Goal: Communication & Community: Answer question/provide support

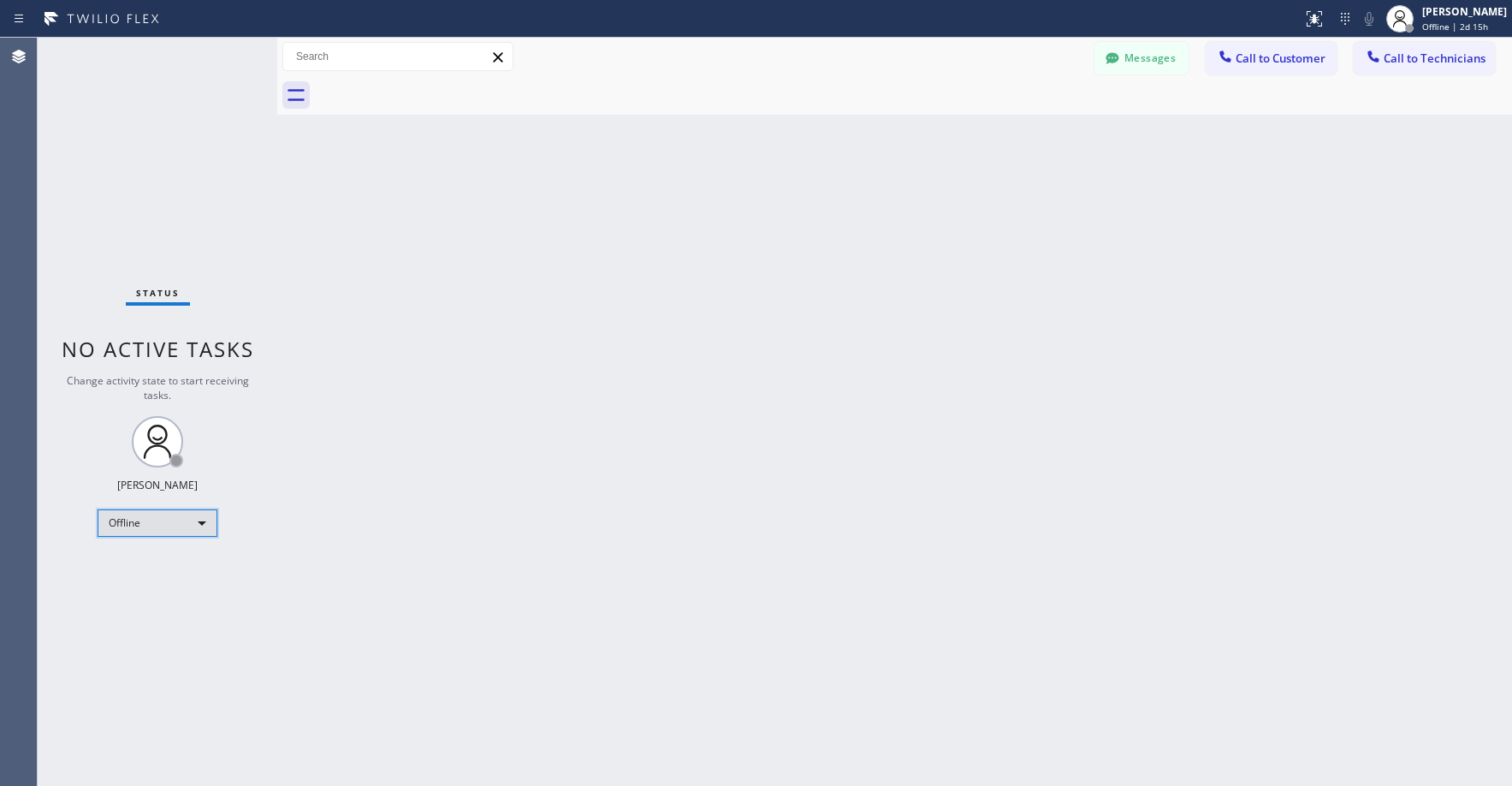
click at [143, 525] on div "Offline" at bounding box center [157, 522] width 120 height 27
click at [145, 589] on li "Unavailable" at bounding box center [156, 590] width 116 height 21
click at [1436, 32] on span "Offline | 2d 15h" at bounding box center [1455, 26] width 65 height 12
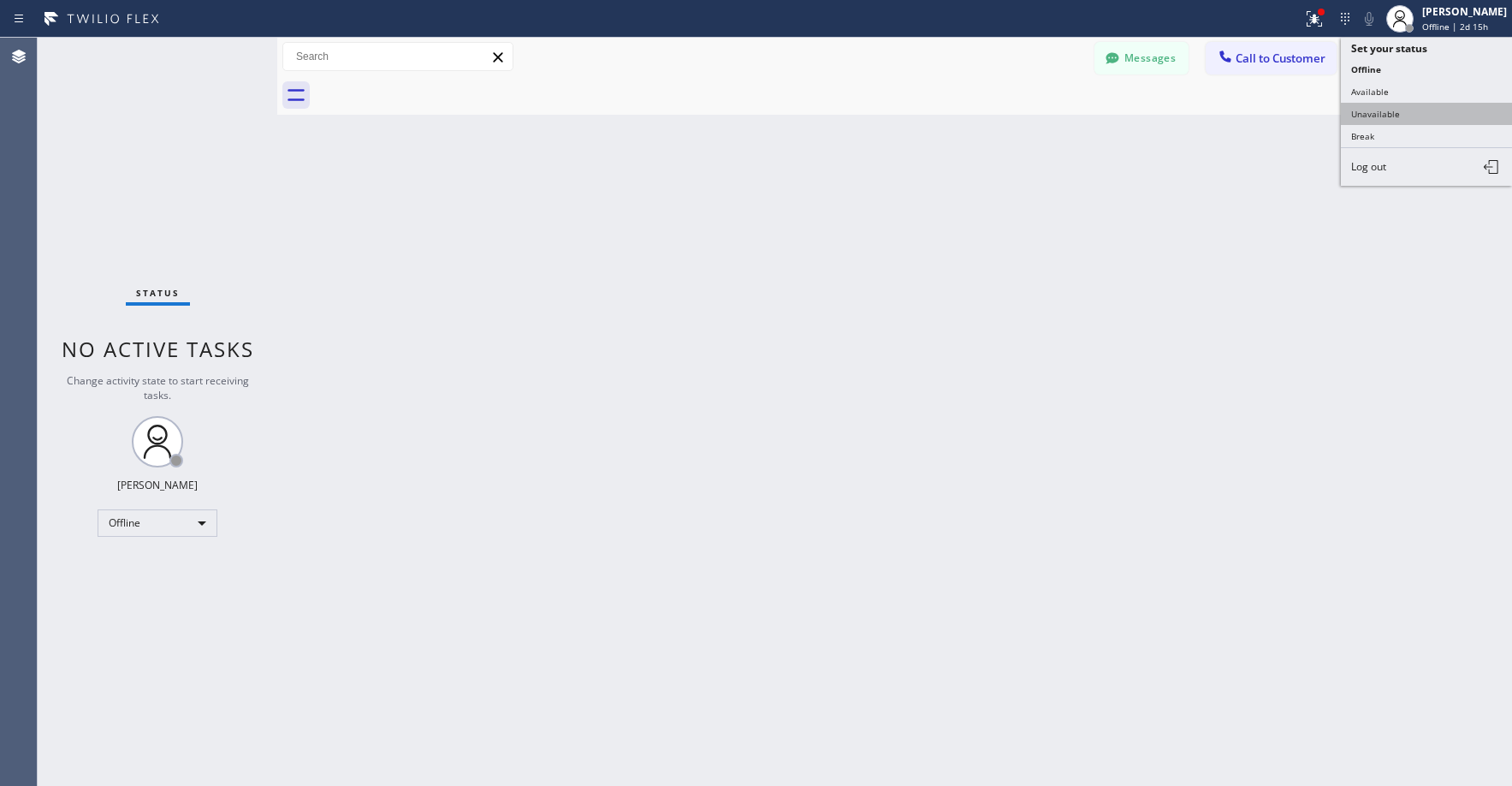
click at [1388, 111] on button "Unavailable" at bounding box center [1426, 114] width 171 height 22
drag, startPoint x: 137, startPoint y: 156, endPoint x: 125, endPoint y: 273, distance: 117.6
click at [138, 156] on div "Status No active tasks Change activity state to start receiving tasks. Axel Men…" at bounding box center [157, 411] width 240 height 748
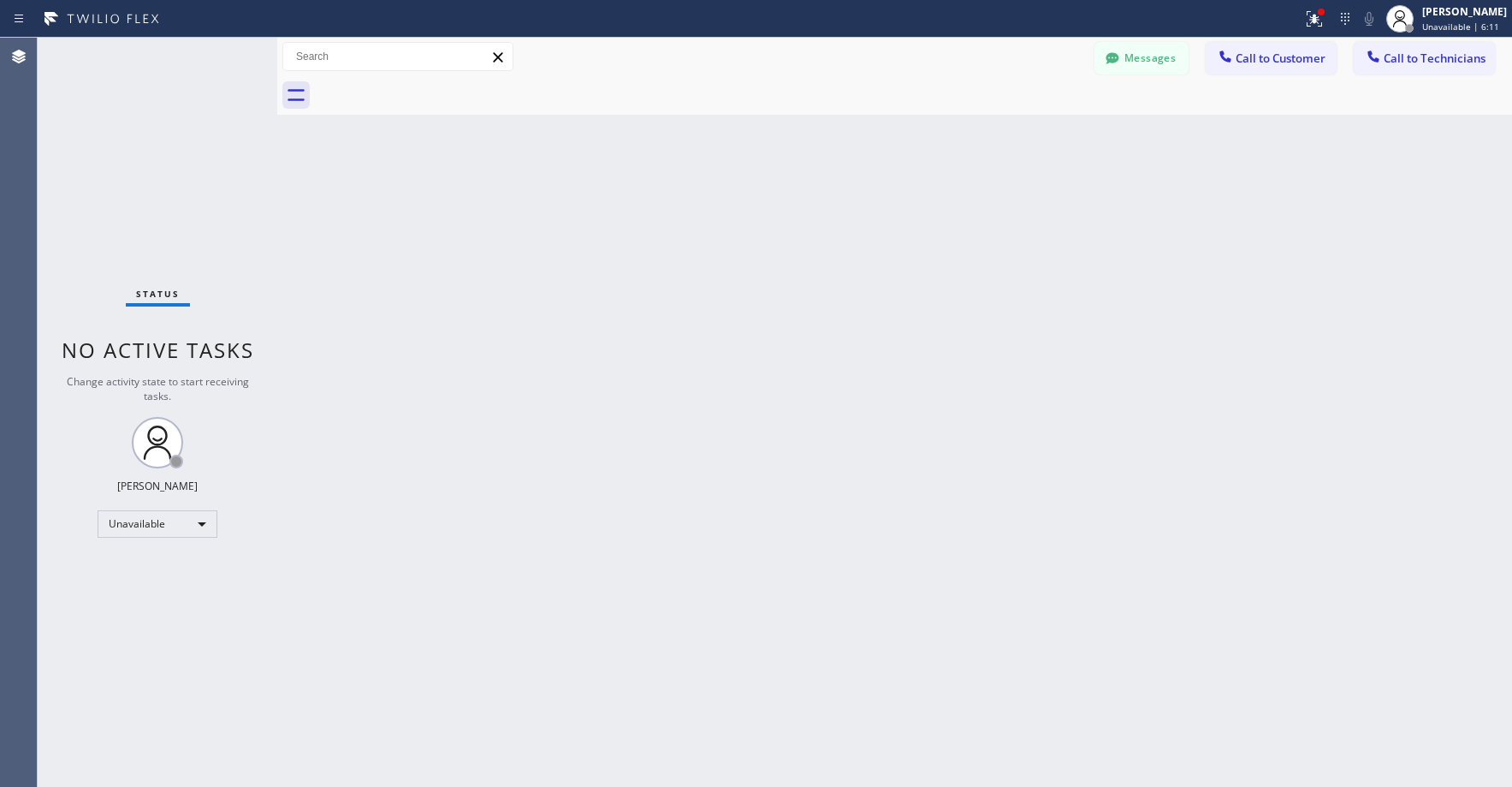
click at [126, 176] on div "Status No active tasks Change activity state to start receiving tasks. Axel Men…" at bounding box center [157, 412] width 240 height 749
click at [148, 192] on div "Status No active tasks Change activity state to start receiving tasks. Axel Men…" at bounding box center [157, 412] width 240 height 749
click at [141, 141] on div "Status No active tasks Change activity state to start receiving tasks. Axel Men…" at bounding box center [157, 412] width 240 height 749
drag, startPoint x: 124, startPoint y: 109, endPoint x: 142, endPoint y: 397, distance: 288.6
click at [125, 112] on div "Status No active tasks Change activity state to start receiving tasks. Axel Men…" at bounding box center [157, 412] width 240 height 749
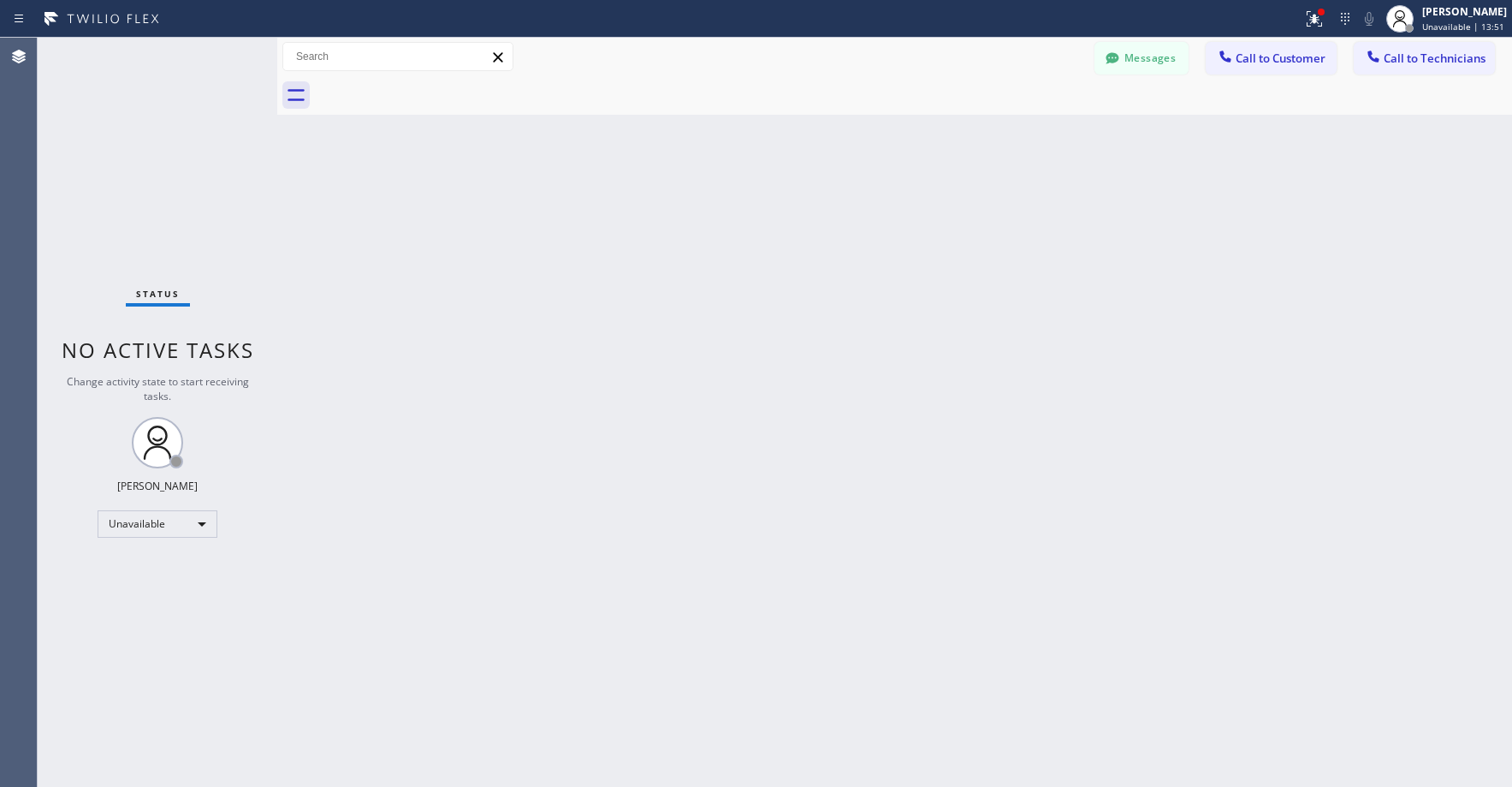
click at [153, 185] on div "Status No active tasks Change activity state to start receiving tasks. Axel Men…" at bounding box center [157, 412] width 240 height 749
click at [126, 198] on div "Status No active tasks Change activity state to start receiving tasks. Axel Men…" at bounding box center [157, 412] width 240 height 749
click at [154, 127] on div "Status No active tasks Change activity state to start receiving tasks. Axel Men…" at bounding box center [157, 412] width 240 height 749
click at [111, 131] on div "Status No active tasks Change activity state to start receiving tasks. Axel Men…" at bounding box center [157, 412] width 240 height 749
drag, startPoint x: 125, startPoint y: 134, endPoint x: 139, endPoint y: 265, distance: 131.7
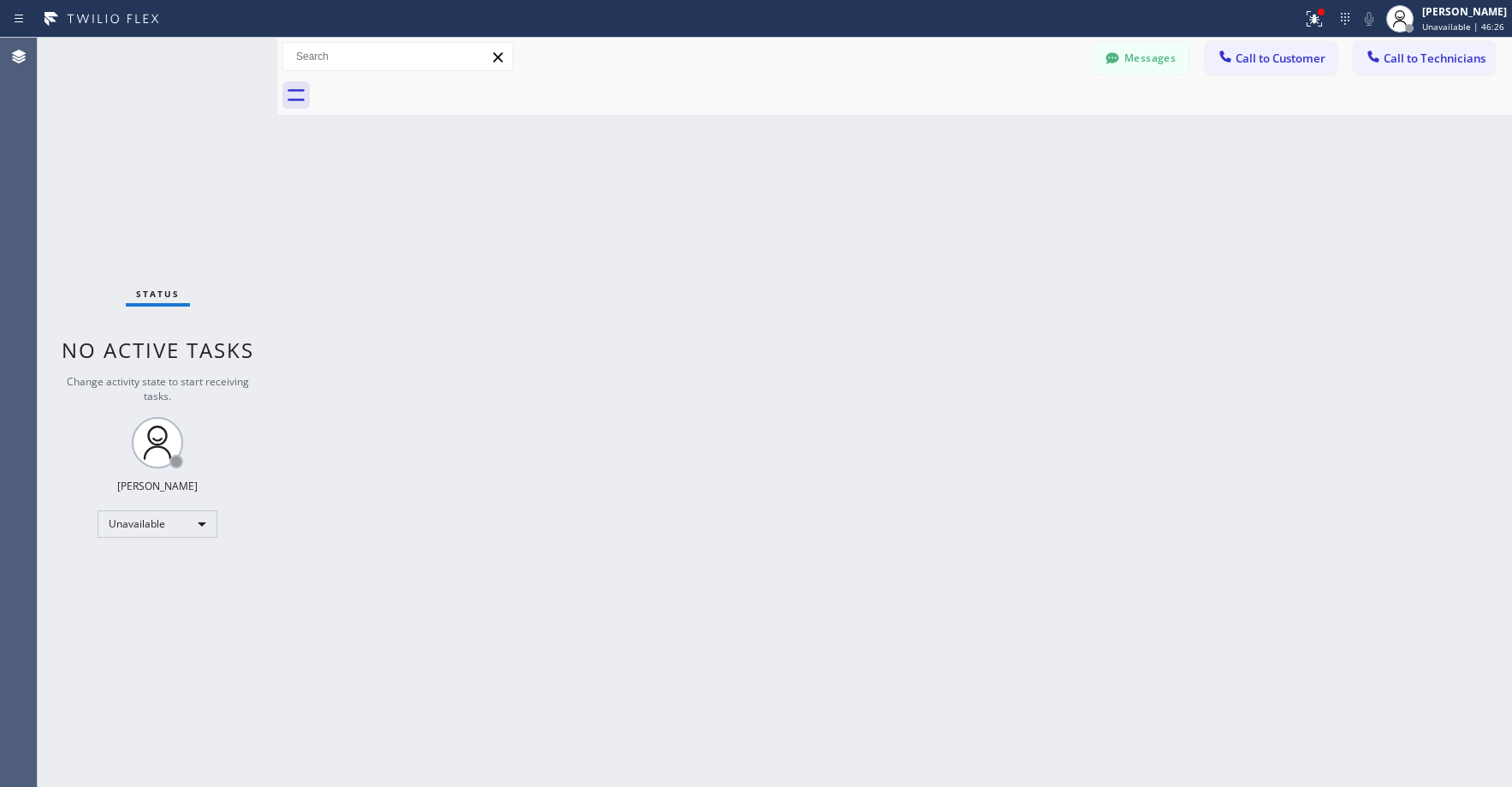
click at [124, 136] on div "Status No active tasks Change activity state to start receiving tasks. Axel Men…" at bounding box center [157, 412] width 240 height 749
drag, startPoint x: 138, startPoint y: 128, endPoint x: 115, endPoint y: 516, distance: 388.7
click at [138, 134] on div "Status No active tasks Change activity state to start receiving tasks. Axel Men…" at bounding box center [157, 412] width 240 height 749
click at [130, 127] on div "Status No active tasks Change activity state to start receiving tasks. Axel Men…" at bounding box center [157, 412] width 240 height 749
drag, startPoint x: 104, startPoint y: 169, endPoint x: 336, endPoint y: 180, distance: 232.3
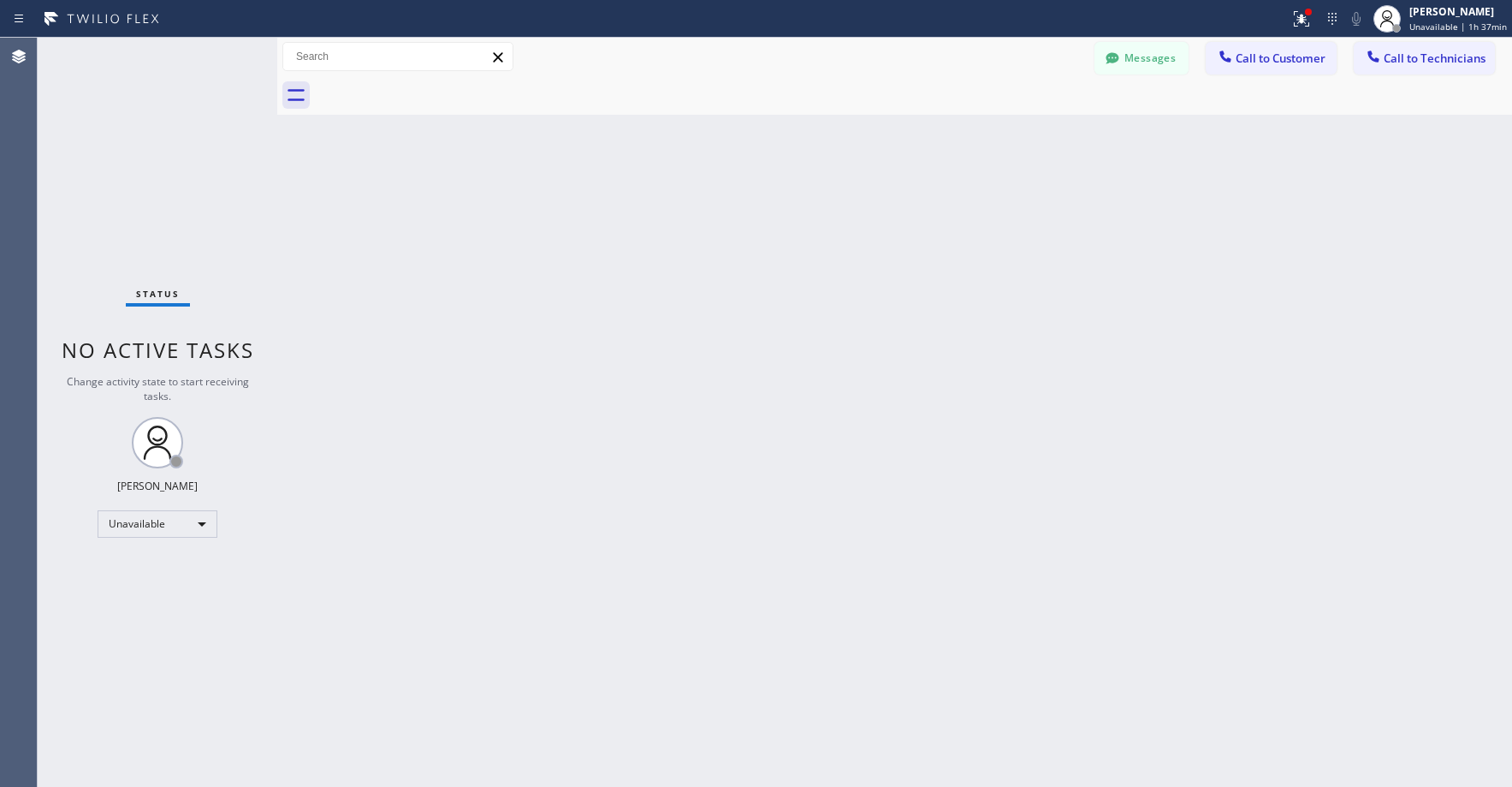
click at [105, 170] on div "Status No active tasks Change activity state to start receiving tasks. Axel Men…" at bounding box center [157, 412] width 240 height 749
click at [127, 182] on div "Status No active tasks Change activity state to start receiving tasks. Axel Men…" at bounding box center [157, 412] width 240 height 749
click at [125, 166] on div "Status No active tasks Change activity state to start receiving tasks. Axel Men…" at bounding box center [157, 412] width 240 height 749
click at [101, 143] on div "Status No active tasks Change activity state to start receiving tasks. Axel Men…" at bounding box center [157, 412] width 240 height 749
drag, startPoint x: 134, startPoint y: 170, endPoint x: 160, endPoint y: 427, distance: 258.3
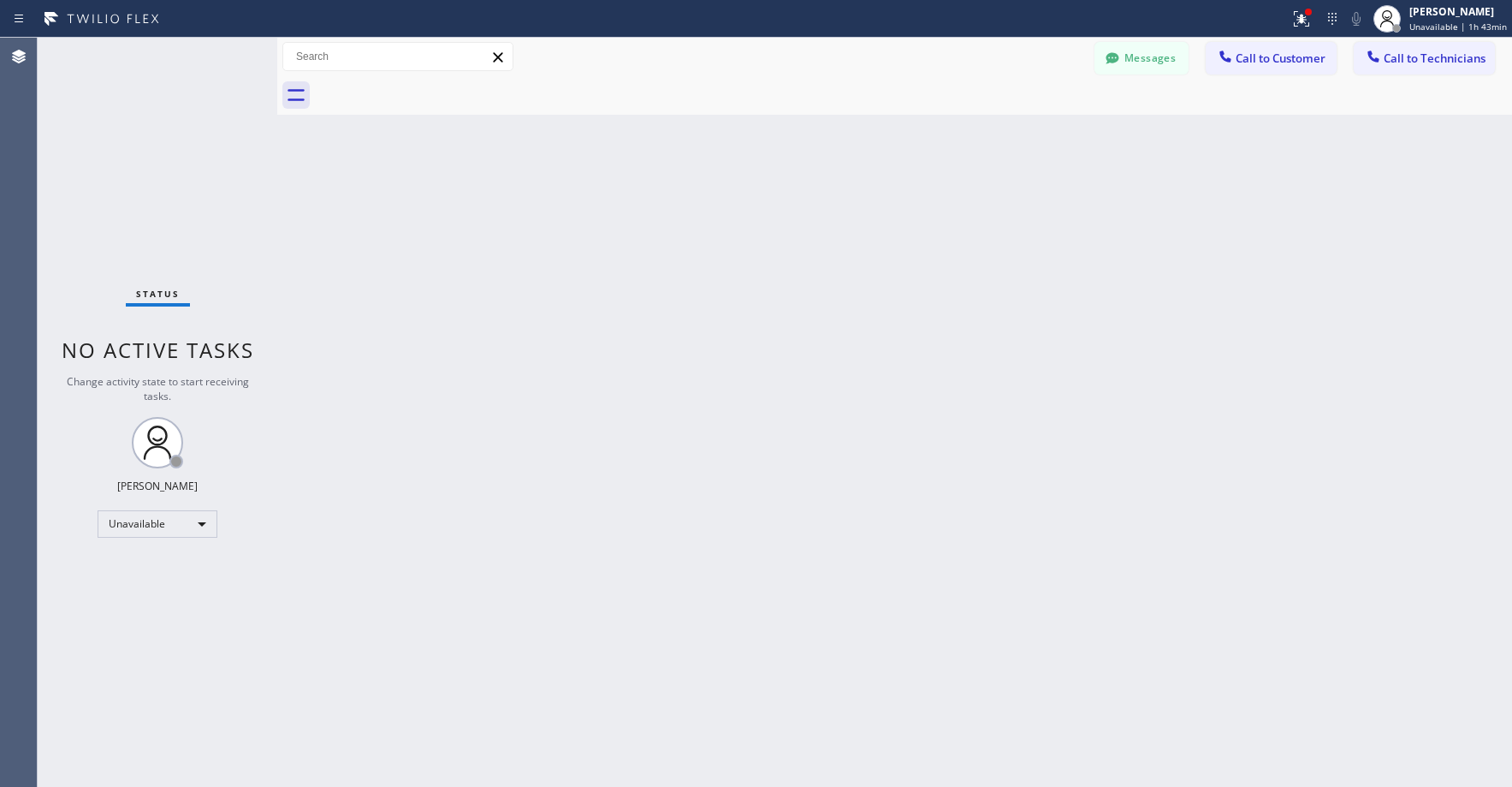
click at [134, 172] on div "Status No active tasks Change activity state to start receiving tasks. Axel Men…" at bounding box center [157, 412] width 240 height 749
drag, startPoint x: 209, startPoint y: 219, endPoint x: 208, endPoint y: 239, distance: 20.0
click at [205, 226] on div "Status No active tasks Change activity state to start receiving tasks. Axel Men…" at bounding box center [157, 412] width 240 height 749
click at [1307, 25] on icon at bounding box center [1301, 19] width 21 height 21
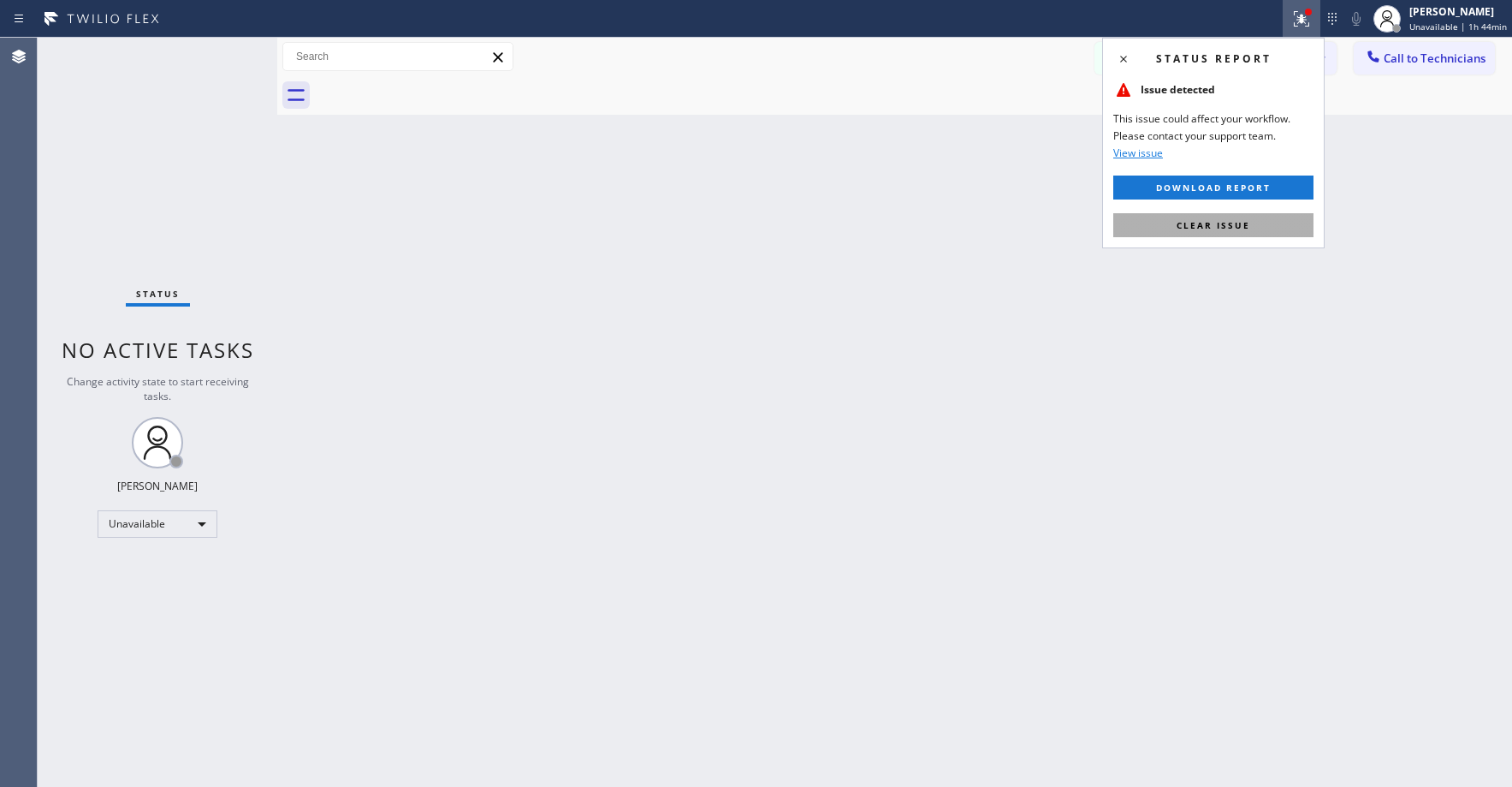
click at [1192, 213] on button "Clear issue" at bounding box center [1214, 226] width 200 height 24
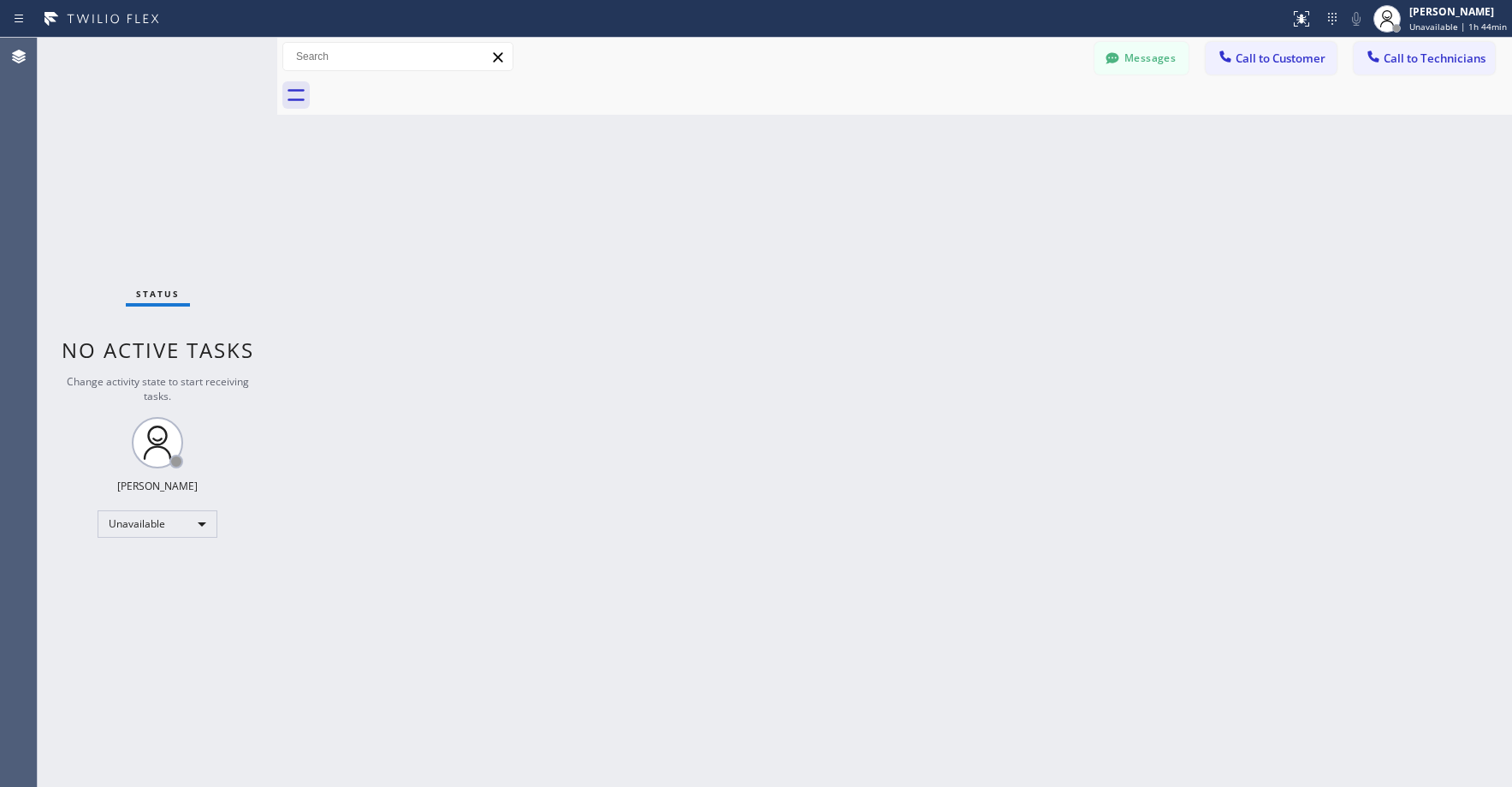
drag, startPoint x: 938, startPoint y: 266, endPoint x: 930, endPoint y: 274, distance: 11.3
click at [936, 270] on div "Back to Dashboard Change Sender ID Customers Technicians RC Robert Chan 08/29 0…" at bounding box center [894, 412] width 1235 height 749
click at [138, 153] on div "Status No active tasks Change activity state to start receiving tasks. Axel Men…" at bounding box center [157, 412] width 240 height 749
drag, startPoint x: 123, startPoint y: 145, endPoint x: 514, endPoint y: 128, distance: 391.4
click at [124, 145] on div "Status No active tasks Change activity state to start receiving tasks. Axel Men…" at bounding box center [157, 412] width 240 height 749
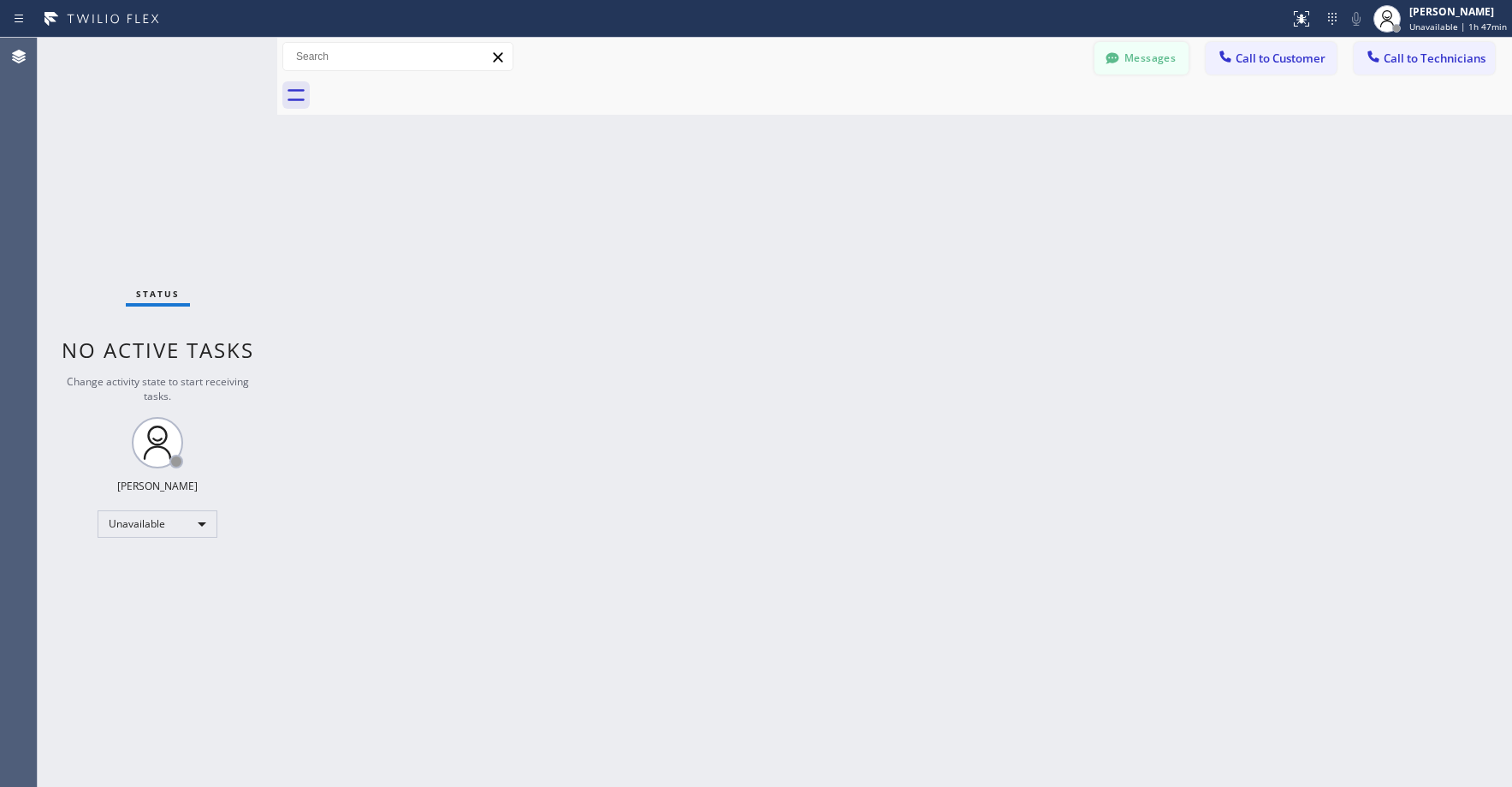
click at [1149, 69] on button "Messages" at bounding box center [1141, 58] width 94 height 33
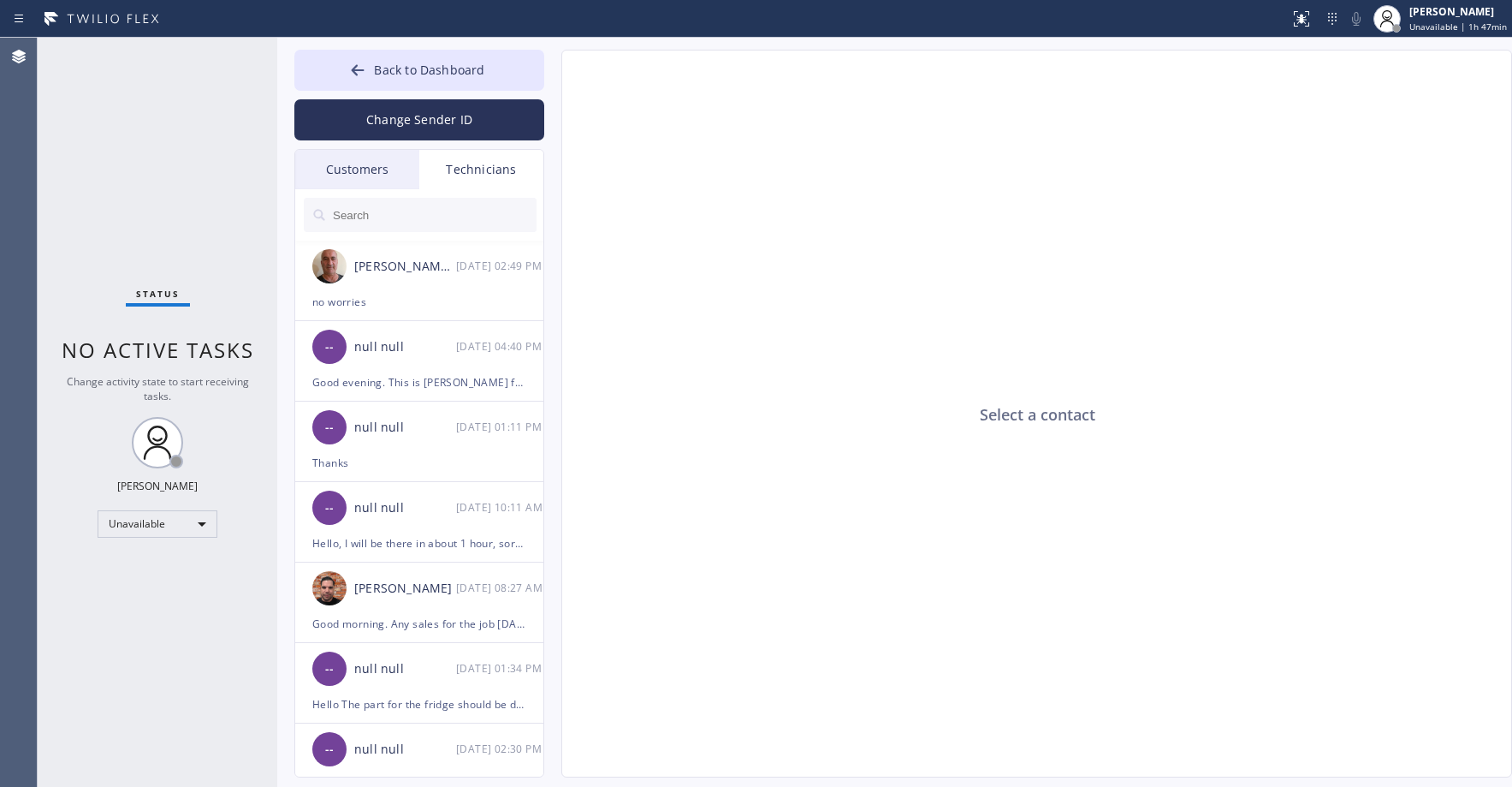
click at [368, 173] on div "Customers" at bounding box center [357, 169] width 124 height 39
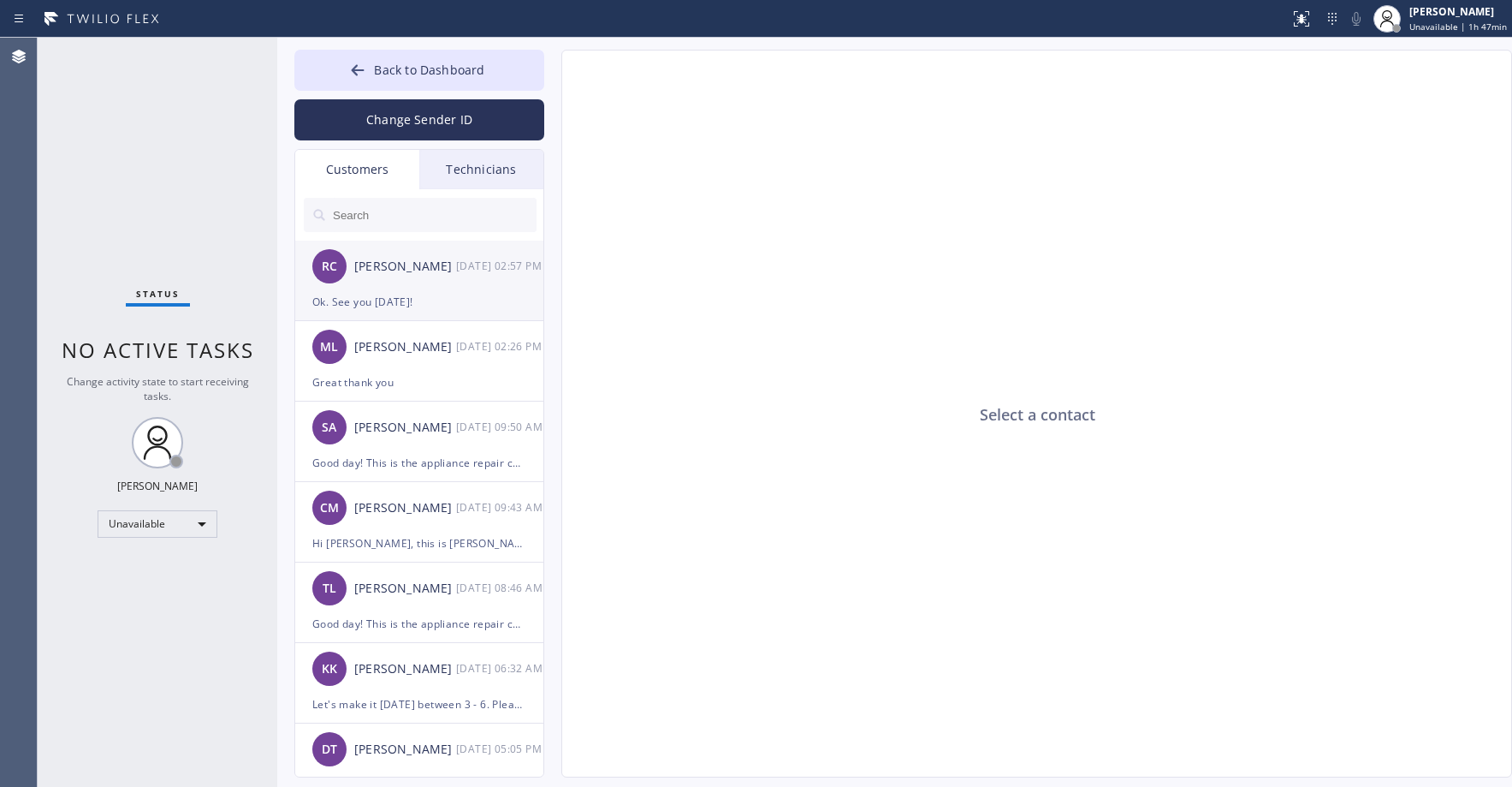
click at [418, 284] on div "RC Robert Chan 08/29 02:57 PM" at bounding box center [420, 266] width 250 height 51
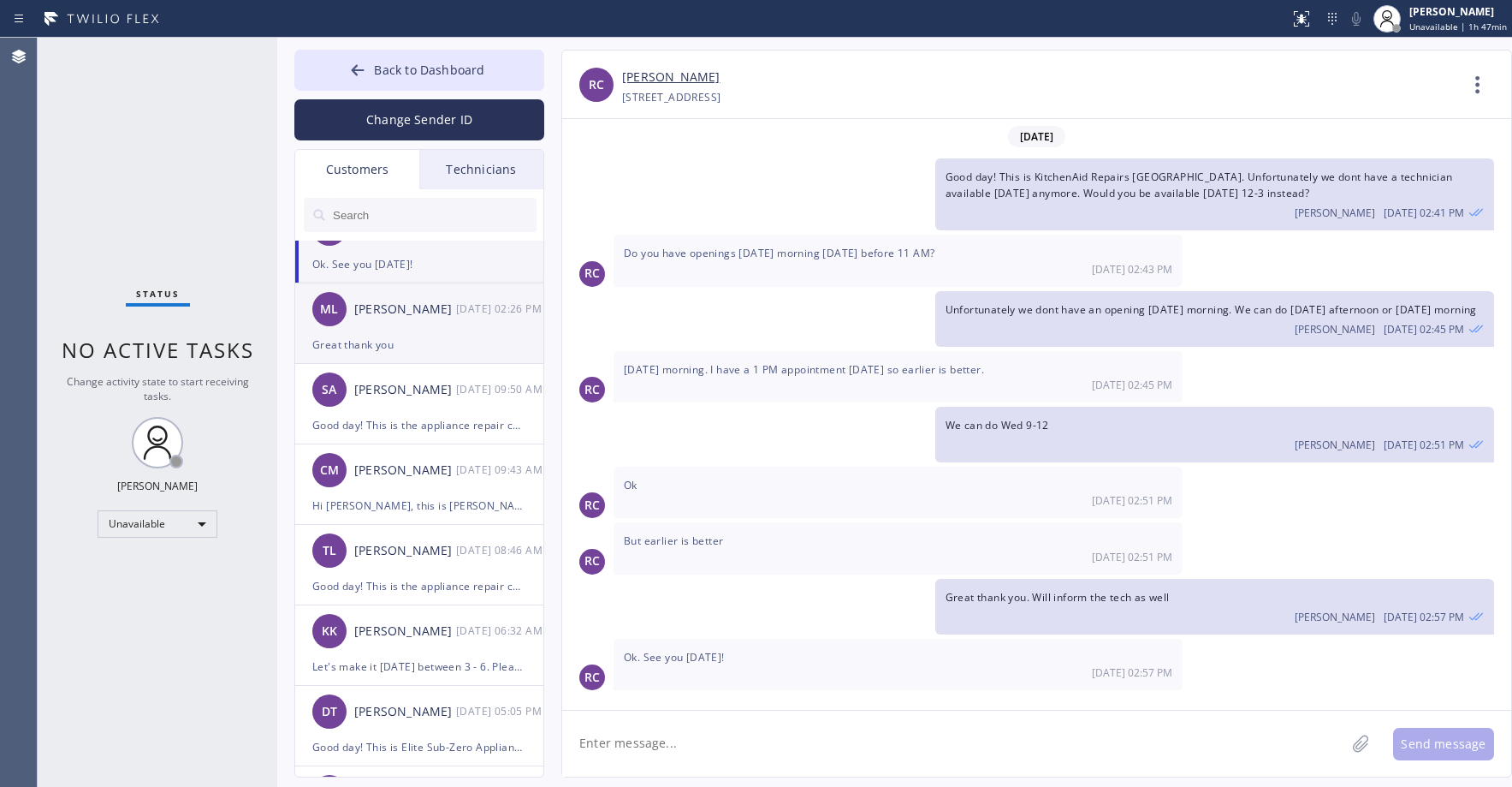
scroll to position [57, 0]
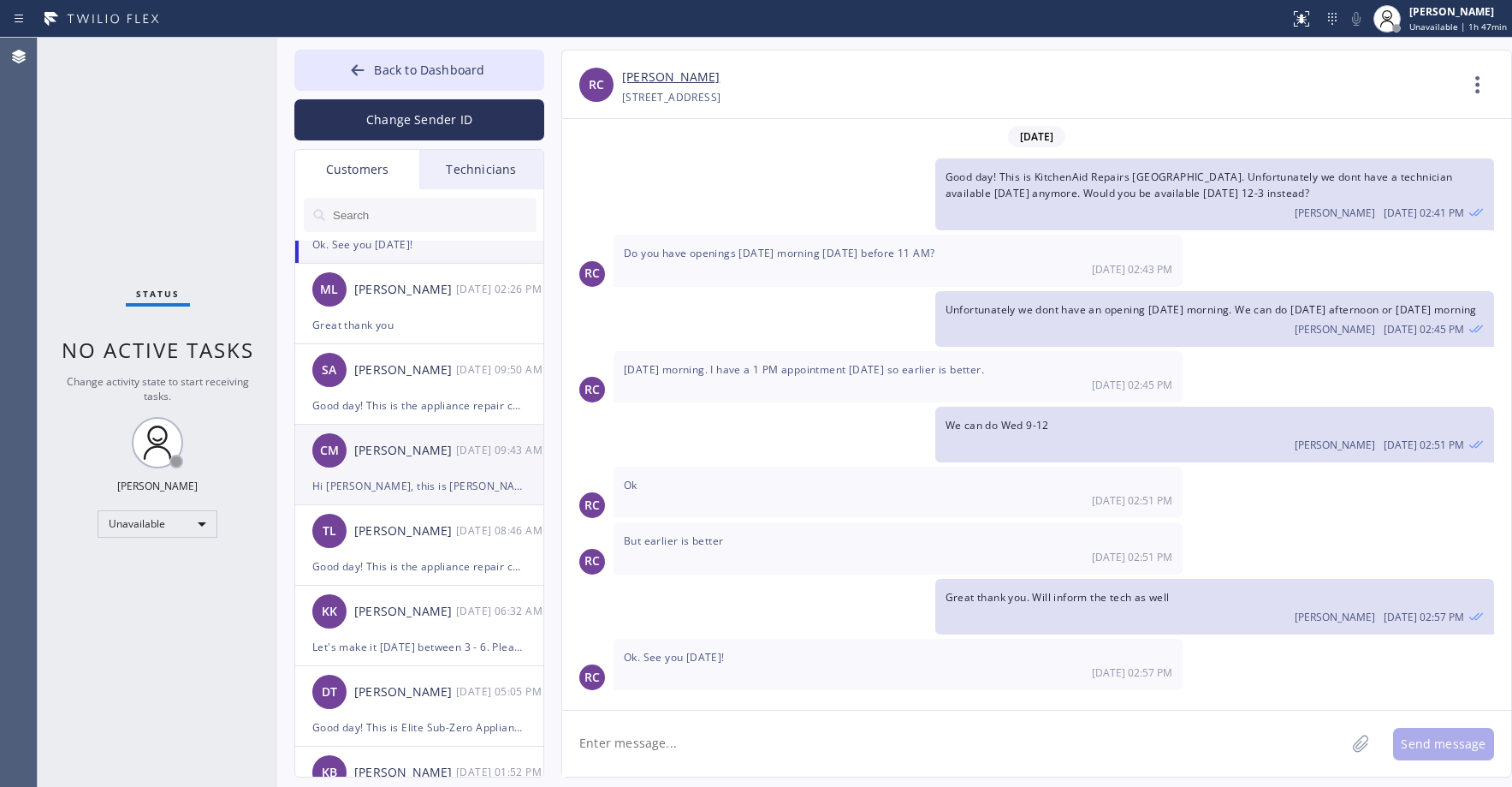
click at [442, 444] on div "Casie Moore" at bounding box center [405, 450] width 102 height 20
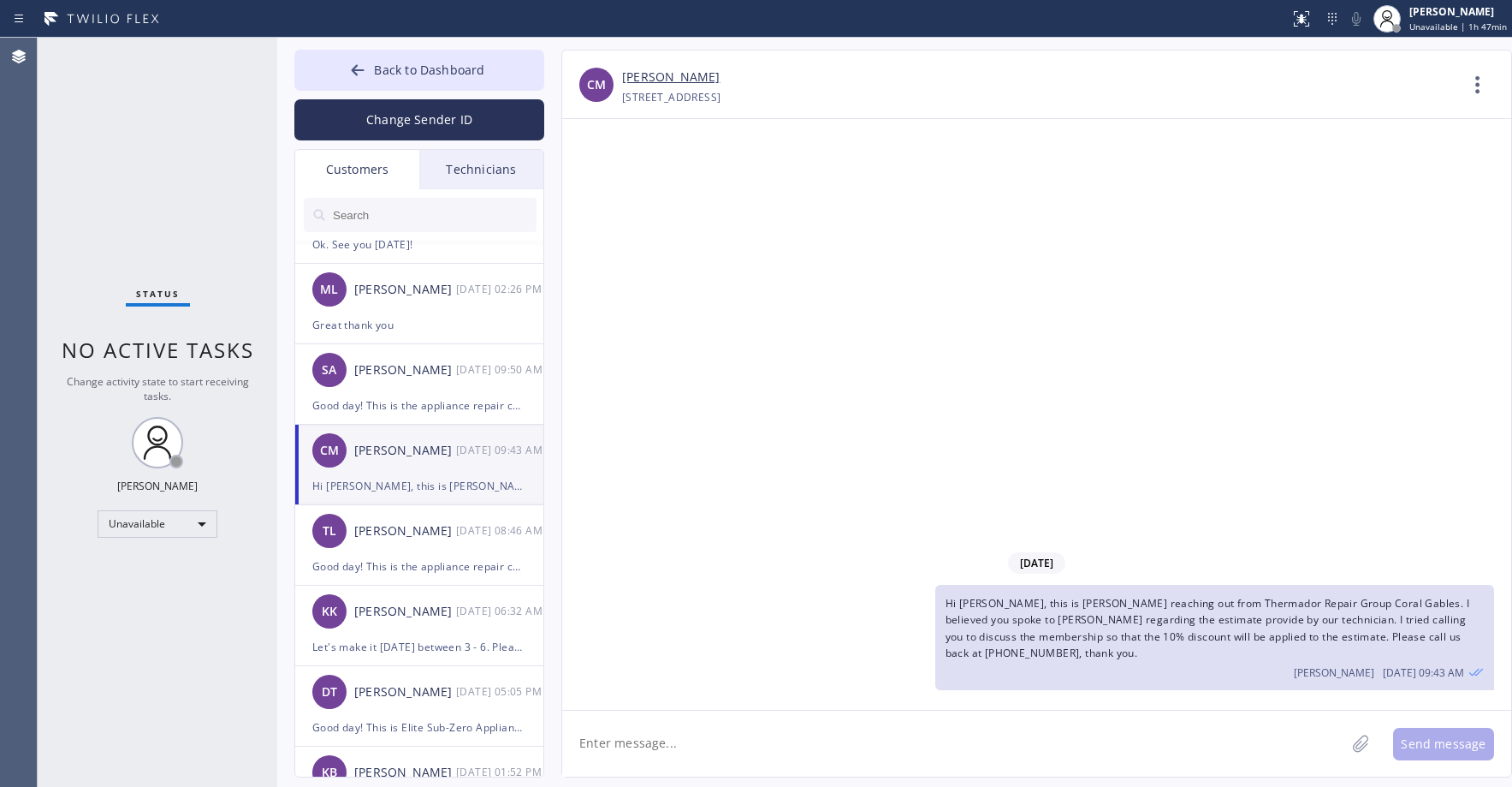
scroll to position [0, 0]
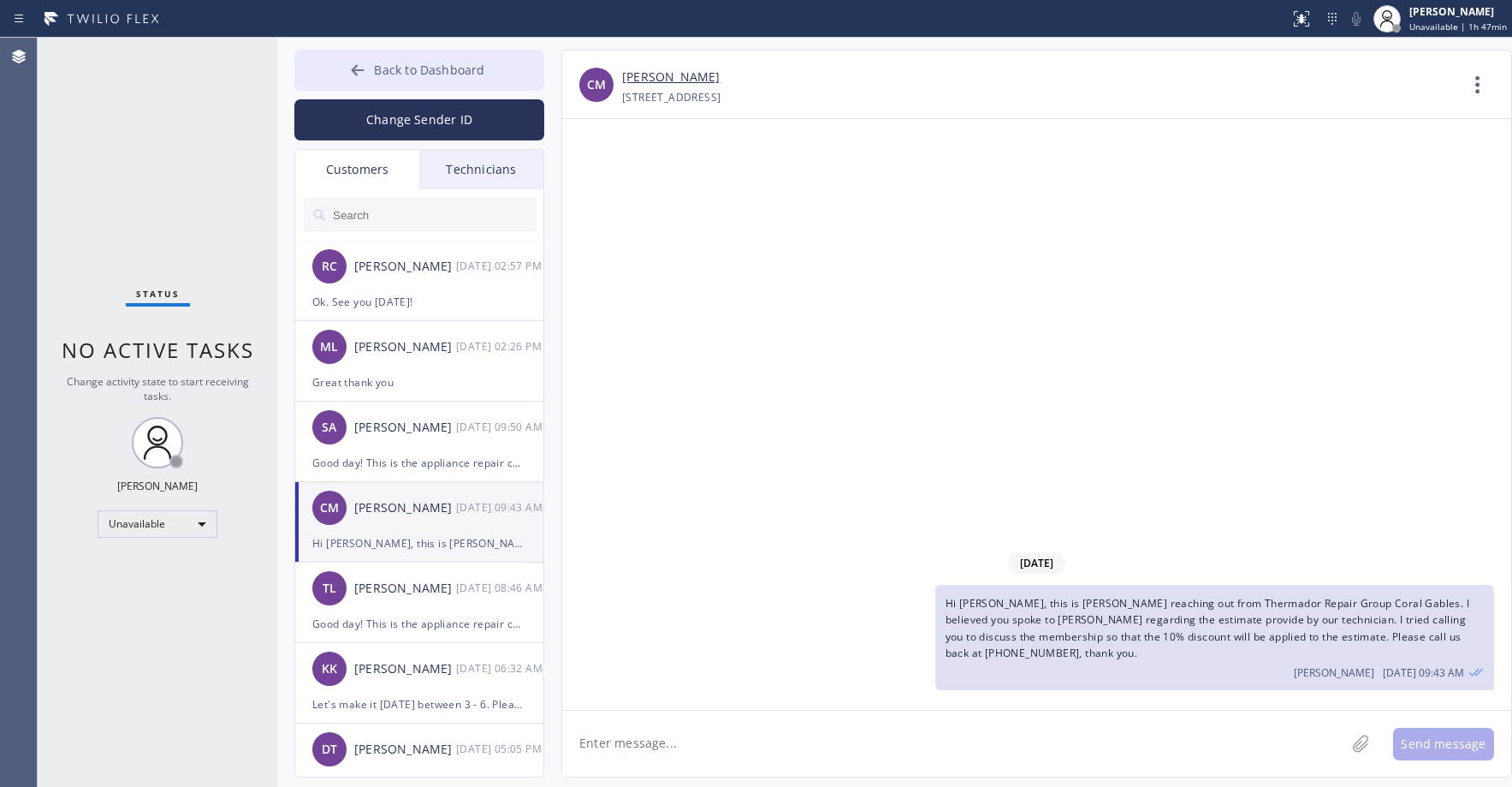
click at [402, 75] on span "Back to Dashboard" at bounding box center [429, 69] width 110 height 16
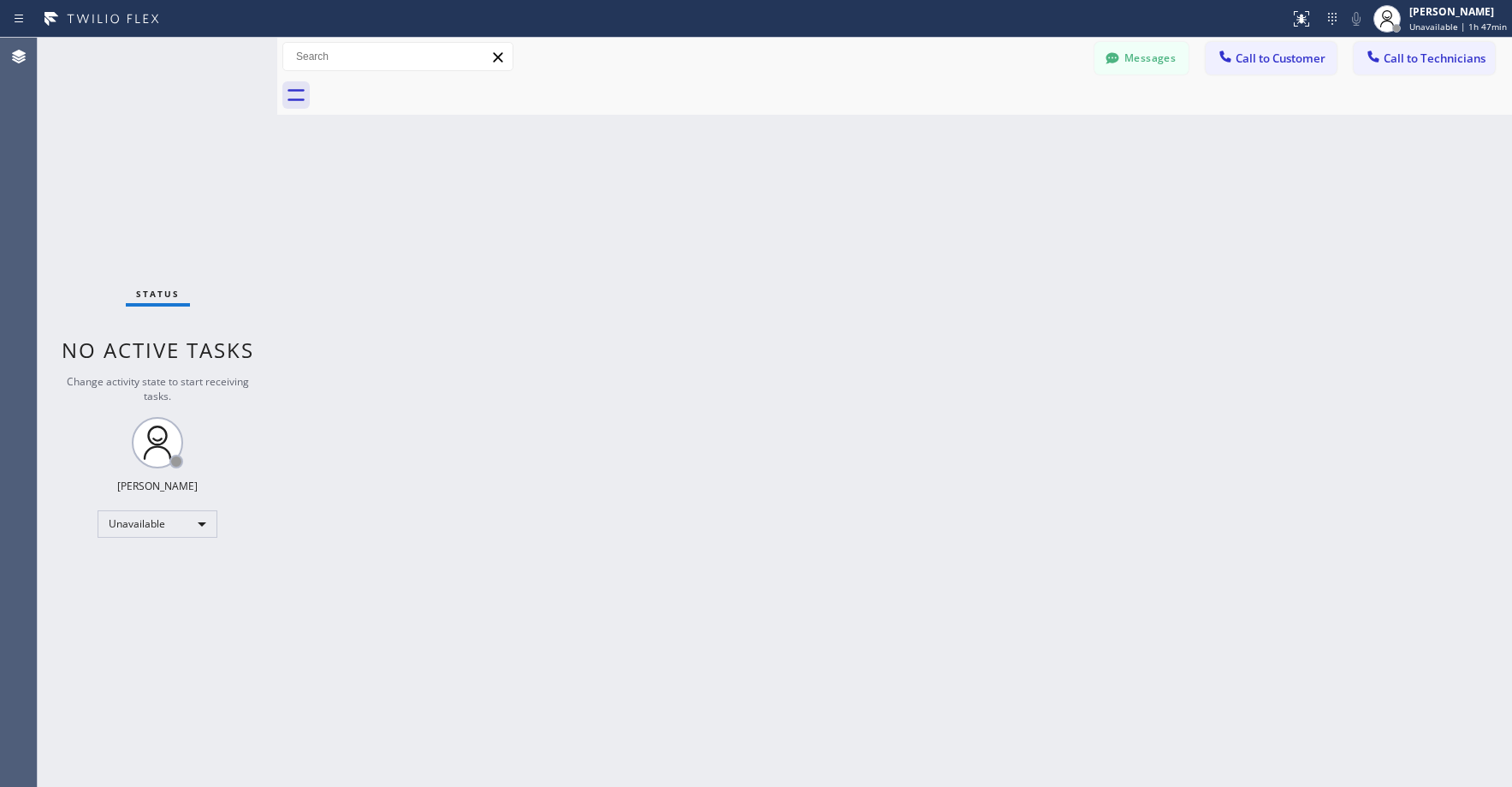
click at [182, 167] on div "Status No active tasks Change activity state to start receiving tasks. Axel Men…" at bounding box center [157, 412] width 240 height 749
drag, startPoint x: 144, startPoint y: 197, endPoint x: 129, endPoint y: 291, distance: 95.2
click at [144, 209] on div "Status No active tasks Change activity state to start receiving tasks. Axel Men…" at bounding box center [157, 412] width 240 height 749
click at [203, 173] on div "Status No active tasks Change activity state to start receiving tasks. Axel Men…" at bounding box center [157, 412] width 240 height 749
drag, startPoint x: 124, startPoint y: 106, endPoint x: 159, endPoint y: 112, distance: 35.5
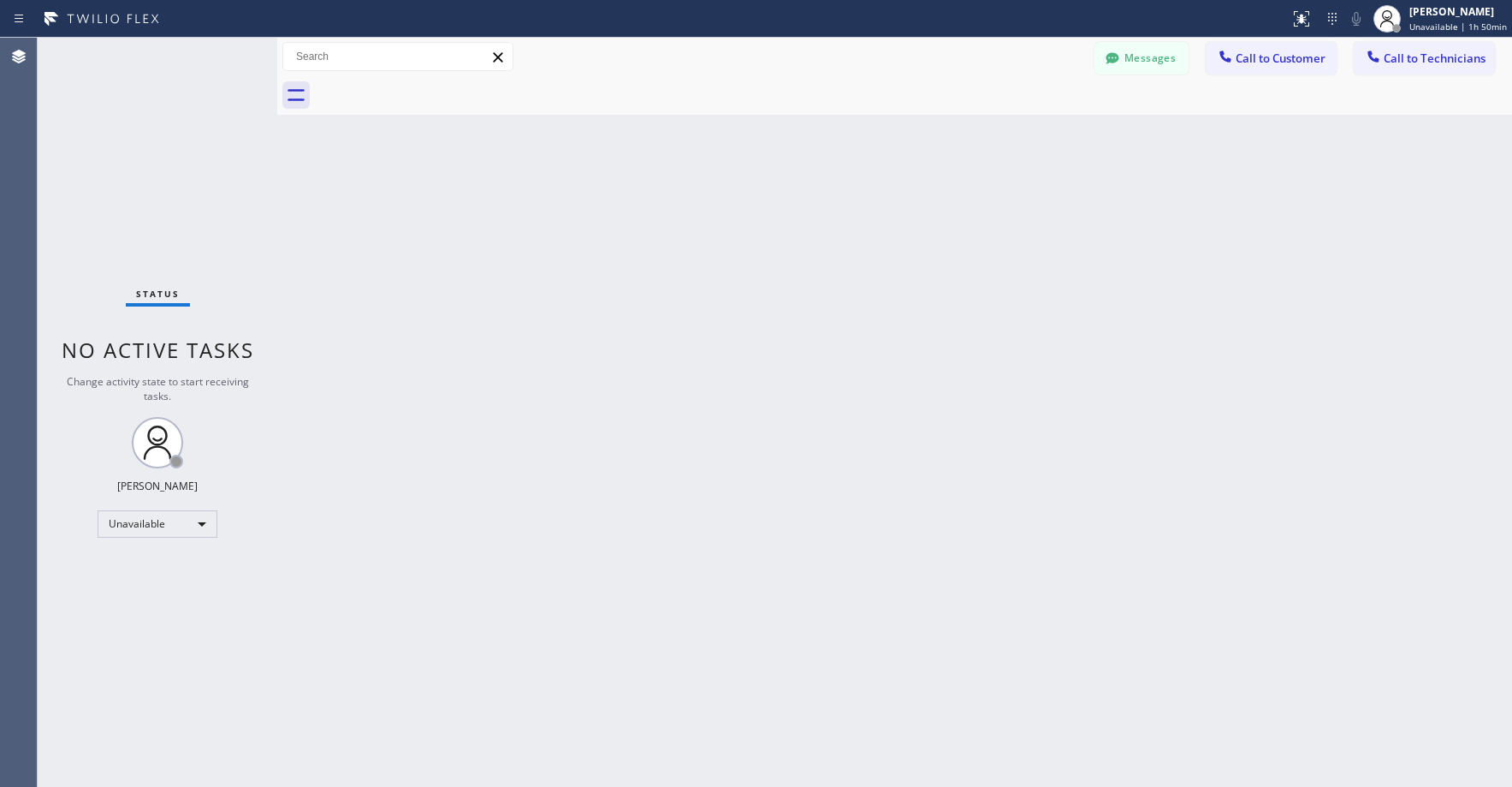
click at [127, 108] on div "Status No active tasks Change activity state to start receiving tasks. Axel Men…" at bounding box center [157, 412] width 240 height 749
click at [1120, 62] on icon at bounding box center [1112, 58] width 17 height 17
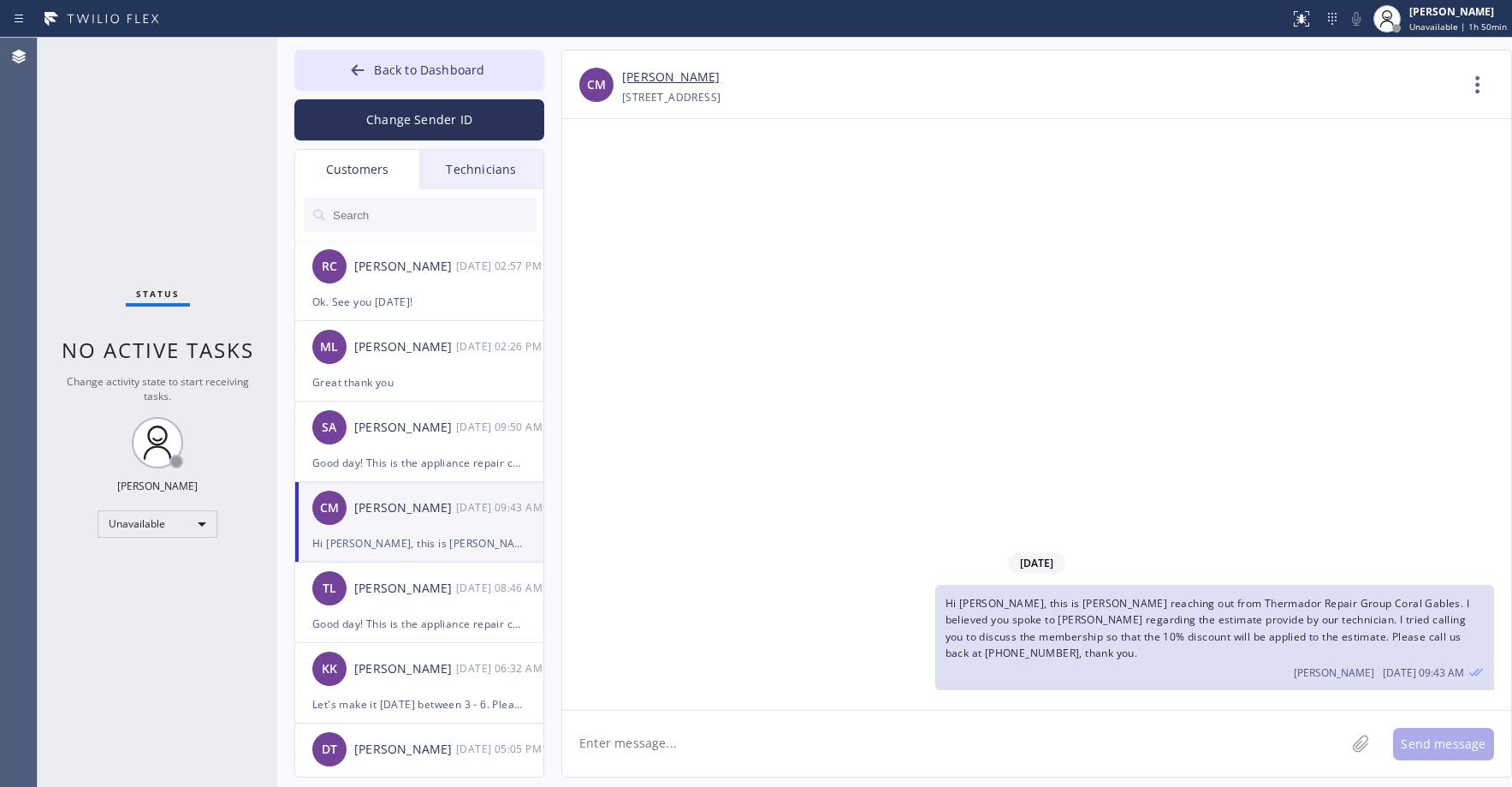
click at [371, 213] on input "text" at bounding box center [434, 214] width 206 height 35
paste input "MMR6HT"
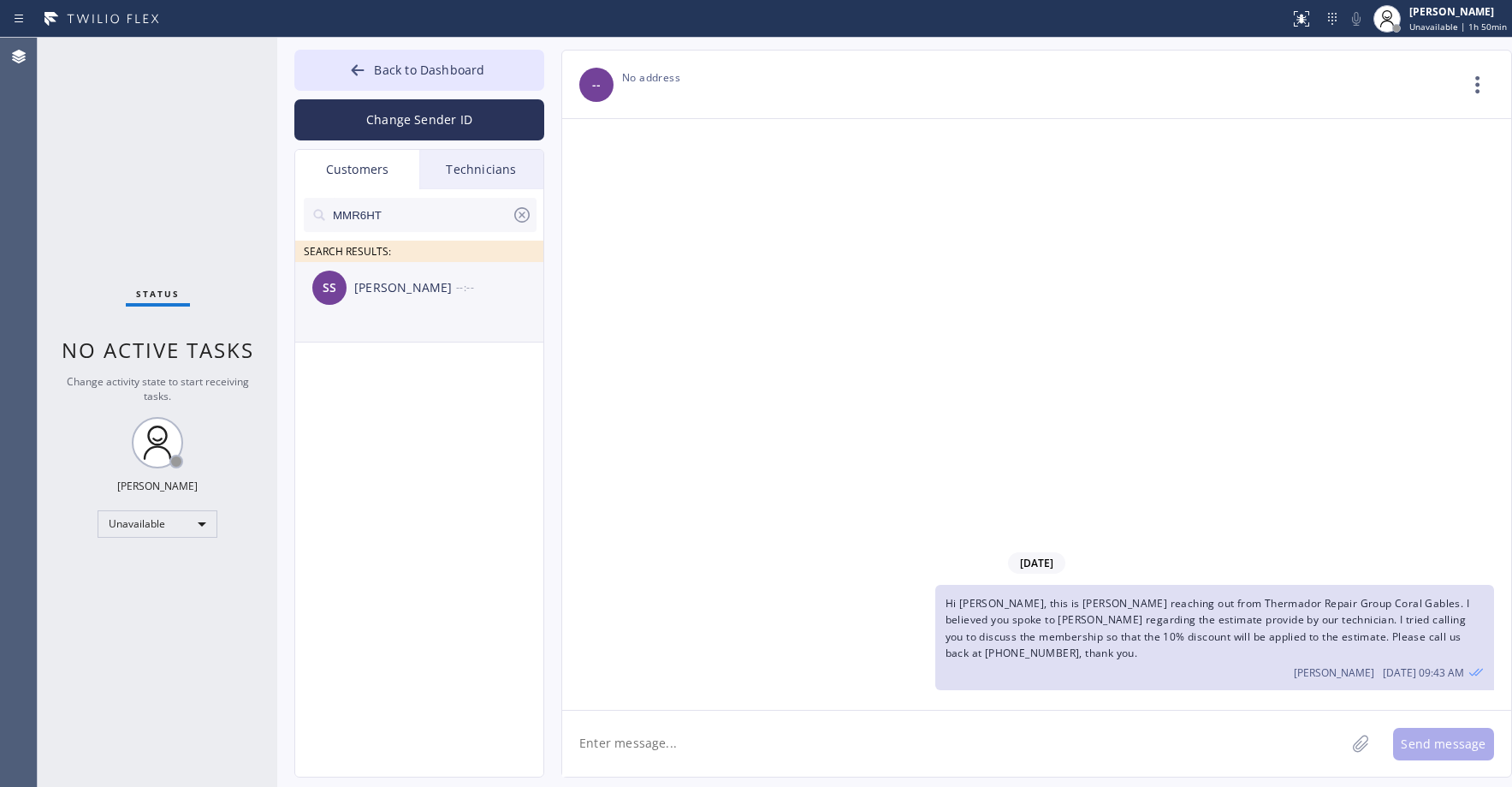
type input "MMR6HT"
click at [444, 299] on div "SS Swanand Sardesai --:--" at bounding box center [420, 287] width 250 height 51
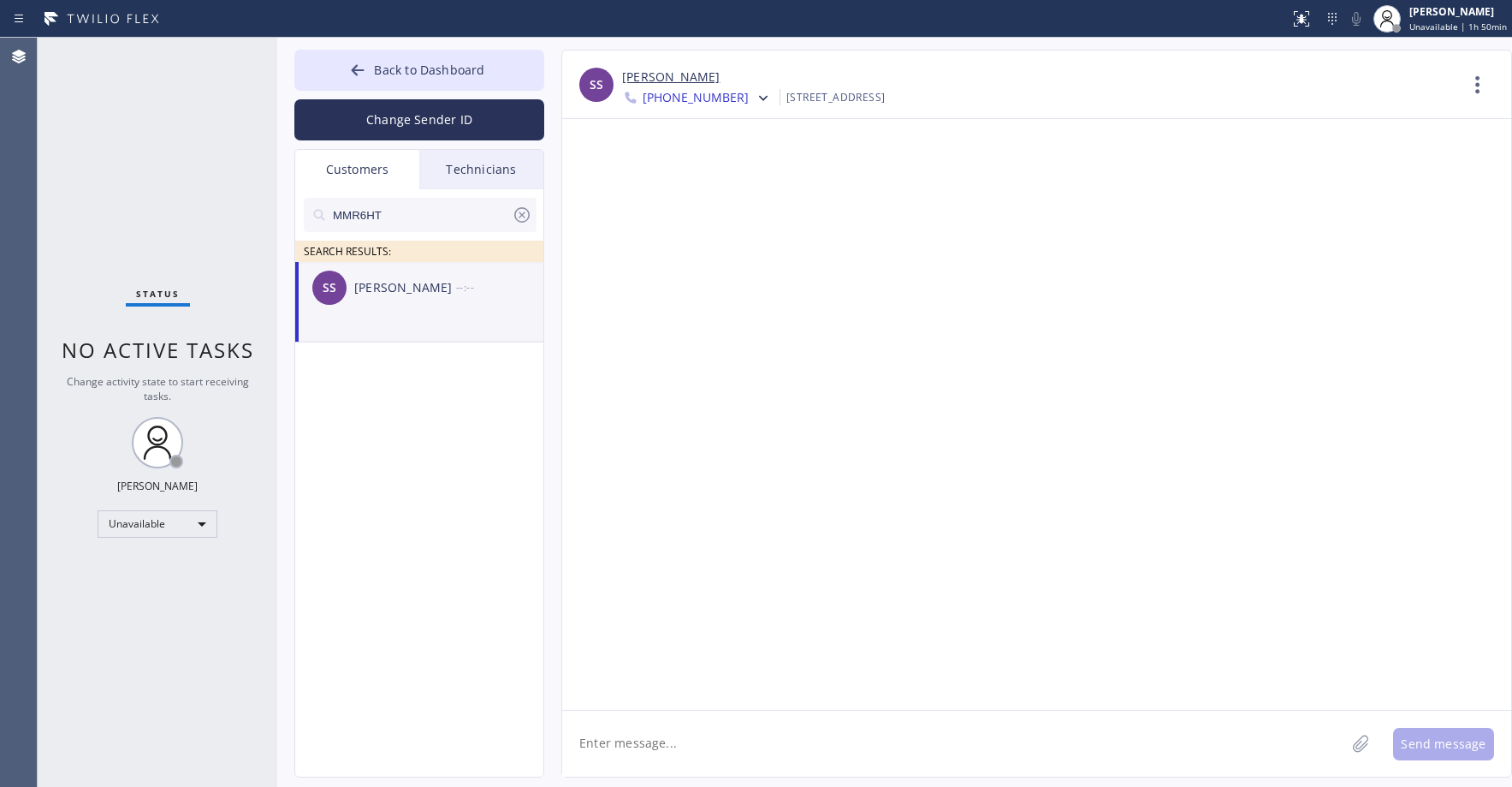
click at [720, 745] on textarea at bounding box center [953, 743] width 783 height 66
click at [819, 736] on textarea "Good day! This is the appliance repair" at bounding box center [969, 743] width 814 height 66
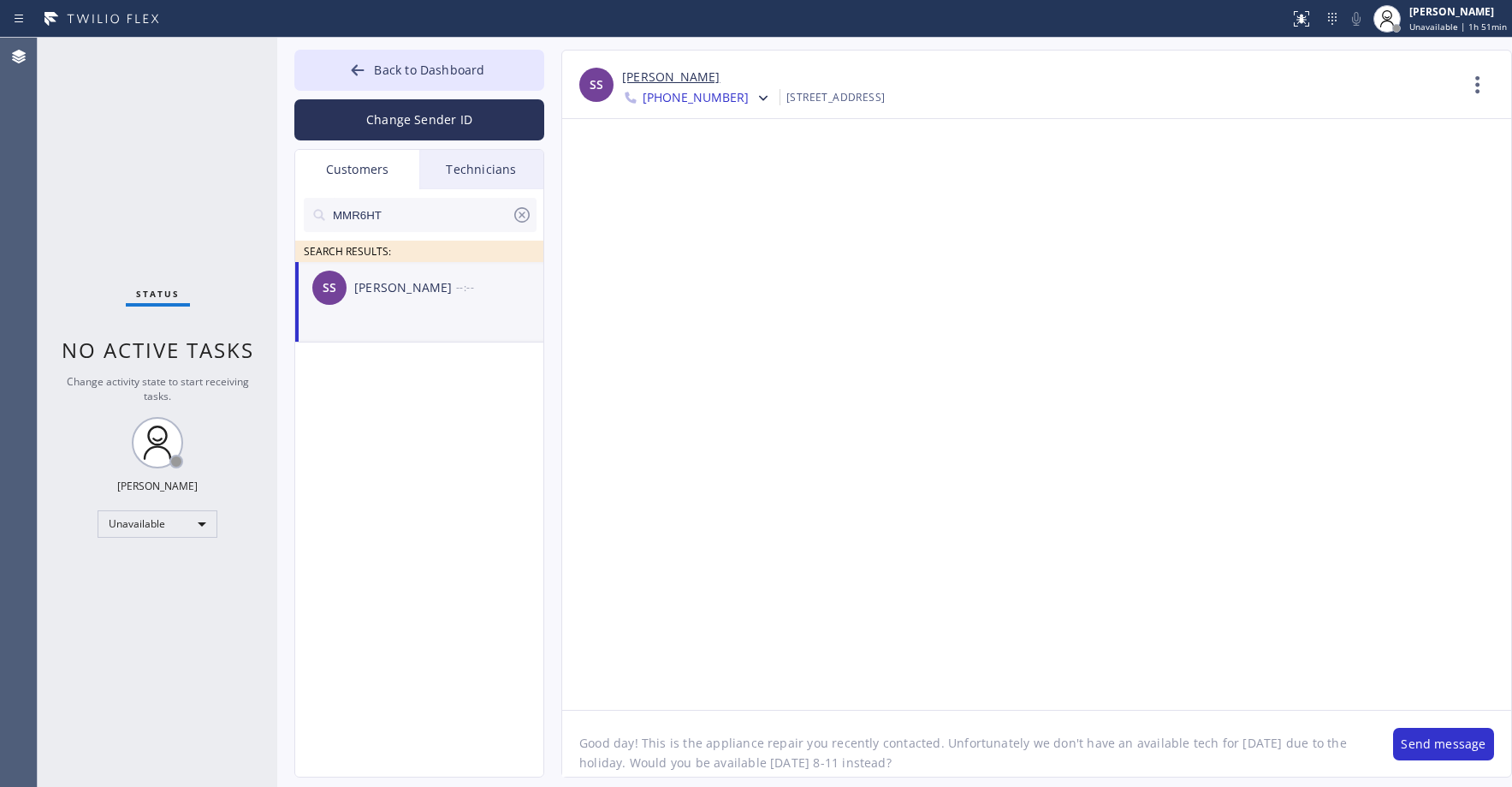
type textarea "Good day! This is the appliance repair you recently contacted. Unfortunately we…"
click at [1418, 736] on button "Send message" at bounding box center [1444, 743] width 101 height 33
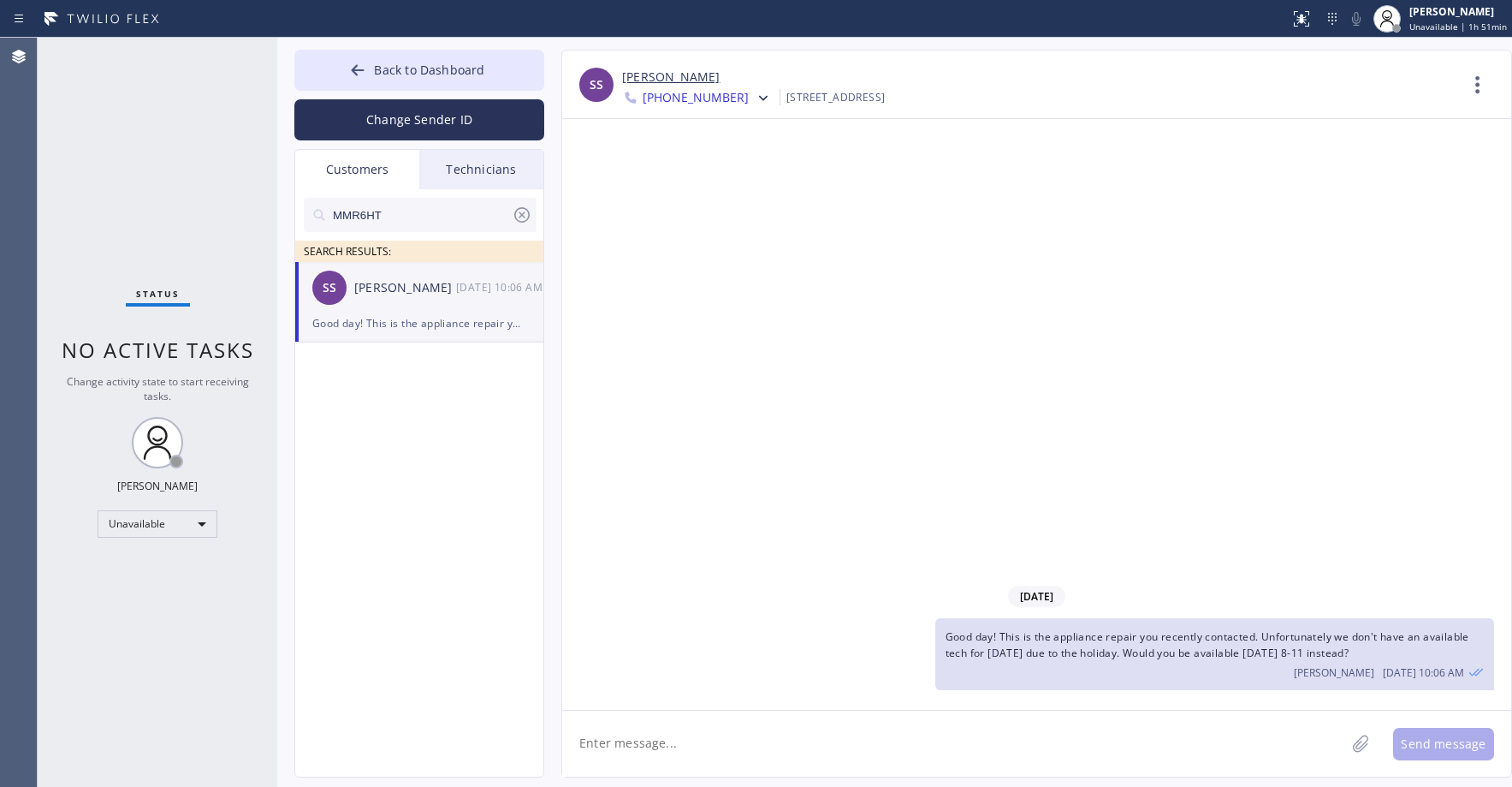
click at [389, 212] on input "MMR6HT" at bounding box center [421, 214] width 181 height 35
paste input "6ZKB99"
type input "6ZKB99"
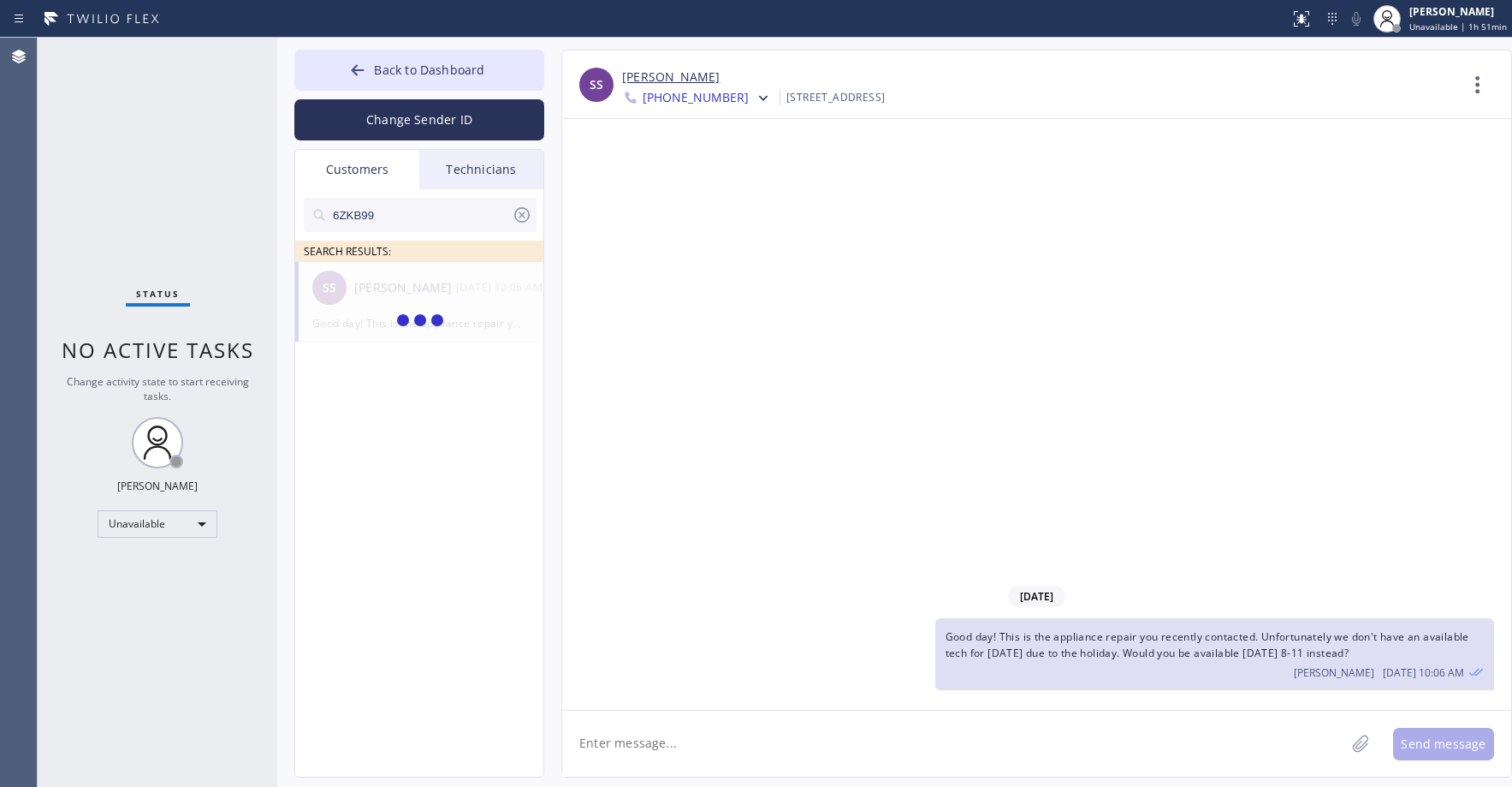
click at [1069, 651] on span "Good day! This is the appliance repair you recently contacted. Unfortunately we…" at bounding box center [1208, 644] width 524 height 31
copy span "Good day! This is the appliance repair you recently contacted. Unfortunately we…"
click at [388, 328] on li "HM Hannia M Zamora --:--" at bounding box center [420, 302] width 250 height 80
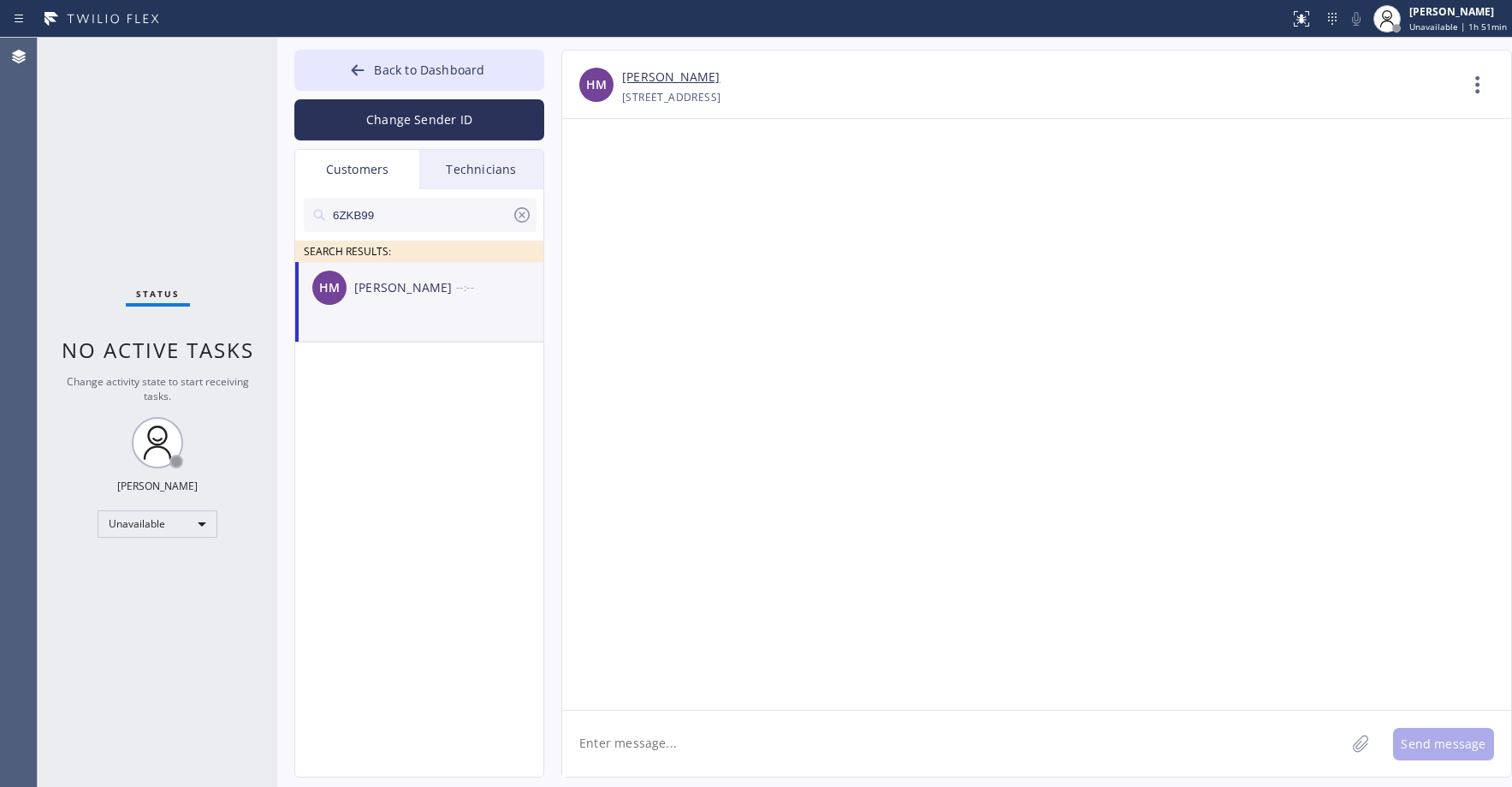
click at [643, 731] on textarea at bounding box center [953, 743] width 783 height 66
paste textarea "Good day! This is the appliance repair you recently contacted. Unfortunately we…"
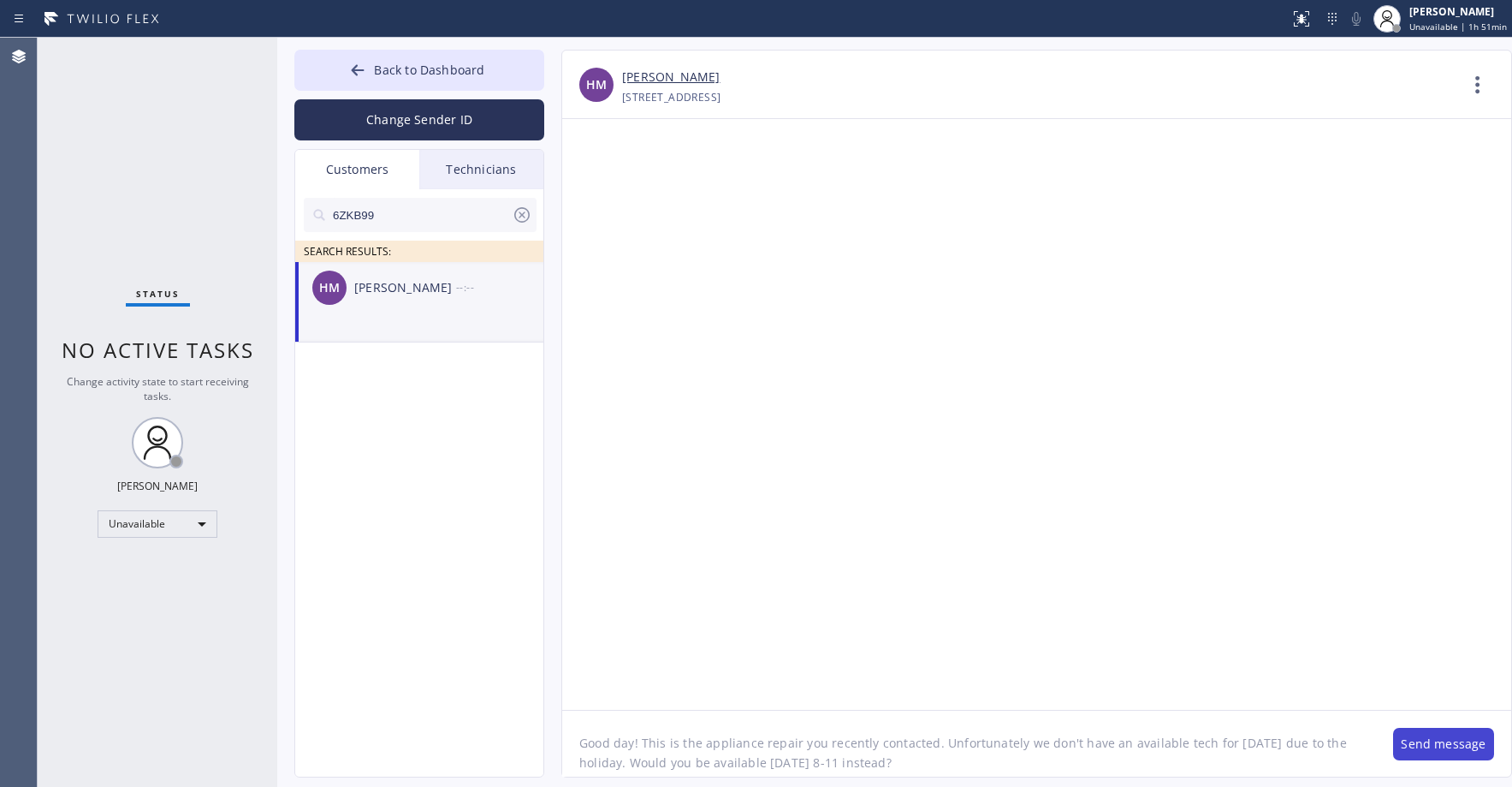
type textarea "Good day! This is the appliance repair you recently contacted. Unfortunately we…"
click at [1461, 736] on button "Send message" at bounding box center [1444, 743] width 101 height 33
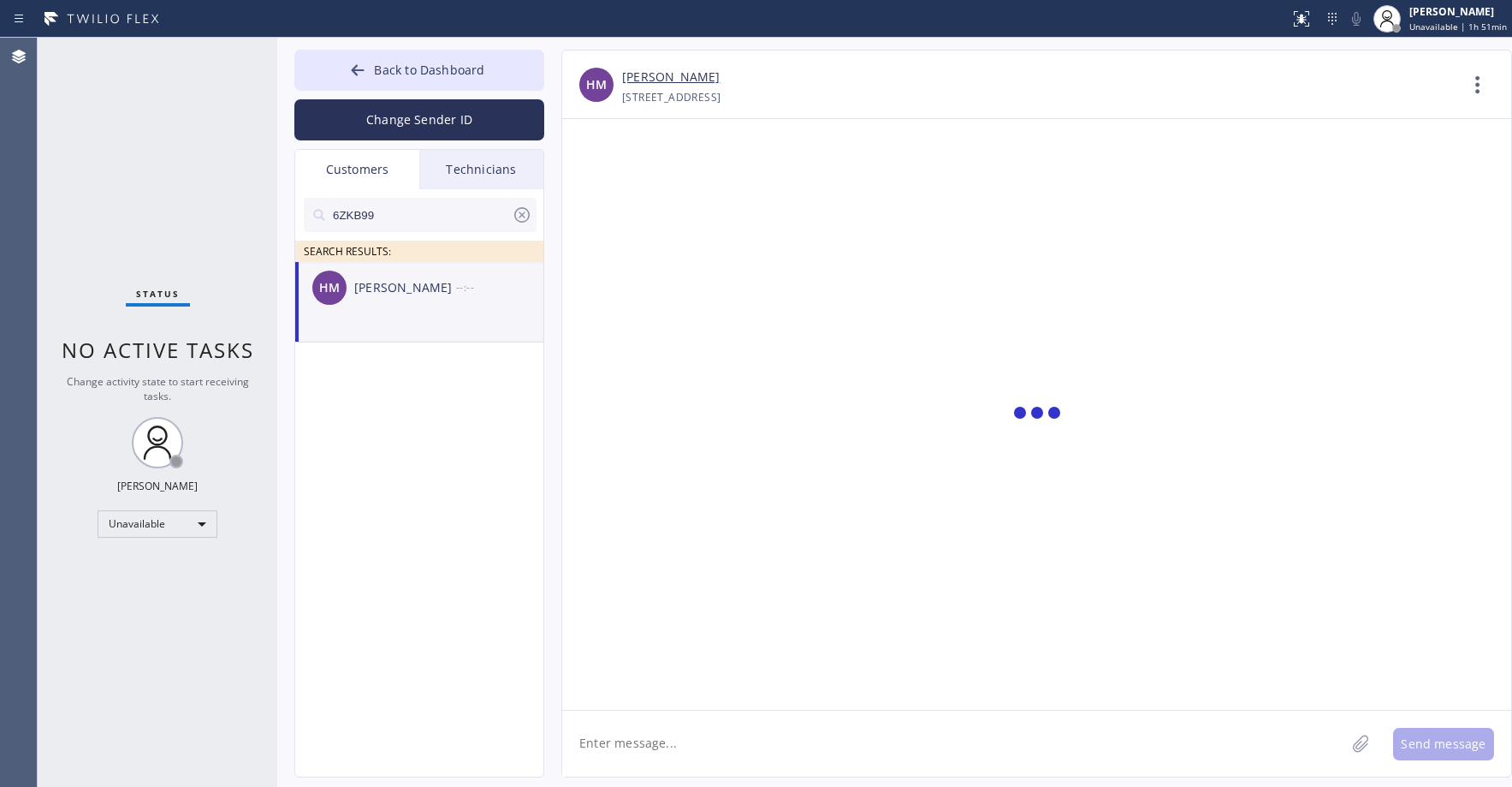
scroll to position [0, 0]
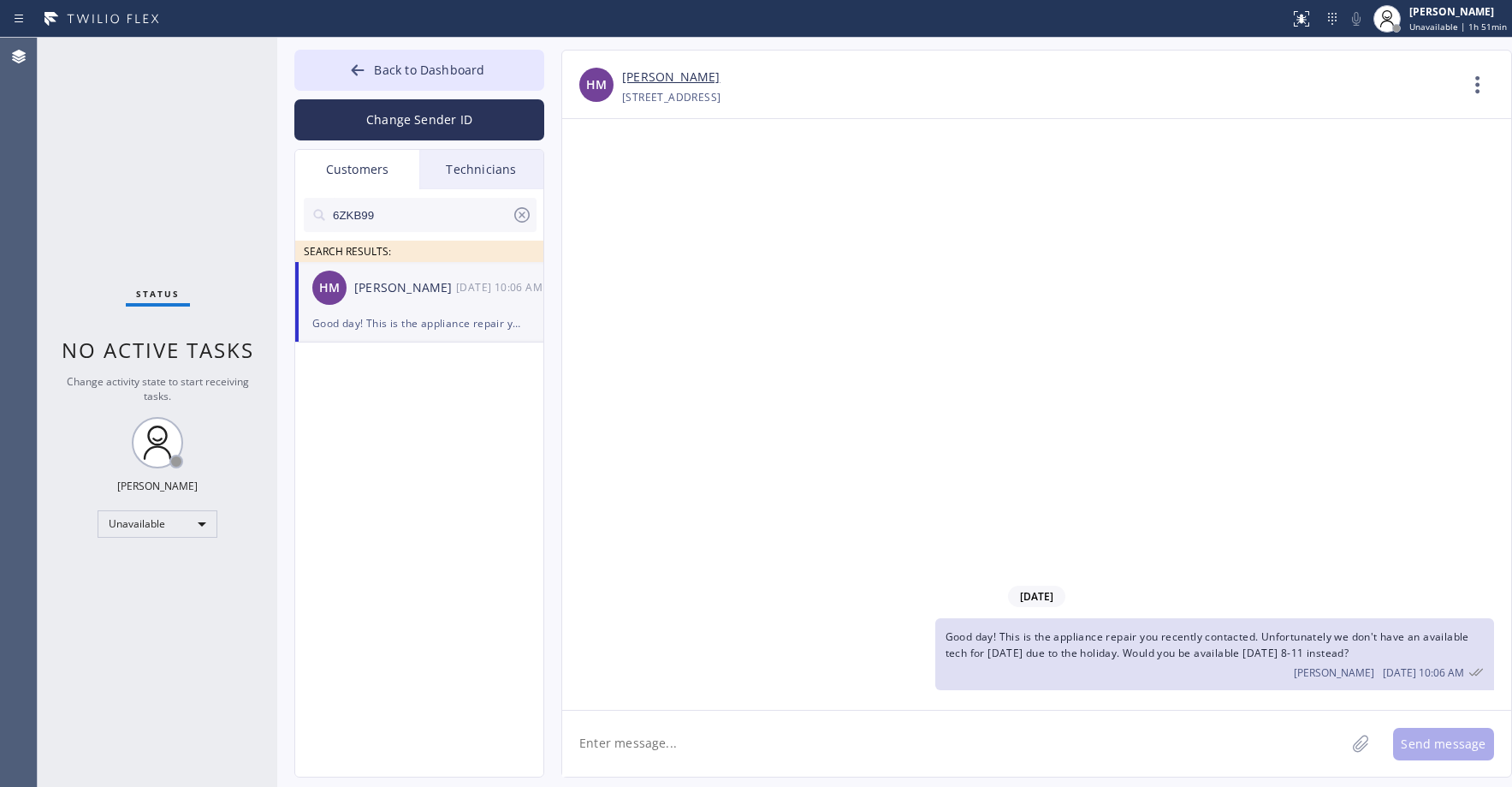
click at [520, 216] on icon at bounding box center [522, 214] width 15 height 15
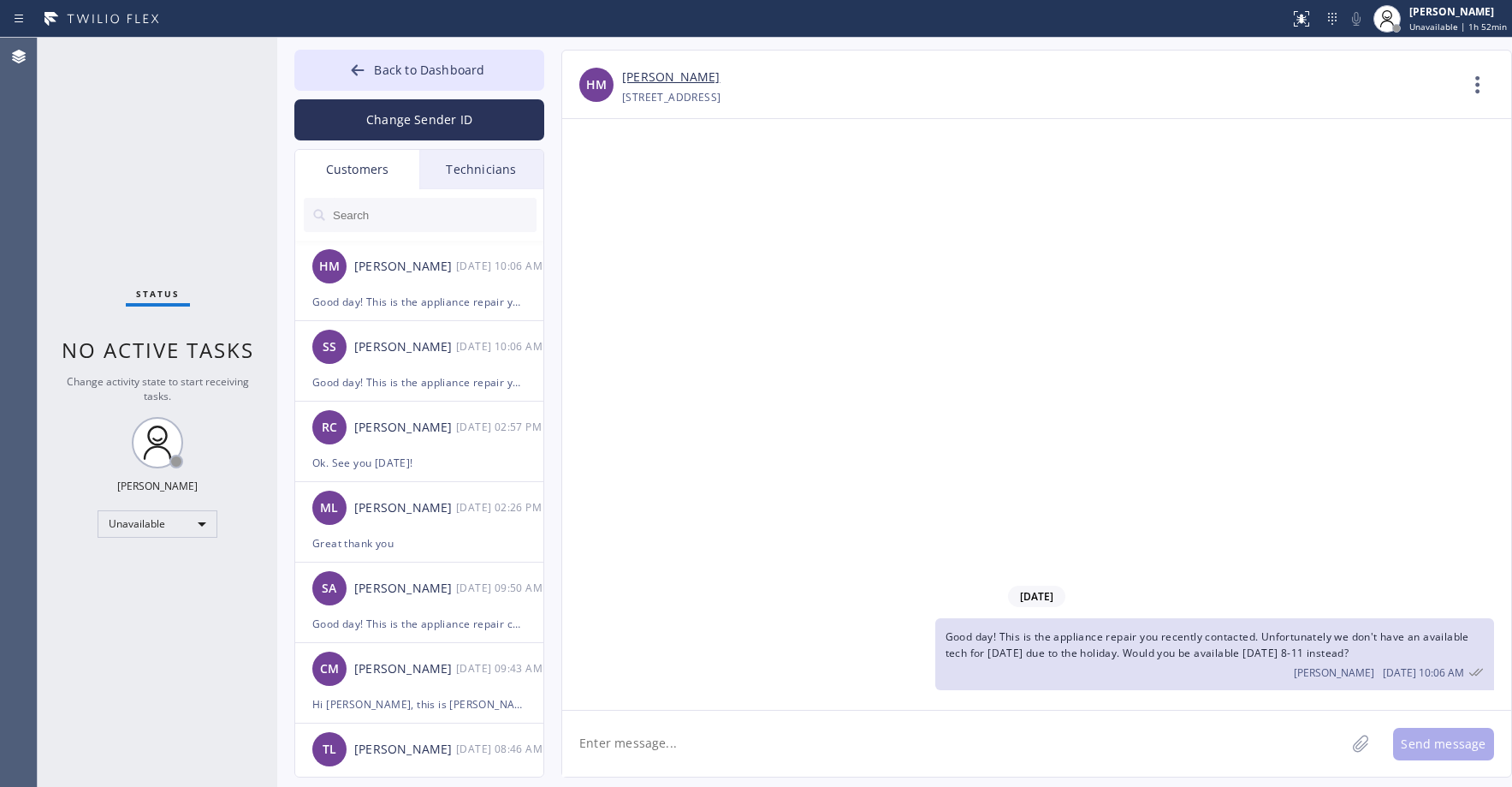
drag, startPoint x: 142, startPoint y: 132, endPoint x: 153, endPoint y: 149, distance: 20.2
click at [144, 138] on div "Status No active tasks Change activity state to start receiving tasks. Axel Men…" at bounding box center [157, 412] width 240 height 749
drag, startPoint x: 150, startPoint y: 177, endPoint x: 145, endPoint y: 270, distance: 93.1
click at [151, 184] on div "Status No active tasks Change activity state to start receiving tasks. Axel Men…" at bounding box center [157, 412] width 240 height 749
click at [415, 68] on span "Back to Dashboard" at bounding box center [429, 69] width 110 height 16
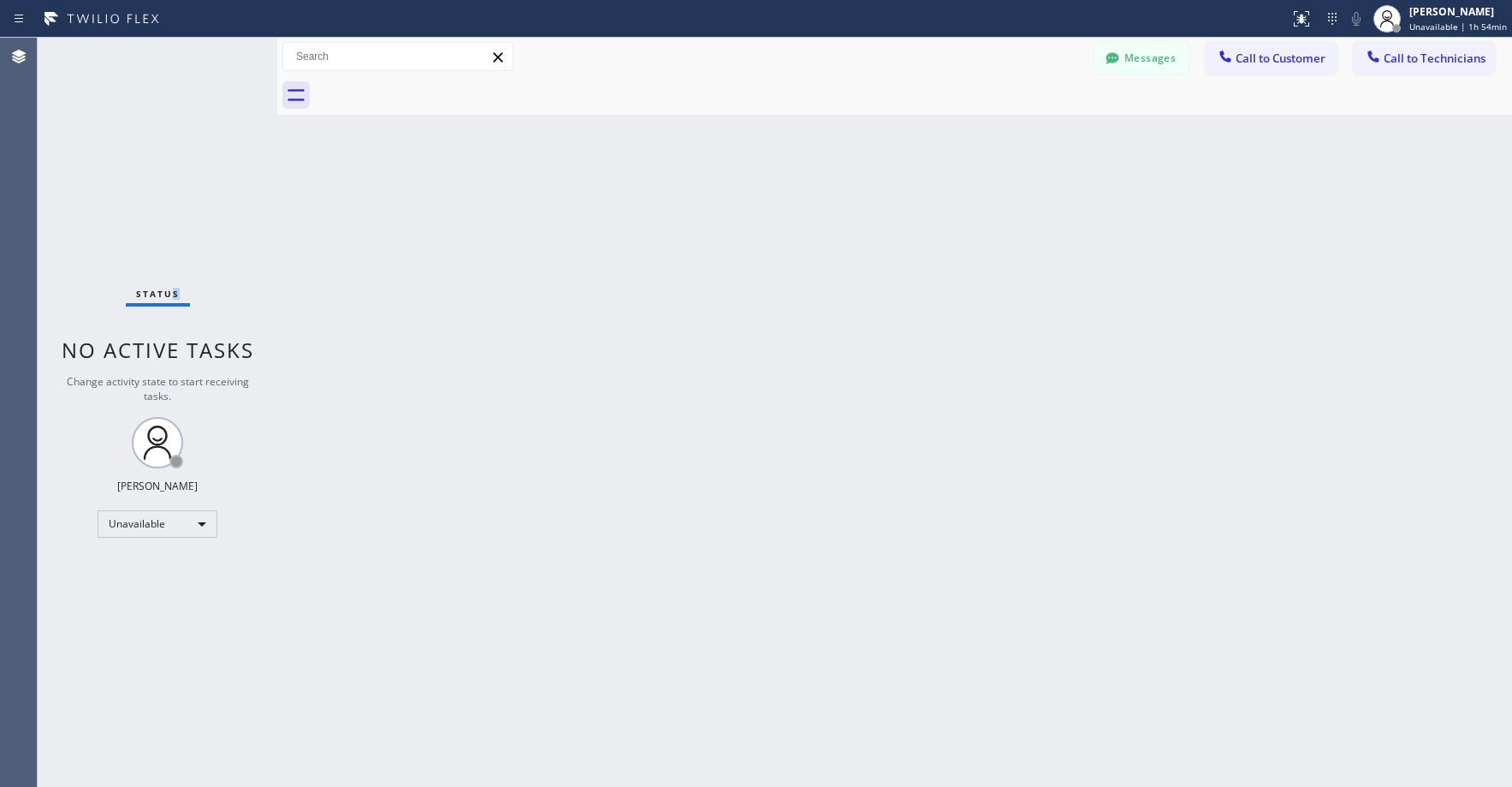
drag, startPoint x: 175, startPoint y: 124, endPoint x: 74, endPoint y: 663, distance: 548.4
click at [170, 126] on div "Status No active tasks Change activity state to start receiving tasks. Axel Men…" at bounding box center [157, 412] width 240 height 749
click at [175, 159] on div "Status No active tasks Change activity state to start receiving tasks. Axel Men…" at bounding box center [157, 412] width 240 height 749
click at [172, 175] on div "Status No active tasks Change activity state to start receiving tasks. Axel Men…" at bounding box center [157, 412] width 240 height 749
drag, startPoint x: 108, startPoint y: 125, endPoint x: 494, endPoint y: 169, distance: 388.5
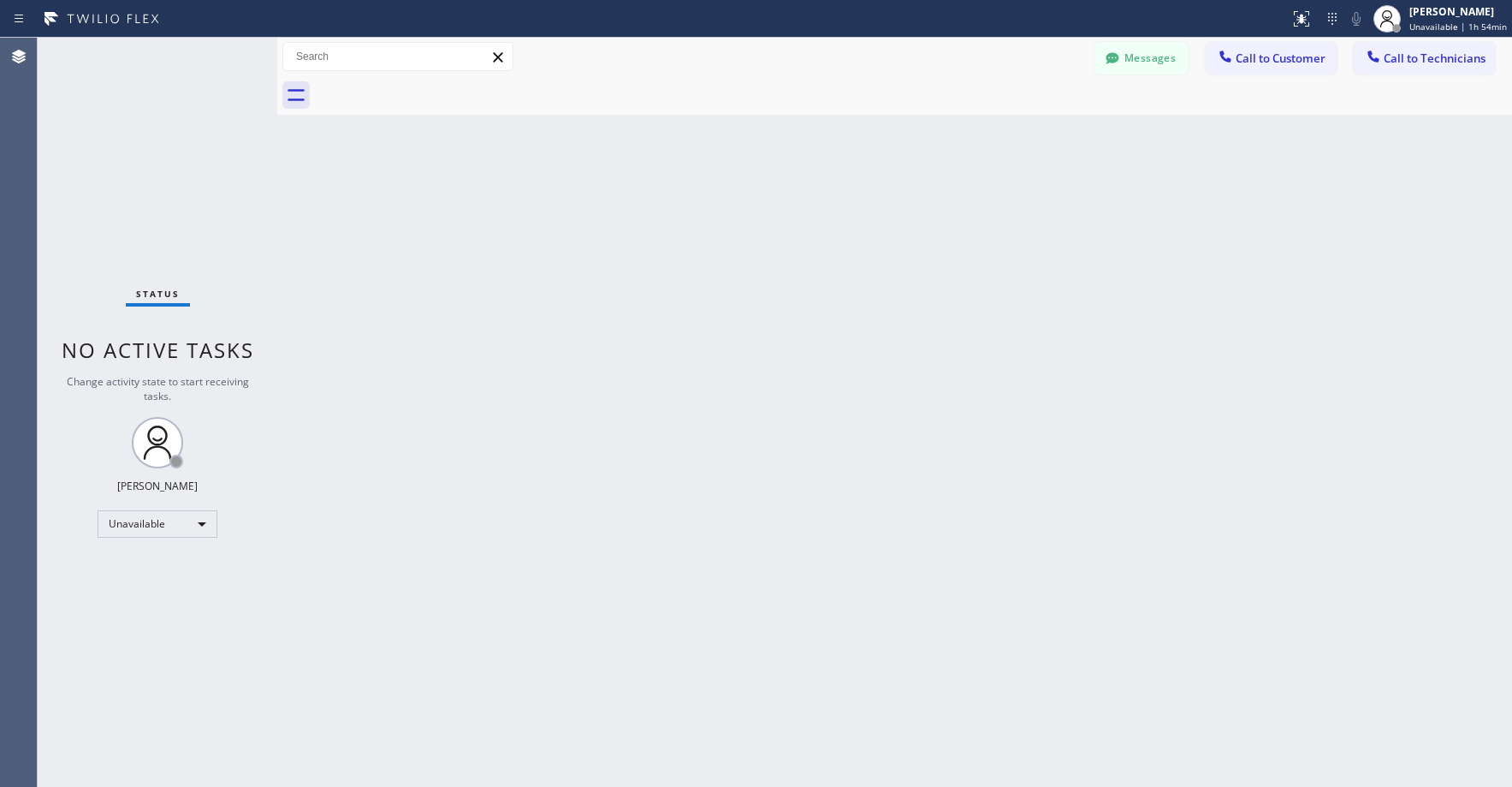
click at [110, 128] on div "Status No active tasks Change activity state to start receiving tasks. Axel Men…" at bounding box center [157, 412] width 240 height 749
click at [1168, 69] on button "Messages" at bounding box center [1141, 58] width 94 height 33
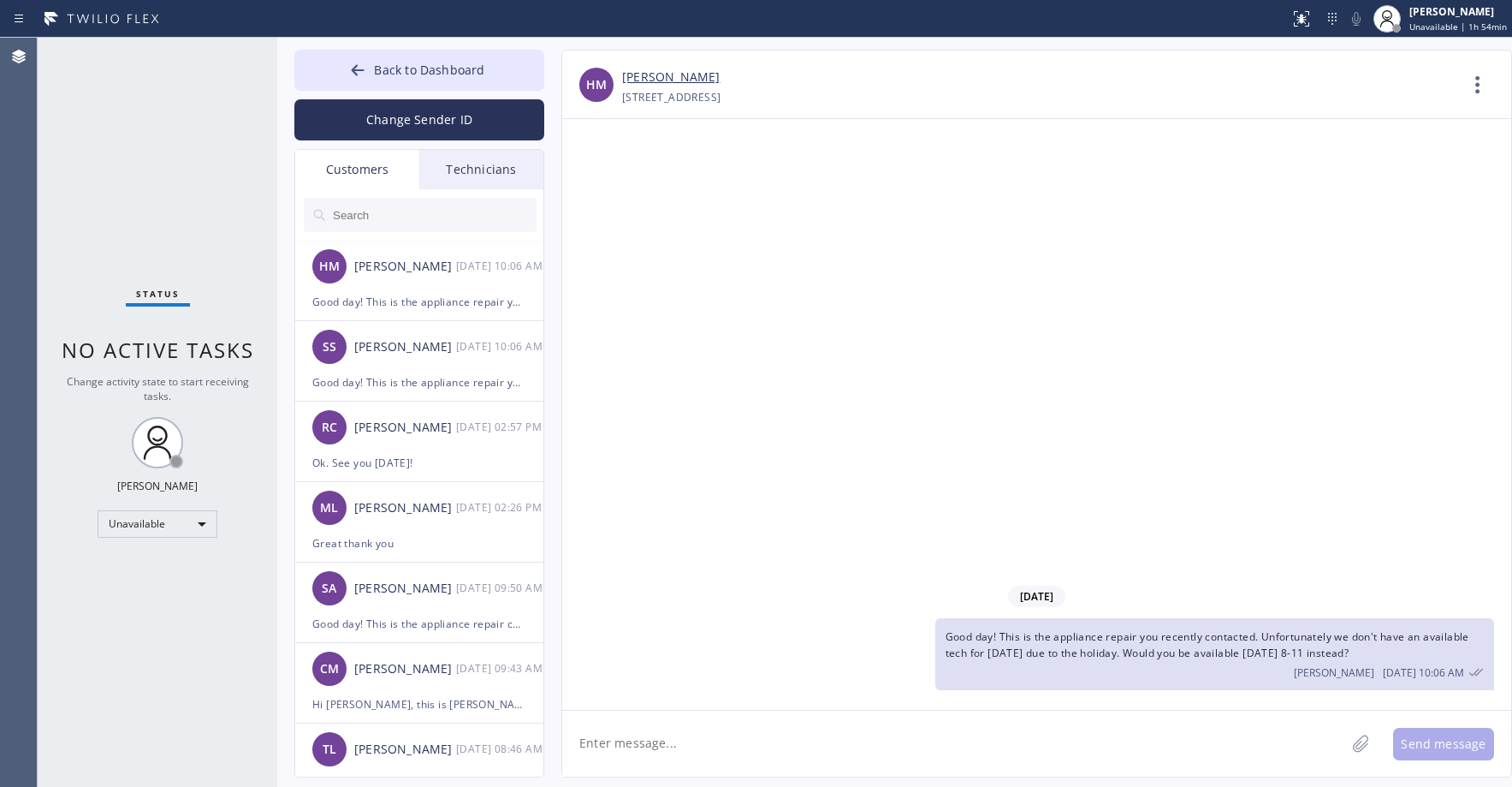
click at [396, 215] on input "text" at bounding box center [434, 214] width 206 height 35
paste input "RKIXFG"
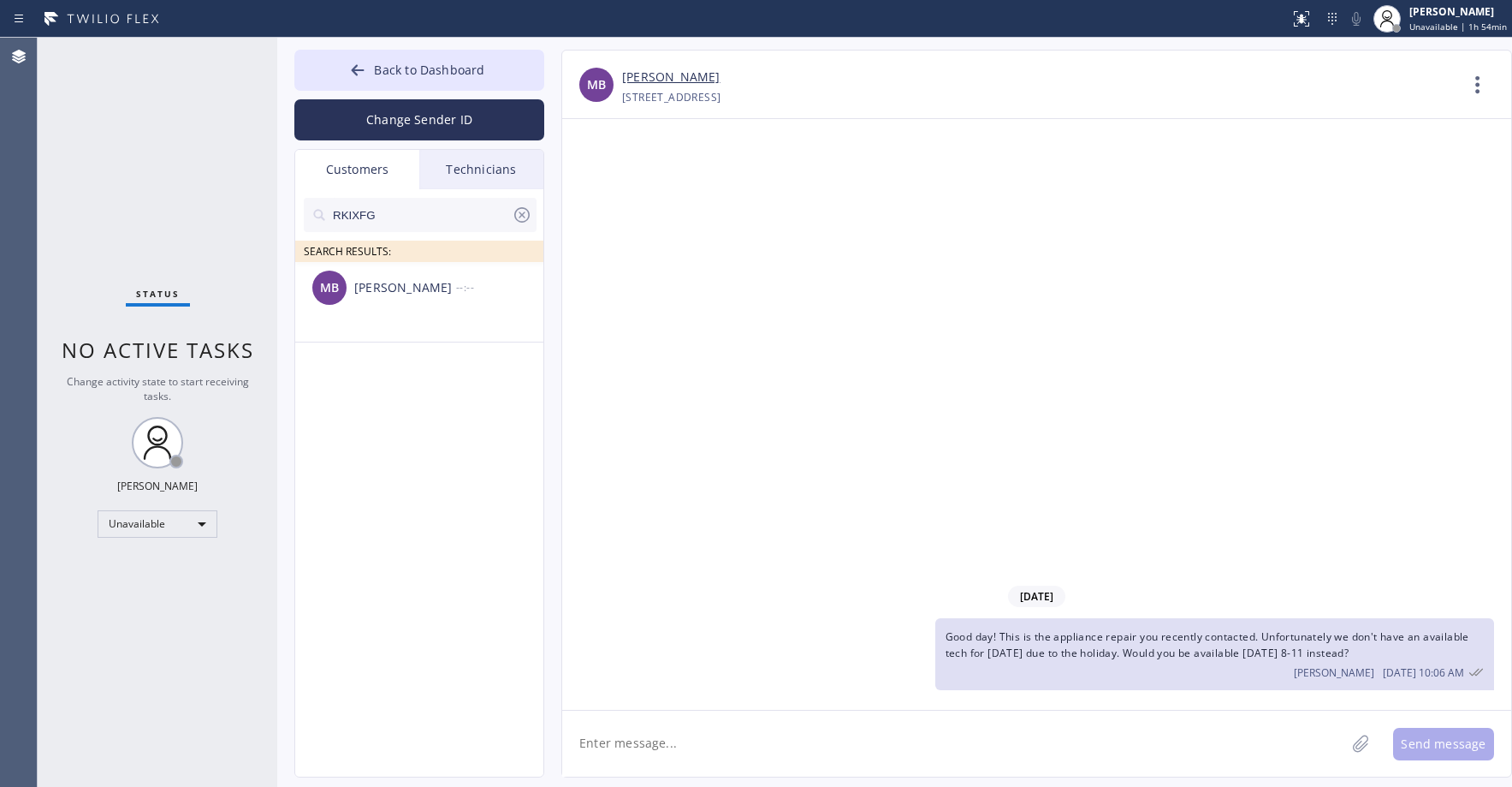
type input "RKIXFG"
click at [659, 72] on link "Michael Belles" at bounding box center [671, 77] width 97 height 20
click at [385, 306] on div "MB Michael Belles --:--" at bounding box center [420, 287] width 250 height 51
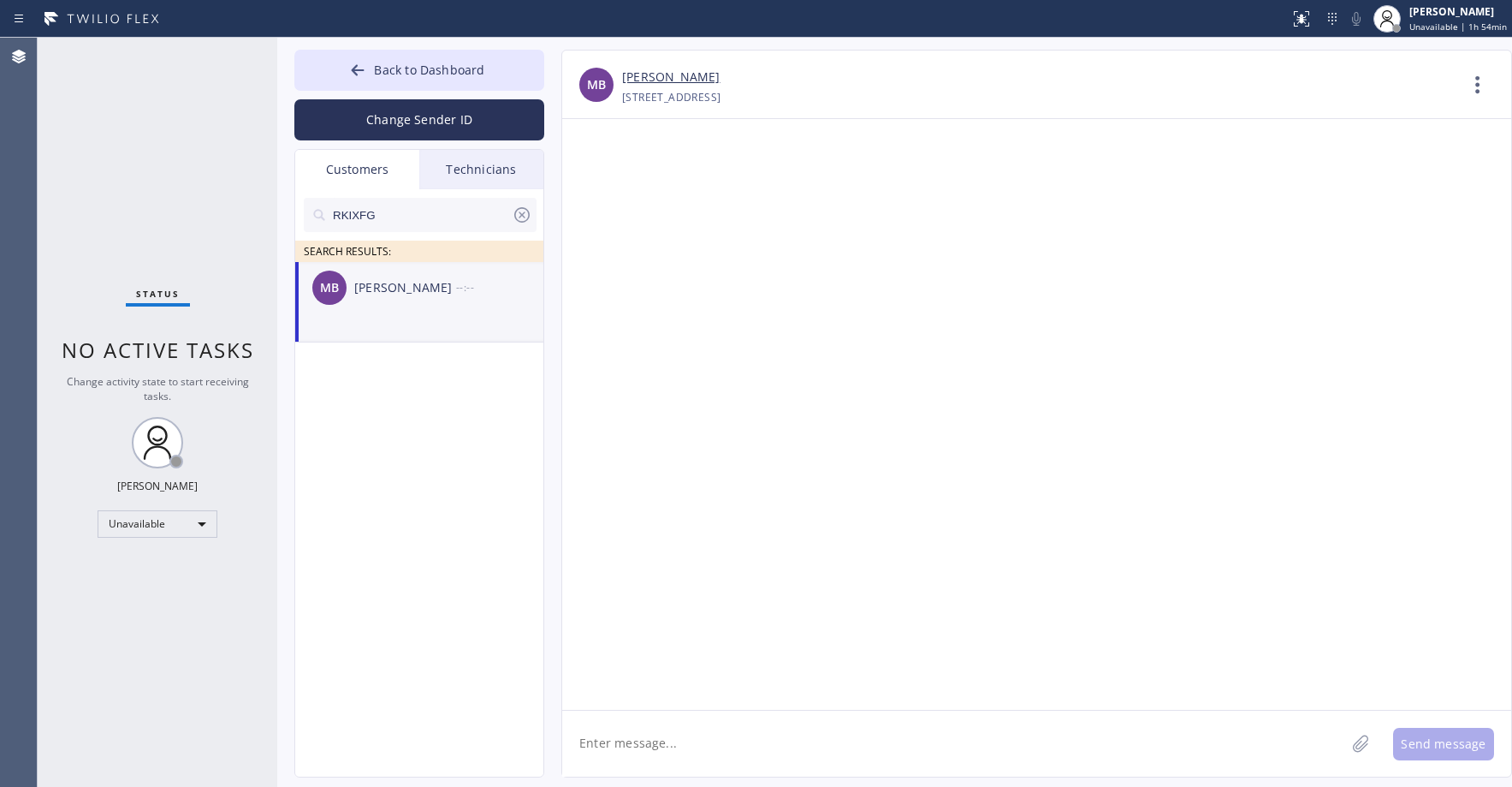
click at [709, 737] on textarea at bounding box center [953, 743] width 783 height 66
paste textarea "Good day! This is the appliance repair company you recently contacted. Unfortun…"
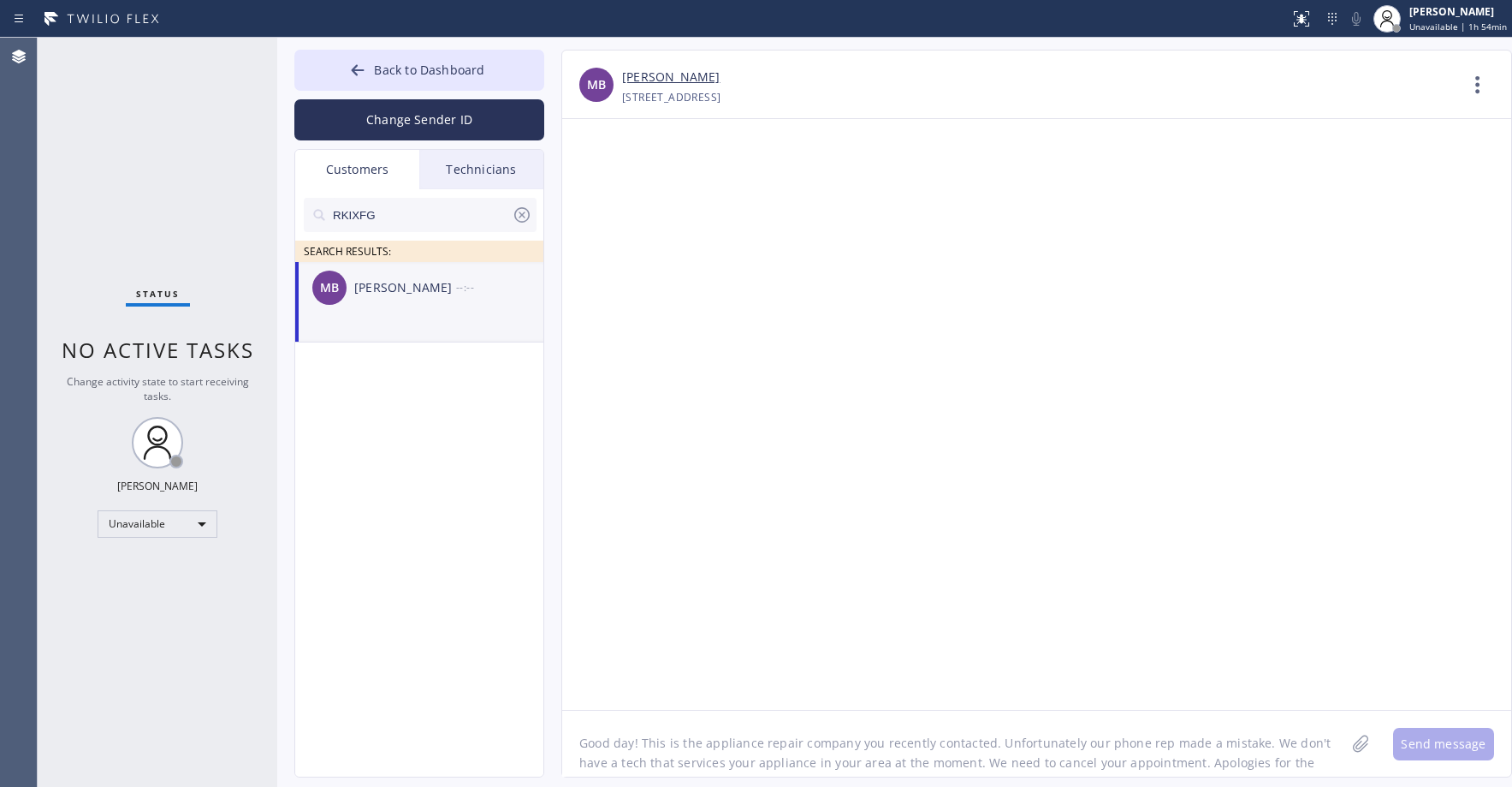
scroll to position [14, 0]
type textarea "Good day! This is the appliance repair company you recently contacted. Unfortun…"
click at [1447, 736] on button "Send message" at bounding box center [1444, 743] width 101 height 33
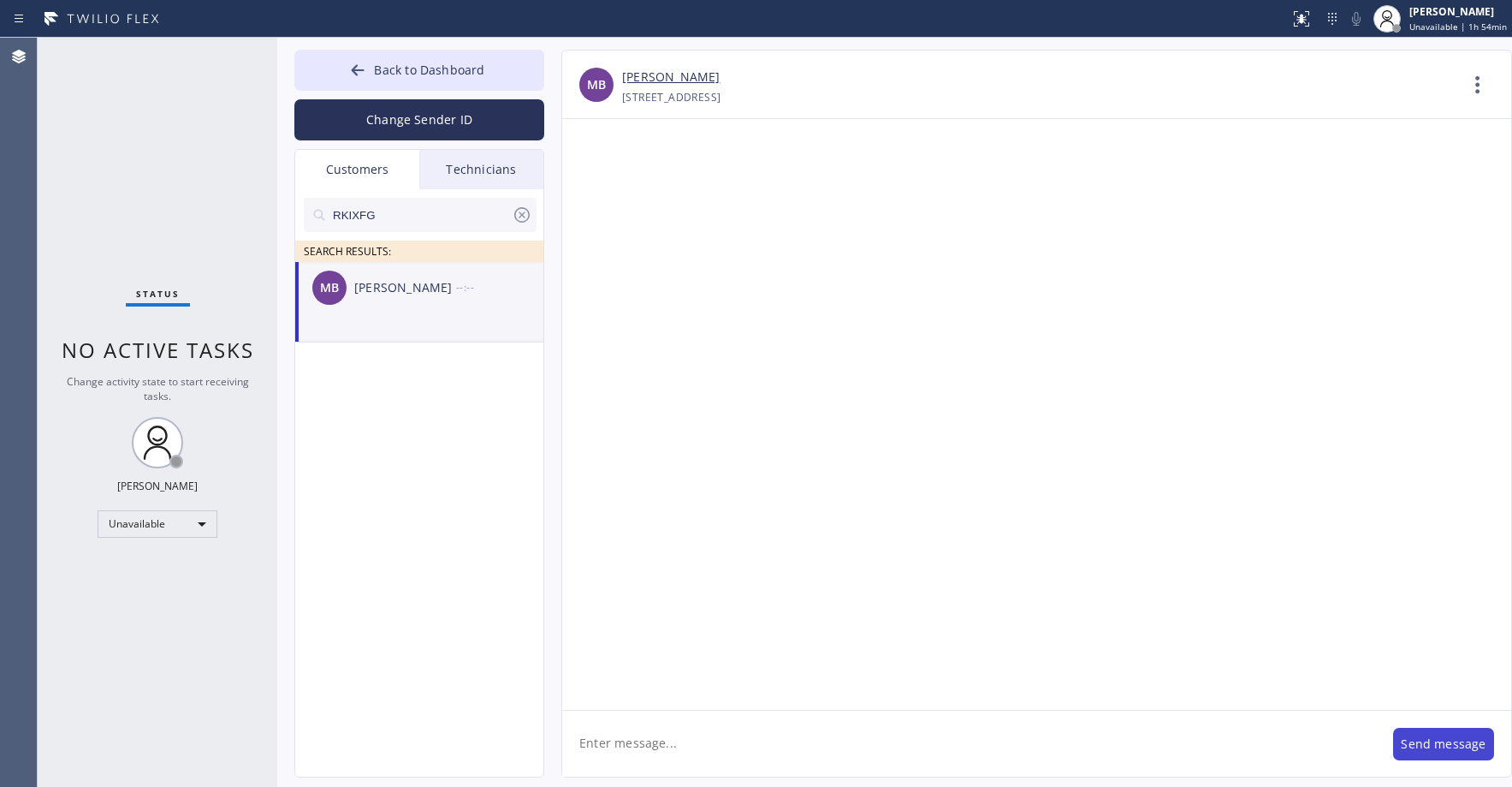
scroll to position [0, 0]
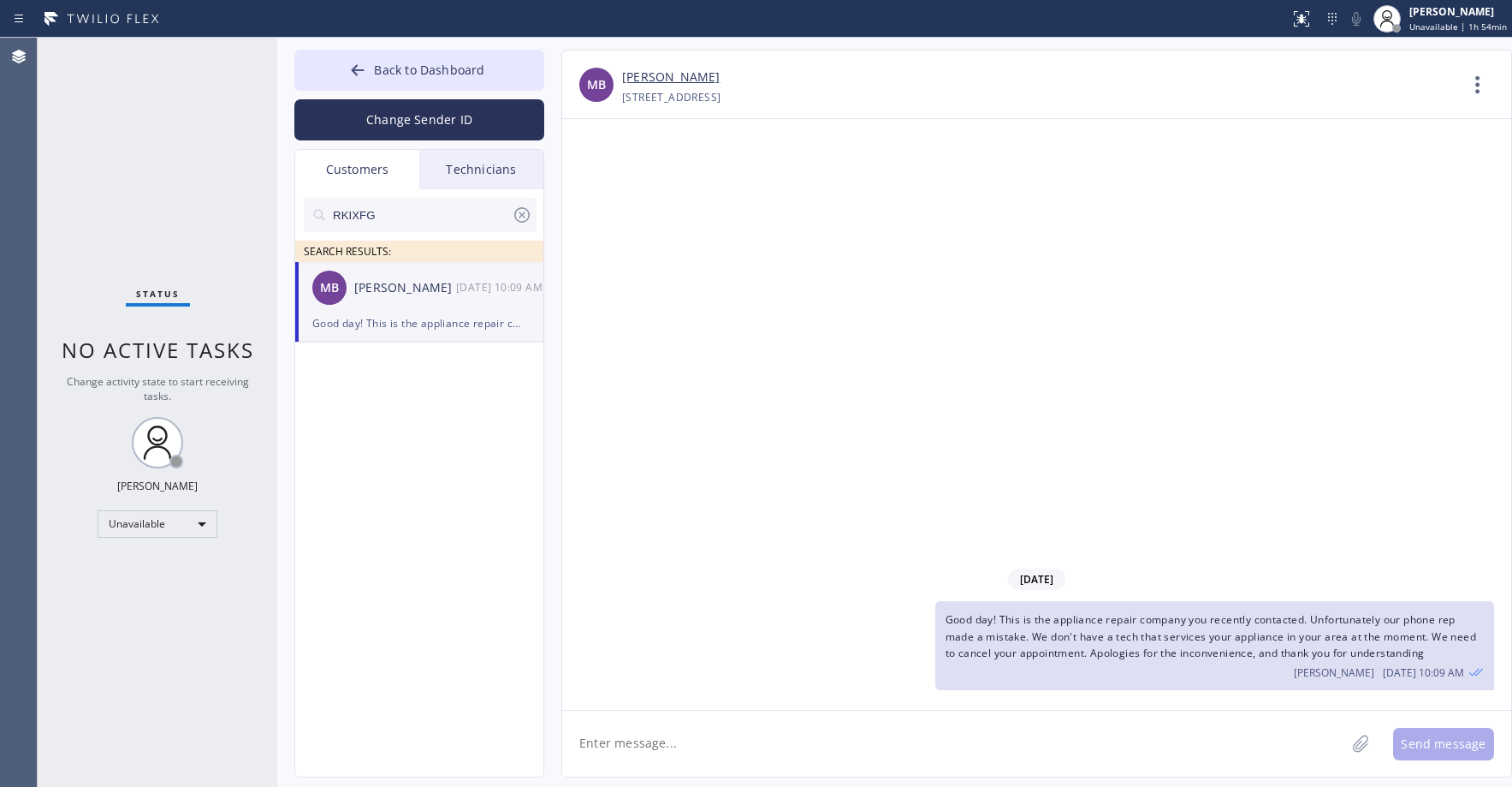
click at [520, 212] on icon at bounding box center [522, 214] width 15 height 15
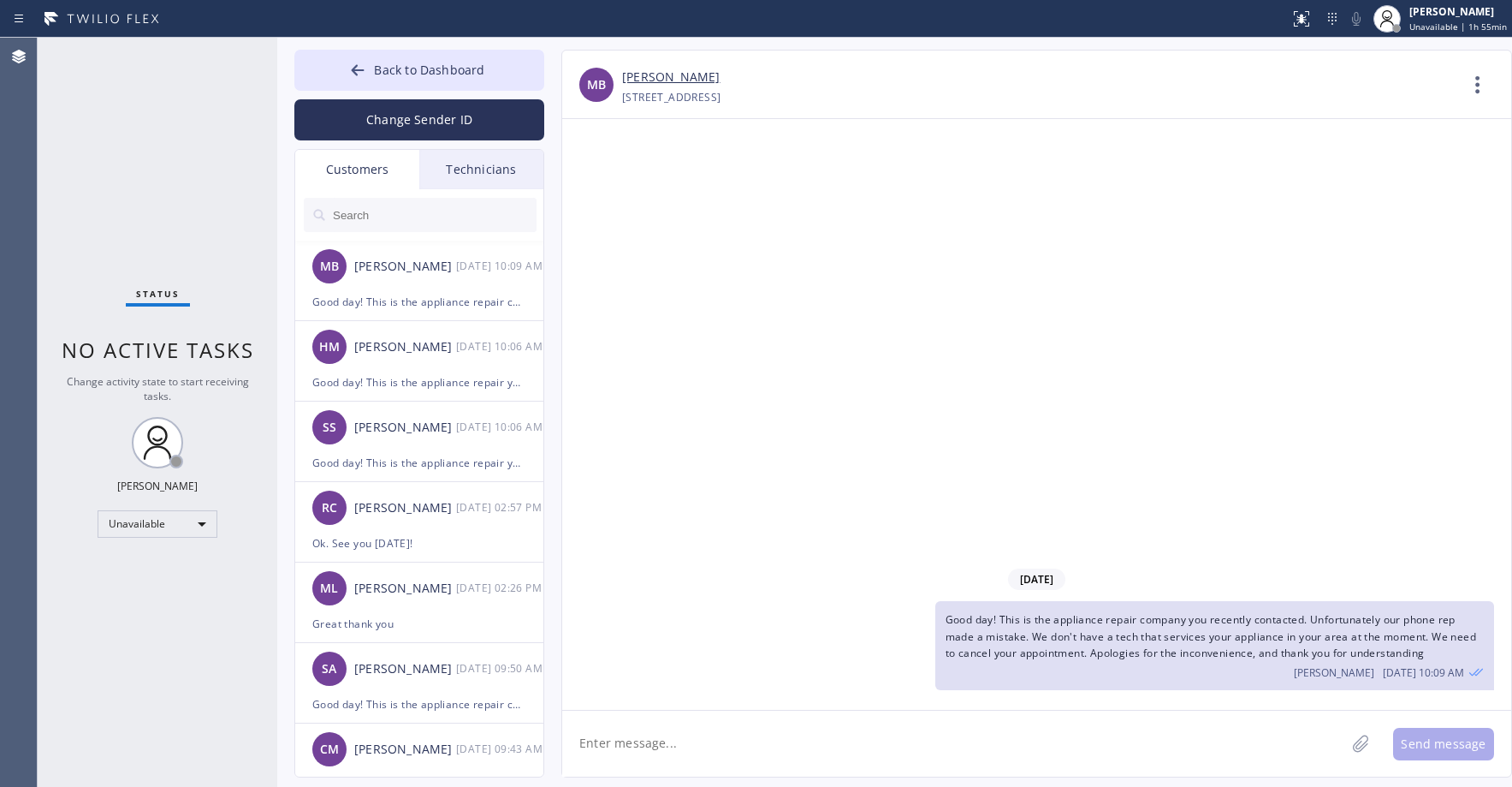
click at [124, 157] on div "Status No active tasks Change activity state to start receiving tasks. Axel Men…" at bounding box center [157, 412] width 240 height 749
click at [422, 348] on div "Hannia M Zamora" at bounding box center [405, 346] width 102 height 20
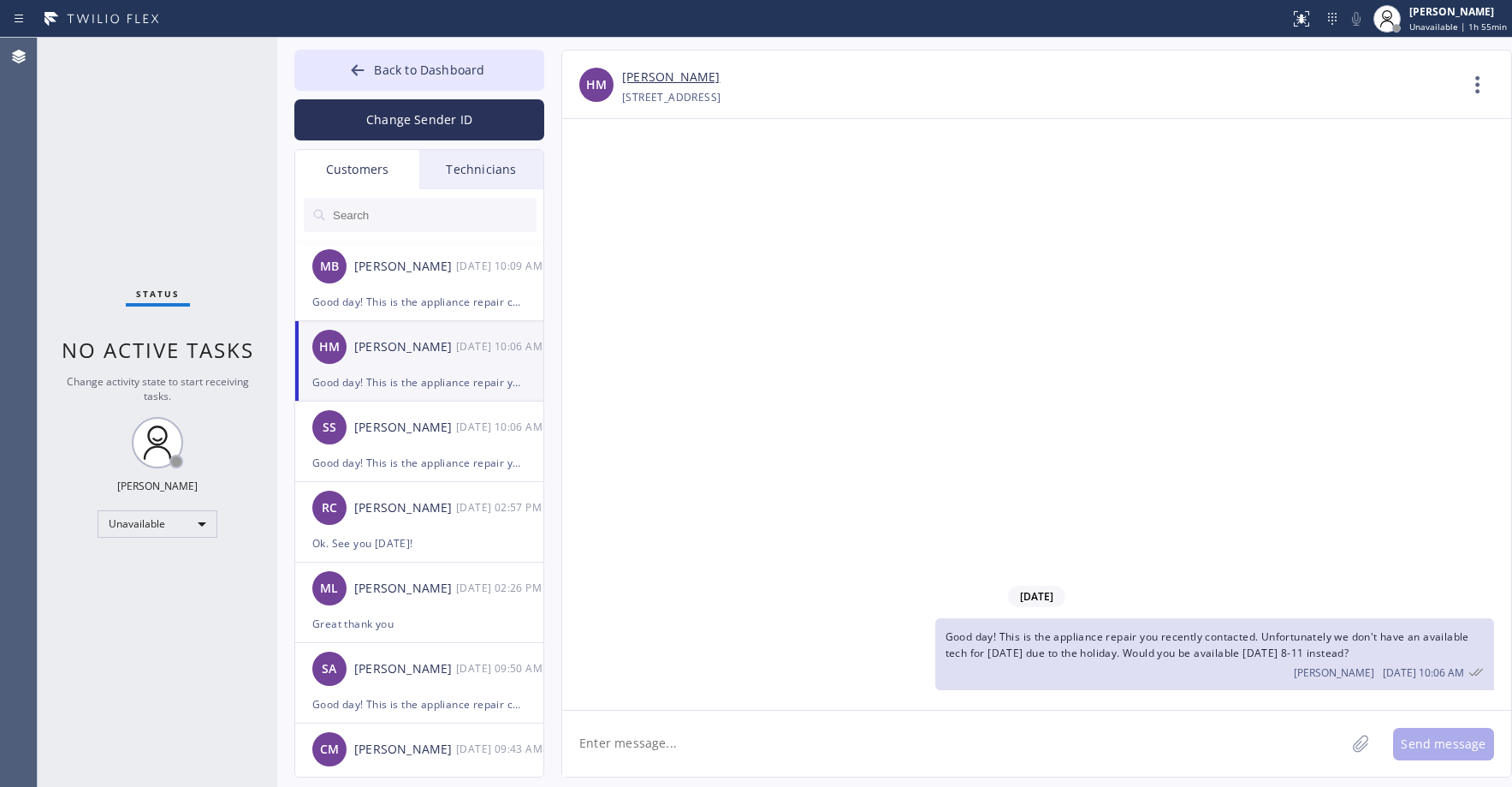
click at [1168, 647] on span "Good day! This is the appliance repair you recently contacted. Unfortunately we…" at bounding box center [1208, 644] width 524 height 31
drag, startPoint x: 1239, startPoint y: 649, endPoint x: 1286, endPoint y: 649, distance: 47.0
click at [1240, 649] on span "Good day! This is the appliance repair you recently contacted. Unfortunately we…" at bounding box center [1208, 644] width 524 height 31
click at [1329, 650] on span "Good day! This is the appliance repair you recently contacted. Unfortunately we…" at bounding box center [1208, 644] width 524 height 31
drag, startPoint x: 1370, startPoint y: 649, endPoint x: 1156, endPoint y: 649, distance: 214.0
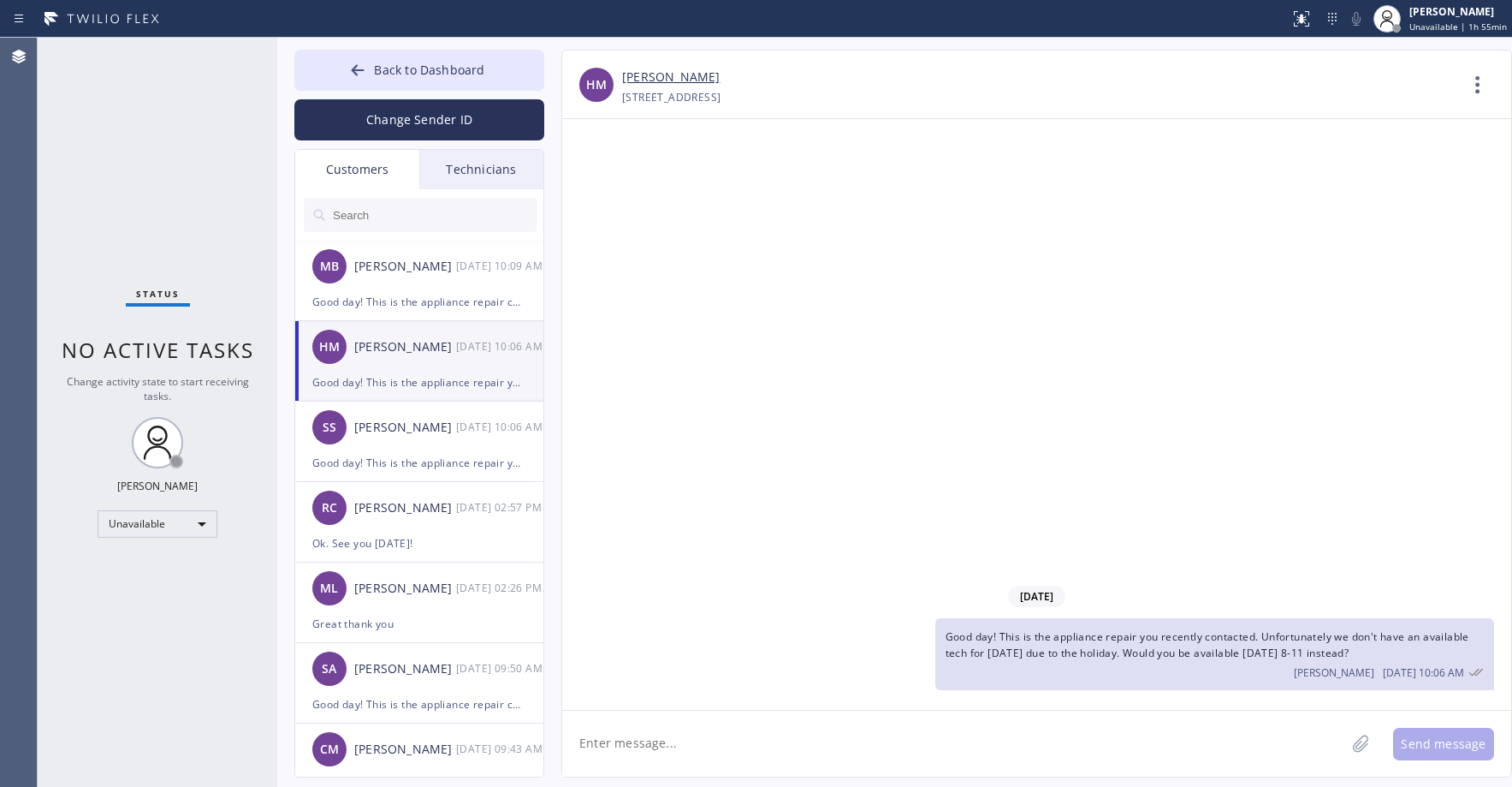
click at [1156, 649] on div "Good day! This is the appliance repair you recently contacted. Unfortunately we…" at bounding box center [1214, 653] width 559 height 72
click at [1475, 673] on icon at bounding box center [1476, 672] width 14 height 7
click at [426, 299] on div "Good day! This is the appliance repair company you recently contacted. Unfortun…" at bounding box center [419, 301] width 214 height 20
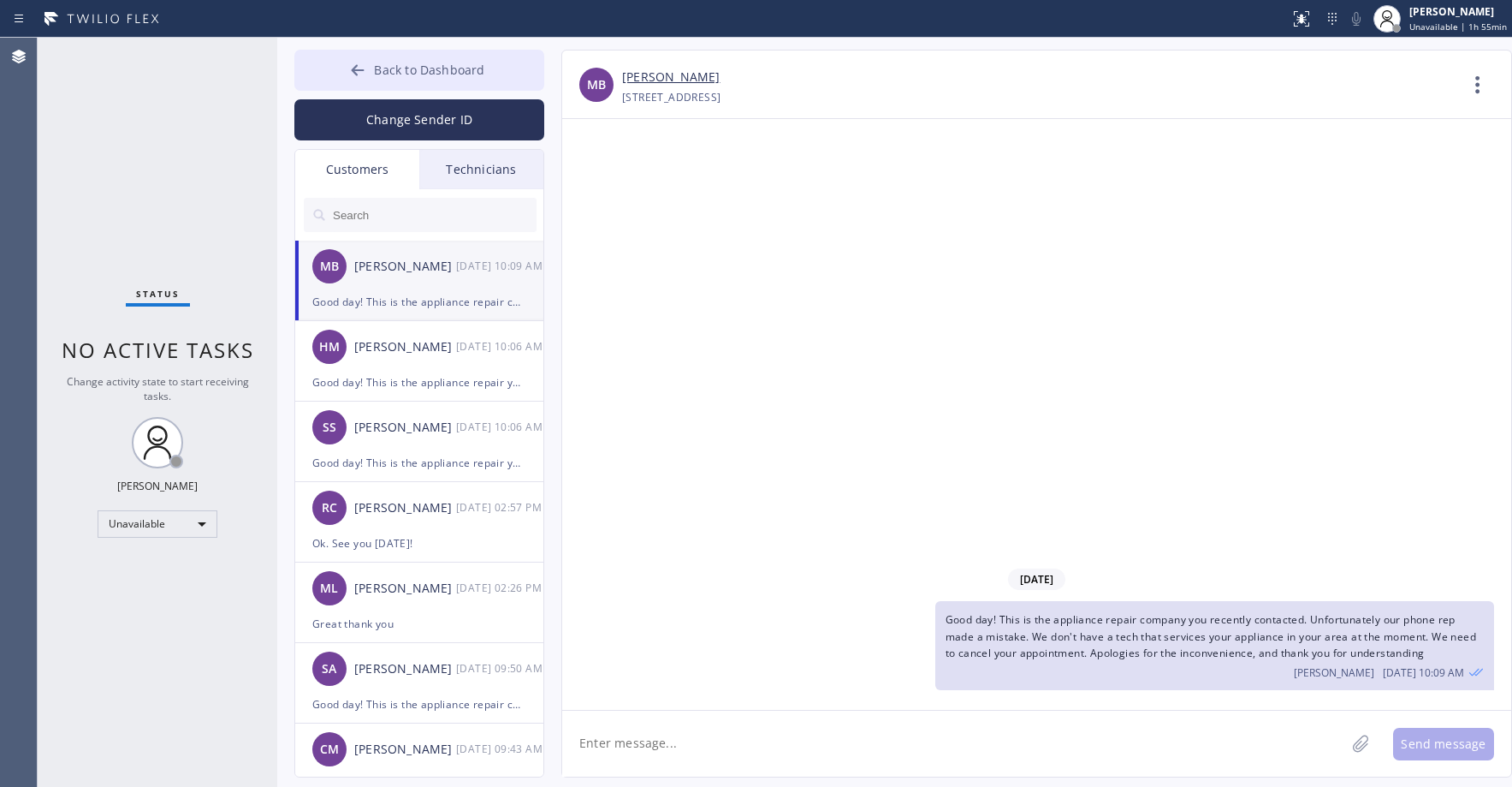
drag, startPoint x: 360, startPoint y: 60, endPoint x: 346, endPoint y: 63, distance: 14.3
click at [359, 61] on button "Back to Dashboard" at bounding box center [419, 70] width 250 height 41
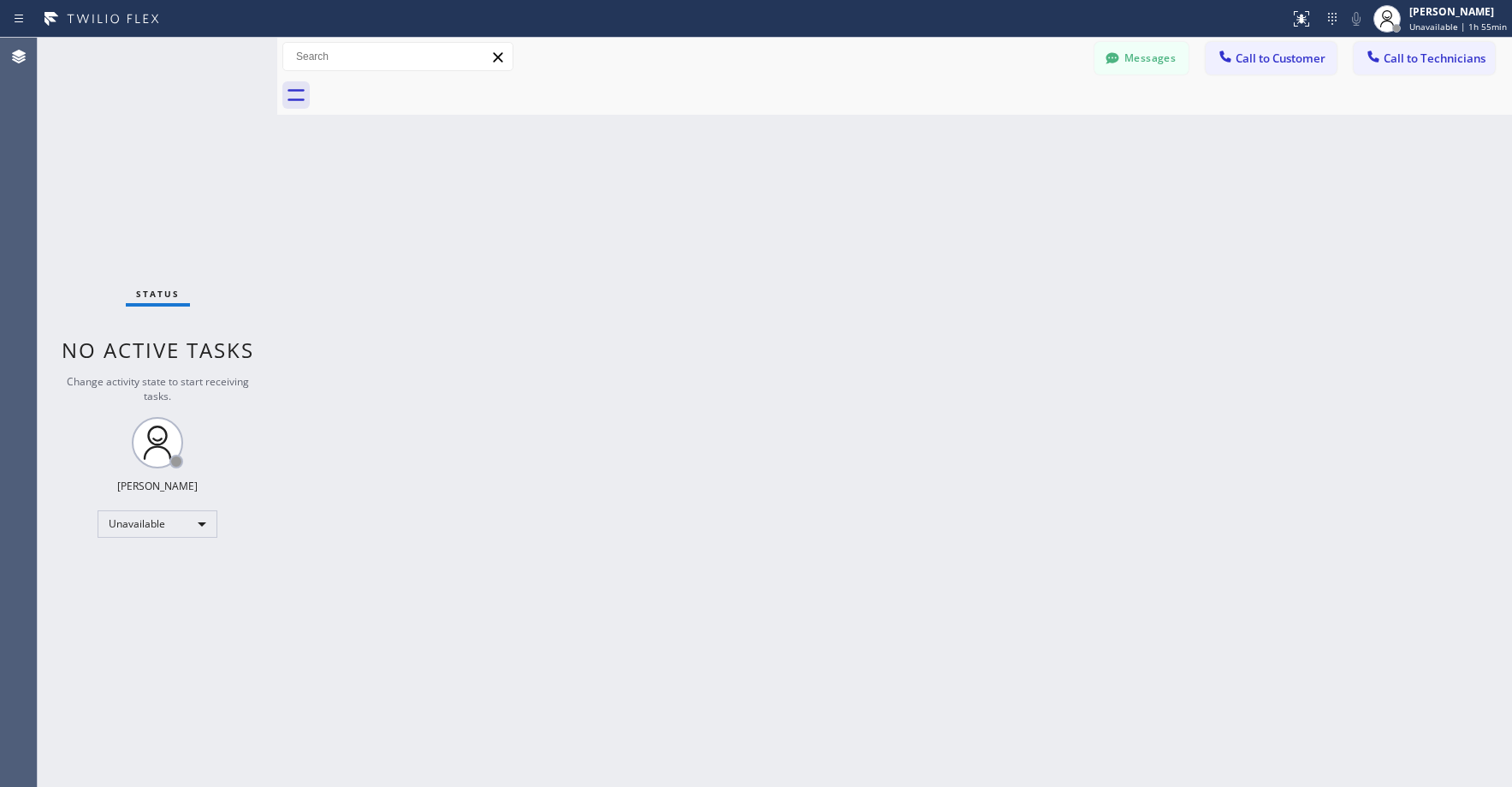
click at [172, 175] on div "Status No active tasks Change activity state to start receiving tasks. Axel Men…" at bounding box center [157, 412] width 240 height 749
click at [247, 175] on div "Status No active tasks Change activity state to start receiving tasks. Axel Men…" at bounding box center [157, 412] width 240 height 749
click at [1134, 50] on button "Messages" at bounding box center [1141, 58] width 94 height 33
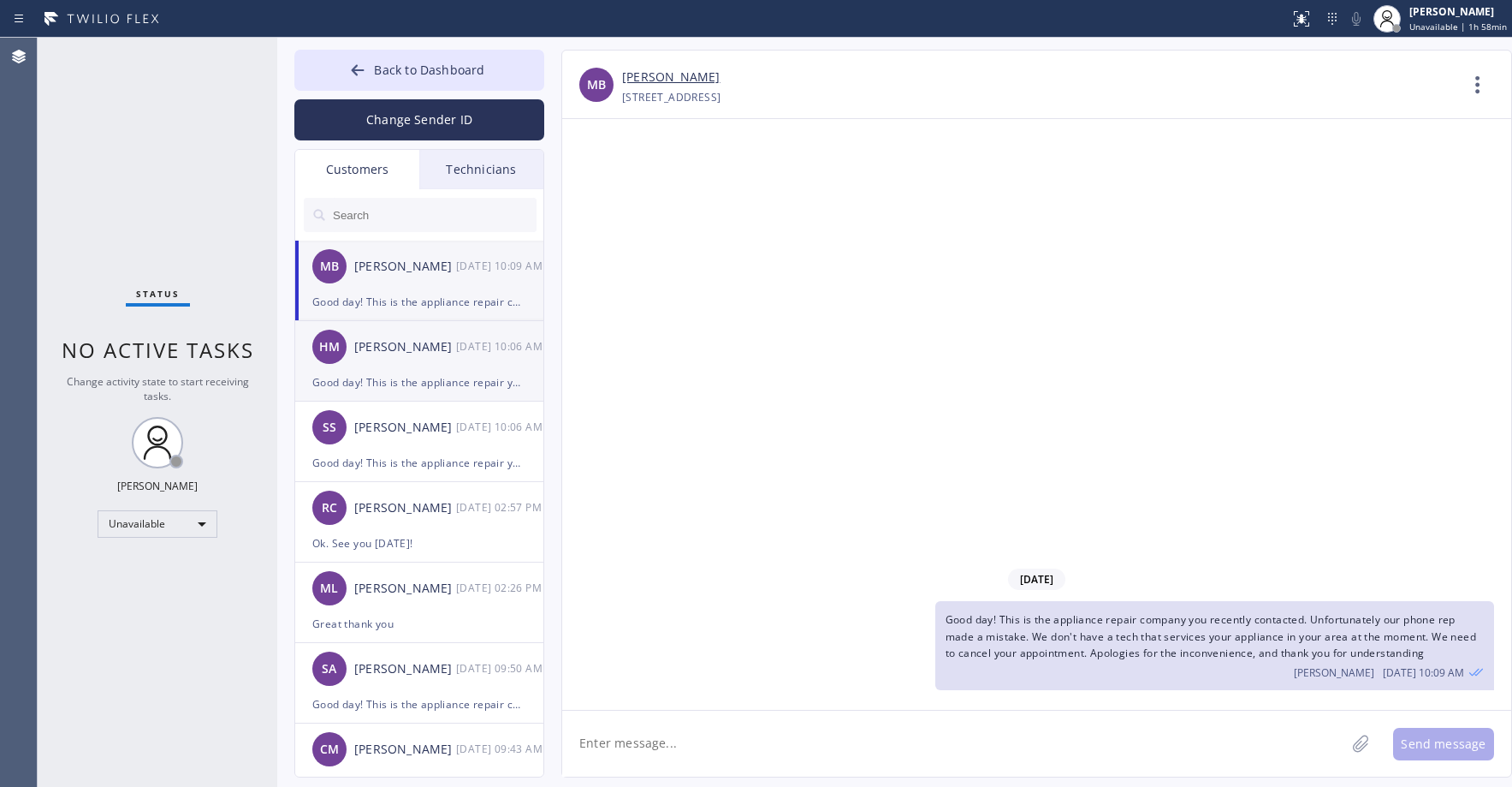
click at [382, 359] on div "HM Hannia M Zamora 09/01 10:06 AM" at bounding box center [420, 346] width 250 height 51
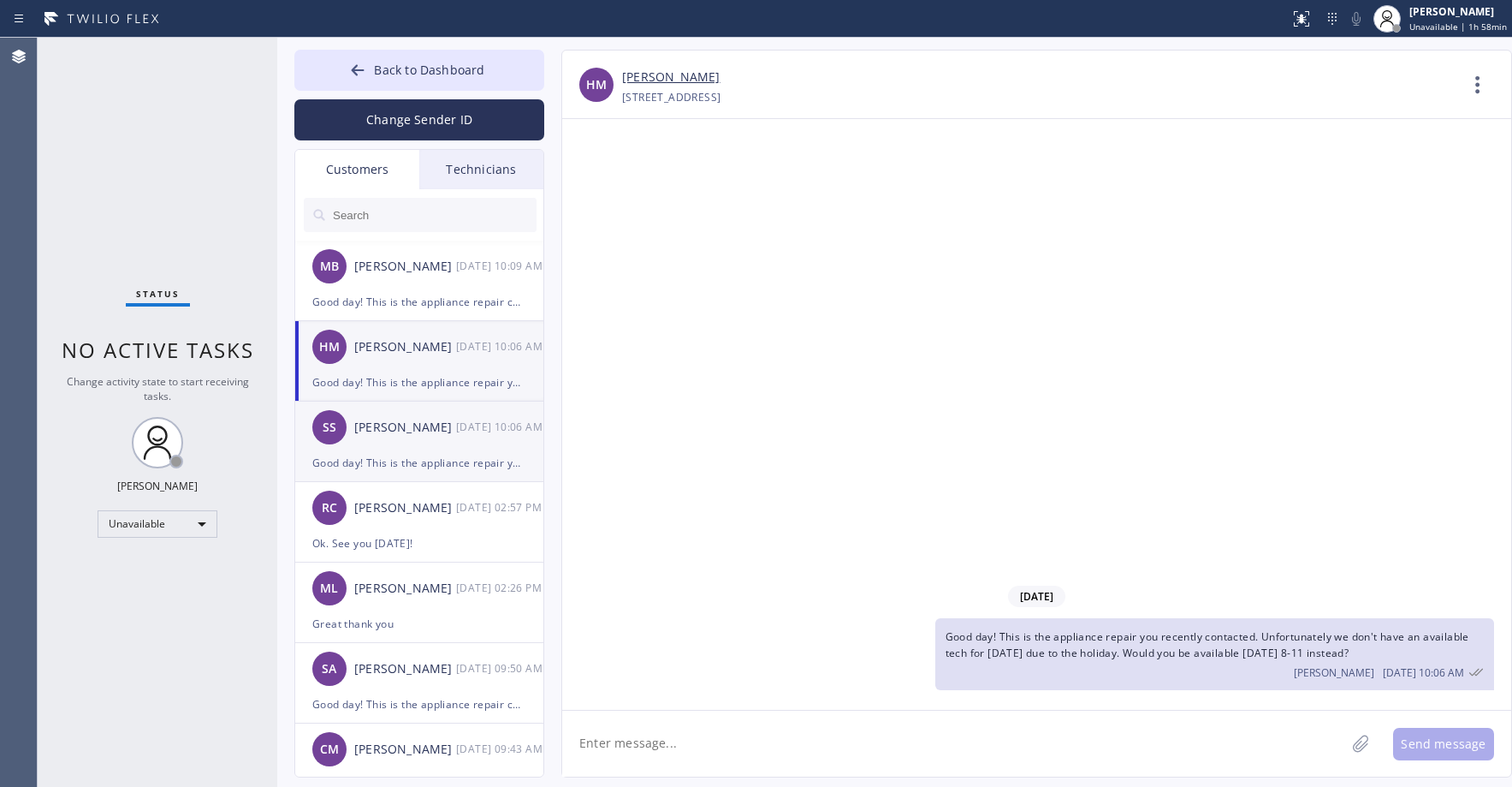
click at [422, 445] on div "SS Swanand Sardesai 09/01 10:06 AM" at bounding box center [420, 427] width 250 height 51
click at [390, 73] on span "Back to Dashboard" at bounding box center [429, 69] width 110 height 16
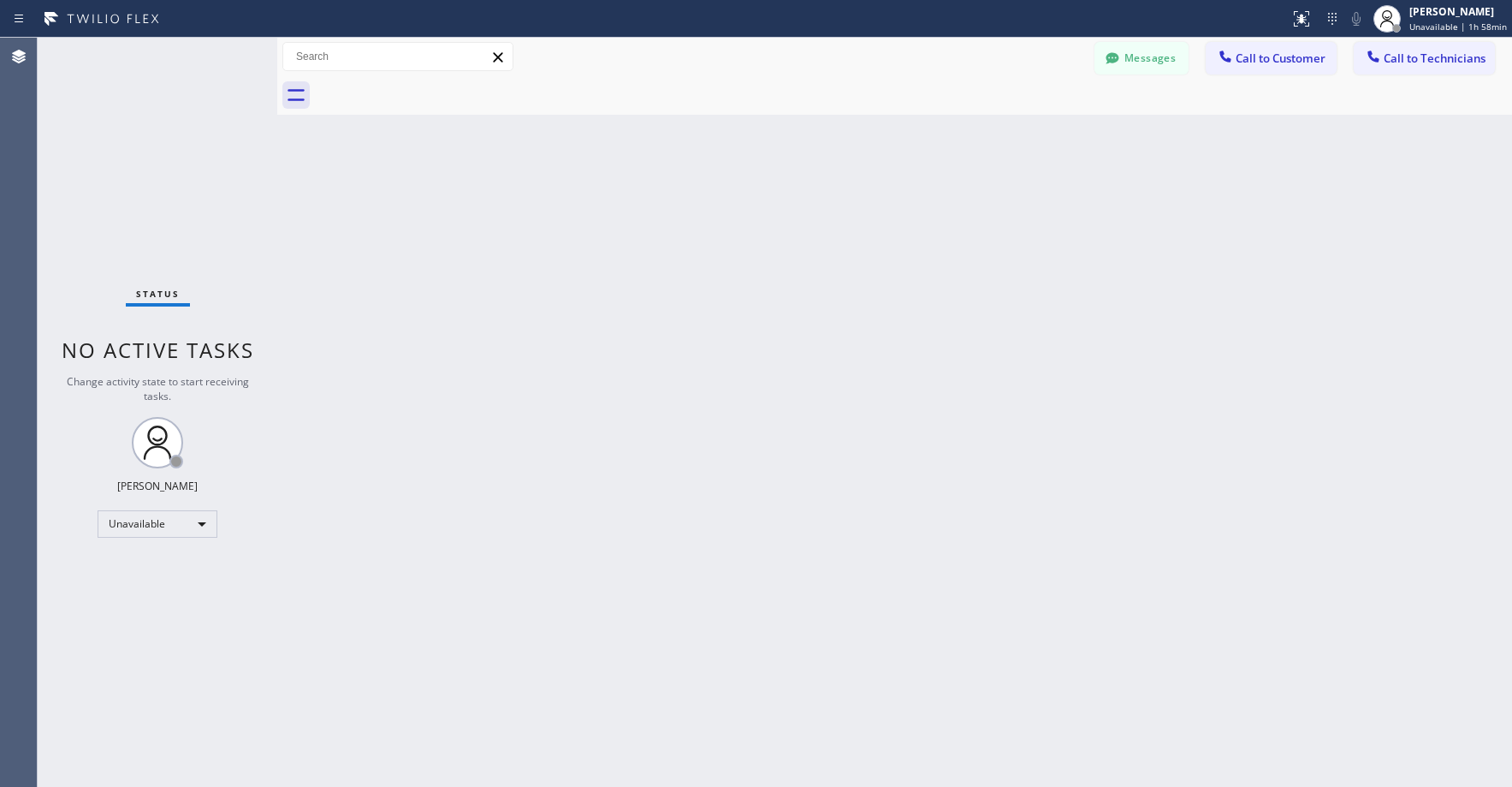
click at [166, 142] on div "Status No active tasks Change activity state to start receiving tasks. Axel Men…" at bounding box center [157, 412] width 240 height 749
drag, startPoint x: 169, startPoint y: 178, endPoint x: 957, endPoint y: 102, distance: 791.7
click at [170, 179] on div "Status No active tasks Change activity state to start receiving tasks. Axel Men…" at bounding box center [157, 412] width 240 height 749
click at [1149, 53] on button "Messages" at bounding box center [1141, 58] width 94 height 33
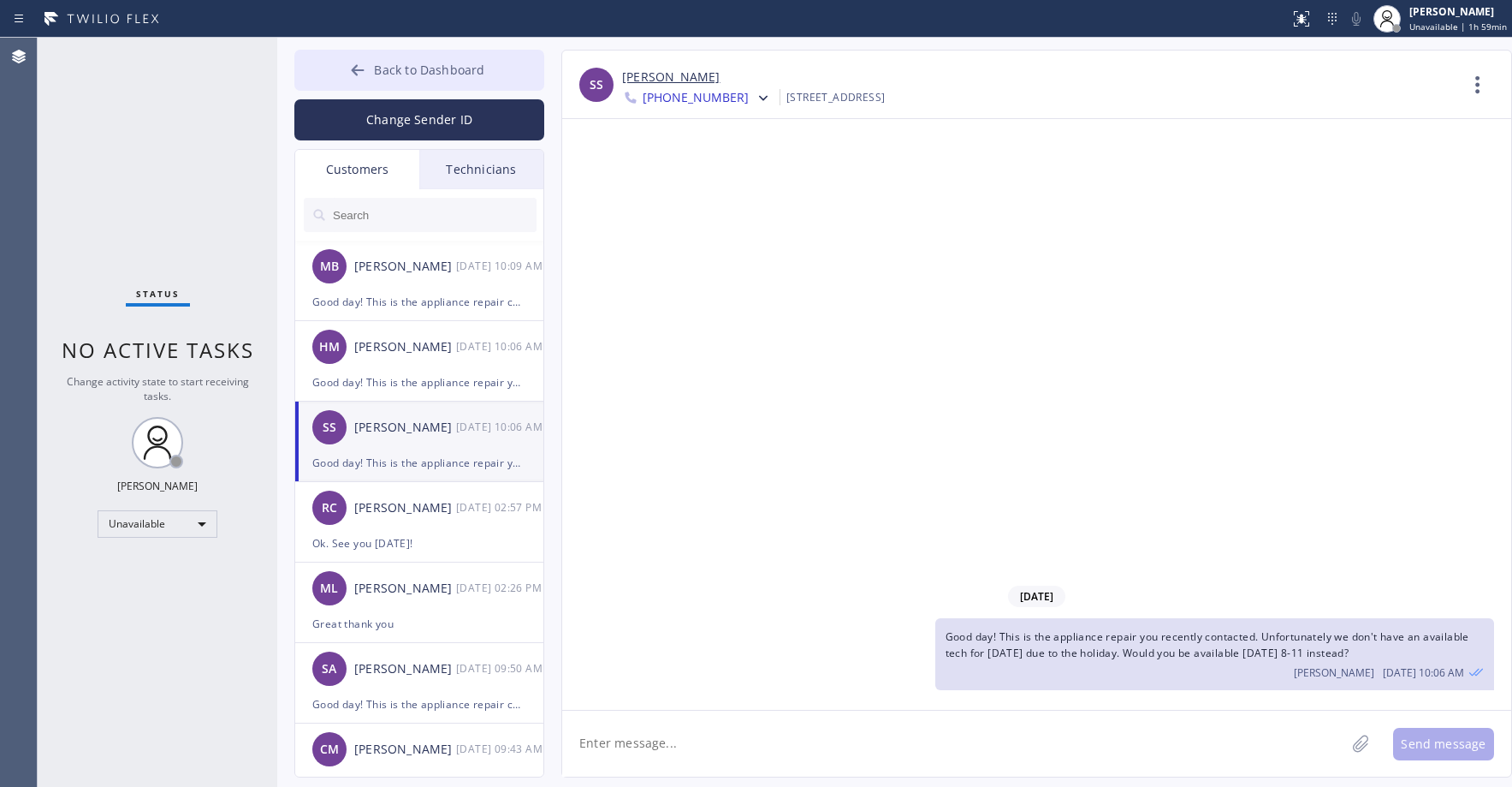
click at [366, 71] on icon at bounding box center [357, 70] width 17 height 17
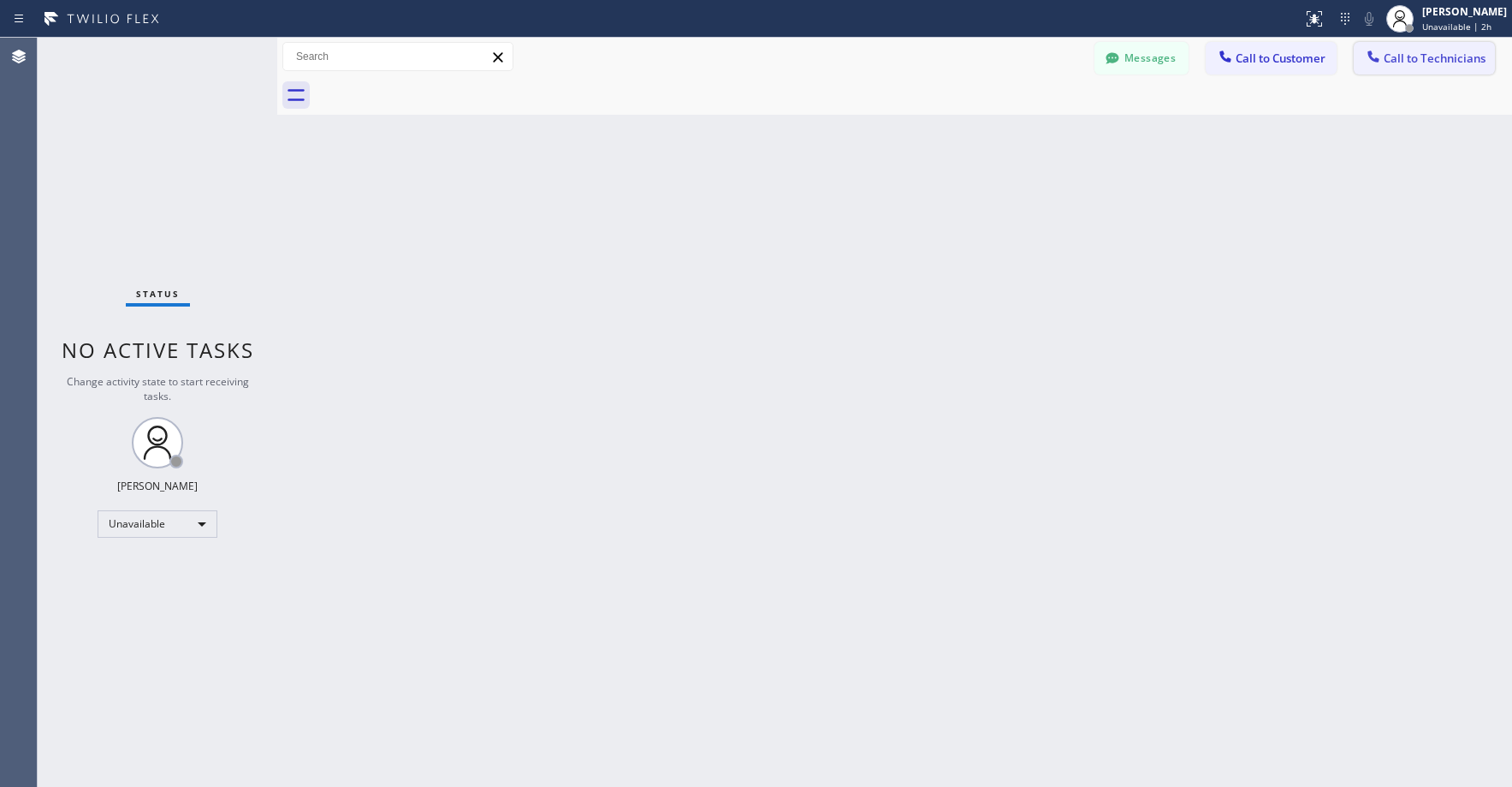
click at [1414, 62] on span "Call to Technicians" at bounding box center [1434, 58] width 102 height 15
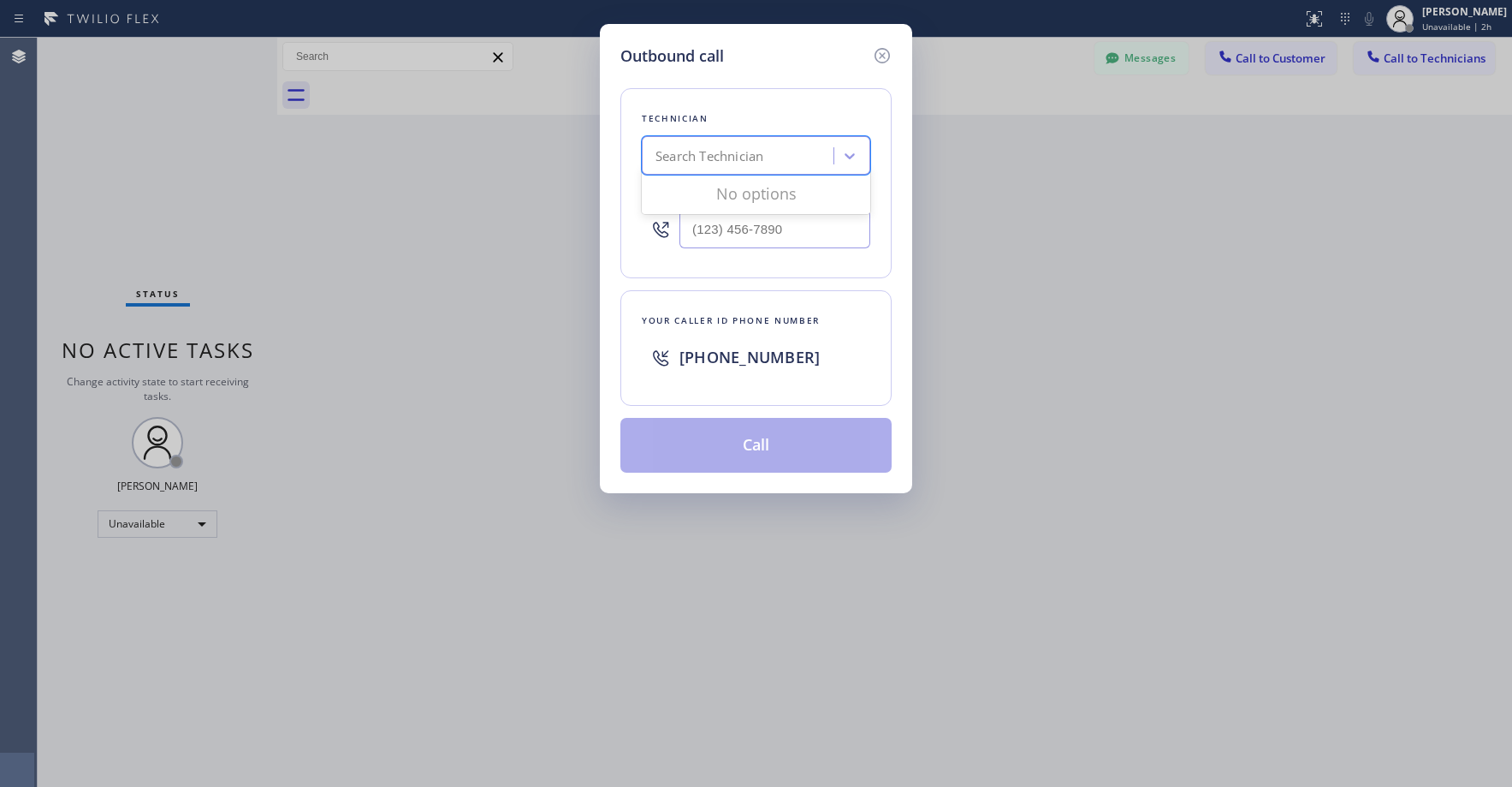
click at [736, 152] on div "Search Technician" at bounding box center [709, 155] width 108 height 20
type input "oc victor"
click at [721, 195] on div "Vardan Poghosyan" at bounding box center [756, 191] width 228 height 31
type input "(818) 213-5540"
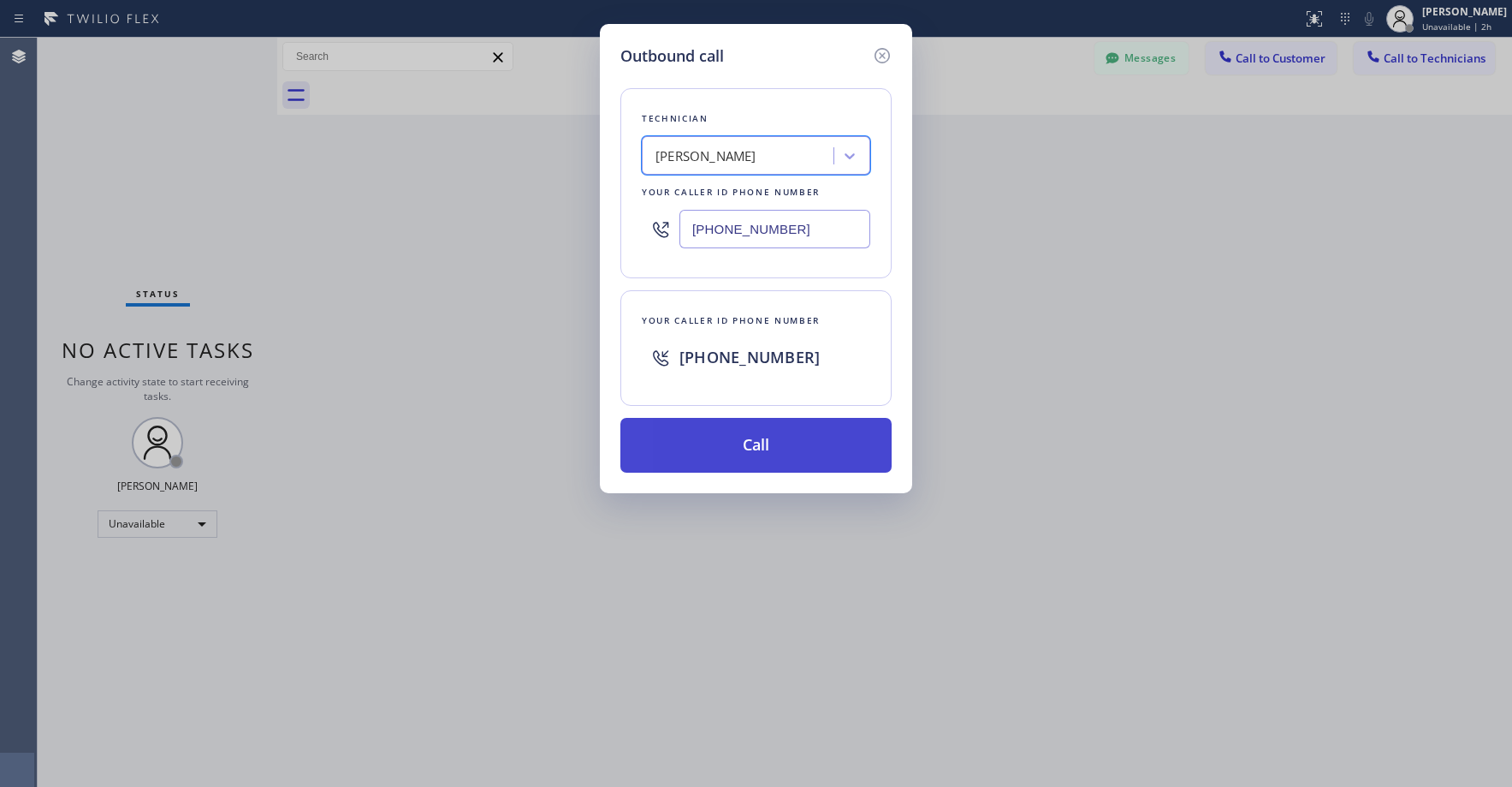
click at [766, 438] on button "Call" at bounding box center [756, 445] width 271 height 55
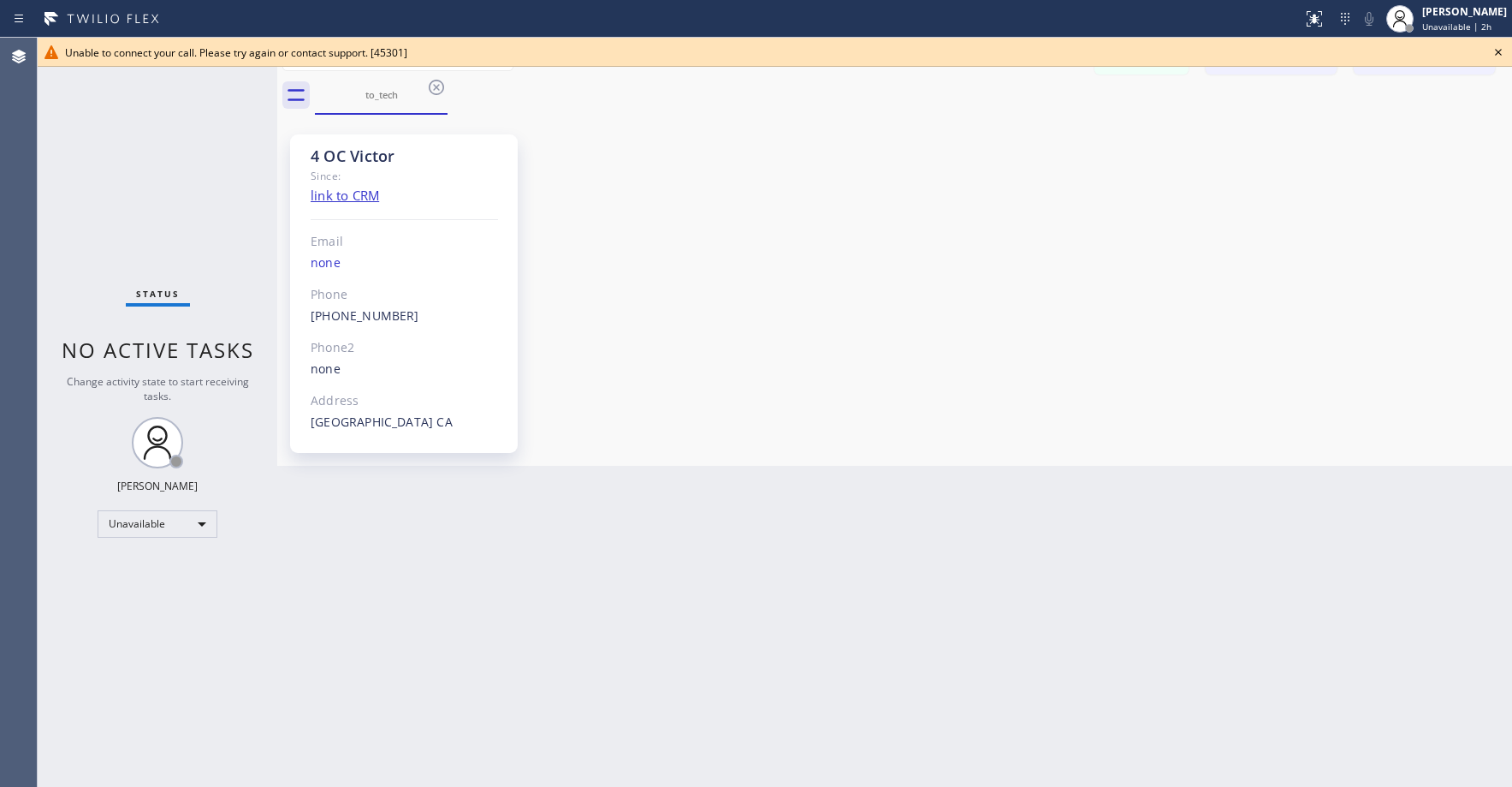
click at [155, 161] on div "Status No active tasks Change activity state to start receiving tasks. Axel Men…" at bounding box center [157, 412] width 240 height 749
click at [1498, 54] on icon at bounding box center [1498, 52] width 21 height 21
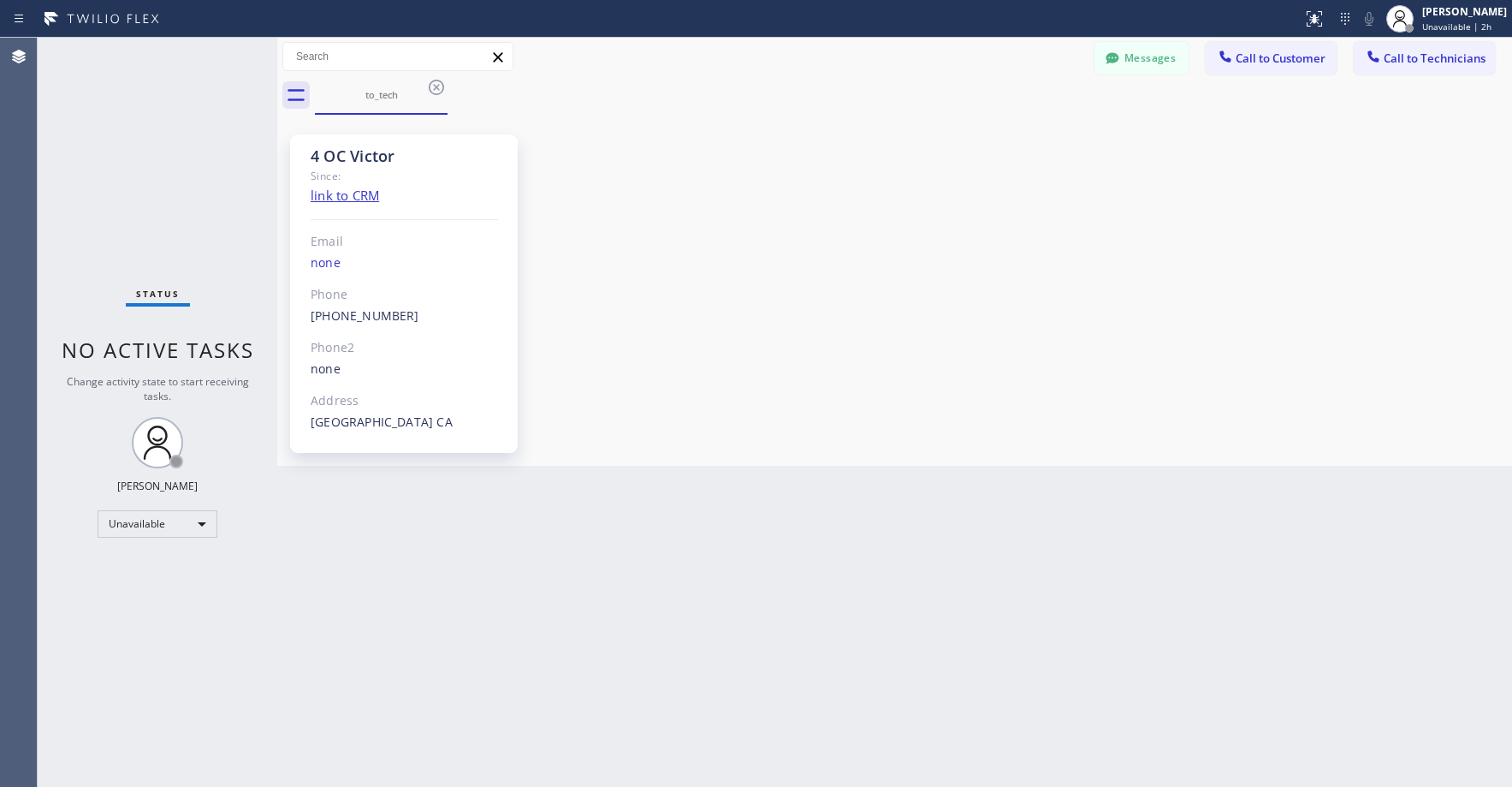
drag, startPoint x: 916, startPoint y: 194, endPoint x: 838, endPoint y: 201, distance: 78.3
click at [873, 199] on div "4 OC Victor Since: link to CRM Email none Phone (818) 213-5540 Outbound call Te…" at bounding box center [894, 290] width 1227 height 342
click at [191, 134] on div "Status No active tasks Change activity state to start receiving tasks. Axel Men…" at bounding box center [157, 412] width 240 height 749
click at [436, 88] on icon at bounding box center [436, 87] width 15 height 15
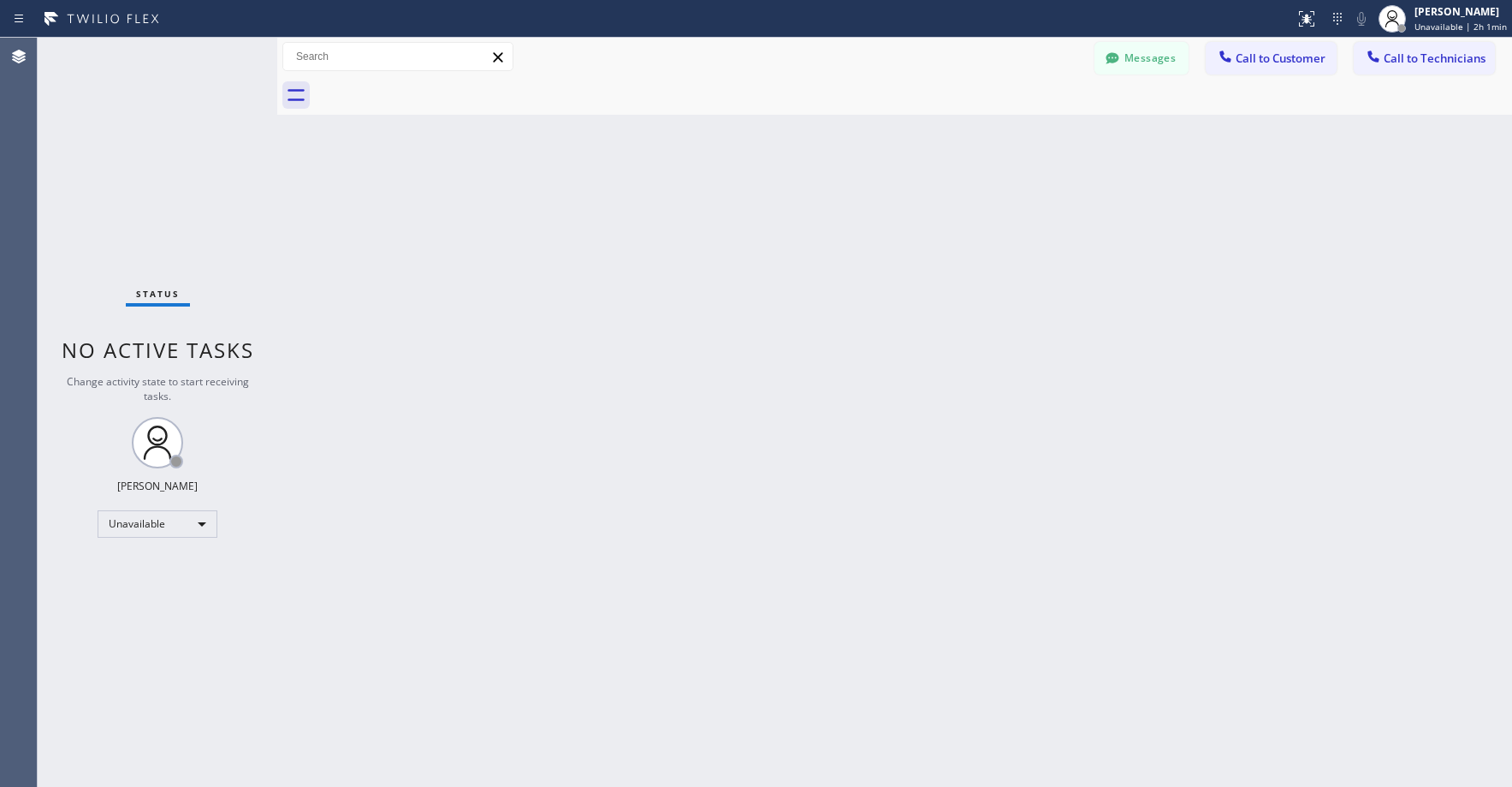
click at [160, 161] on div "Status No active tasks Change activity state to start receiving tasks. Axel Men…" at bounding box center [157, 412] width 240 height 749
click at [207, 190] on div "Status No active tasks Change activity state to start receiving tasks. Axel Men…" at bounding box center [157, 412] width 240 height 749
click at [161, 117] on div "Status No active tasks Change activity state to start receiving tasks. Axel Men…" at bounding box center [157, 412] width 240 height 749
click at [120, 198] on div "Status No active tasks Change activity state to start receiving tasks. Axel Men…" at bounding box center [157, 412] width 240 height 749
click at [143, 155] on div "Status No active tasks Change activity state to start receiving tasks. Axel Men…" at bounding box center [157, 412] width 240 height 749
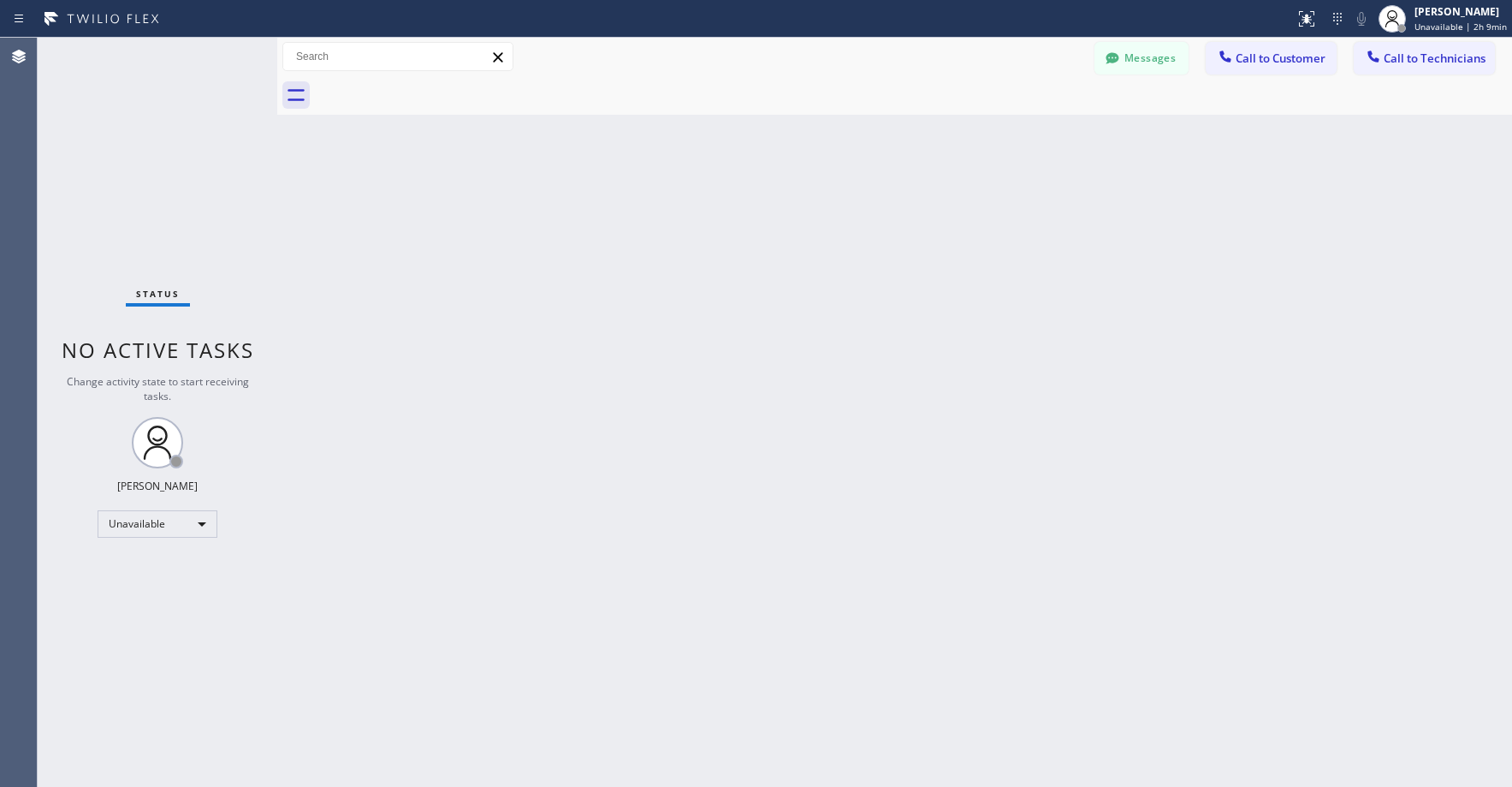
click at [170, 132] on div "Status No active tasks Change activity state to start receiving tasks. Axel Men…" at bounding box center [157, 412] width 240 height 749
click at [185, 155] on div "Status No active tasks Change activity state to start receiving tasks. Axel Men…" at bounding box center [157, 412] width 240 height 749
click at [1130, 63] on button "Messages" at bounding box center [1141, 58] width 94 height 33
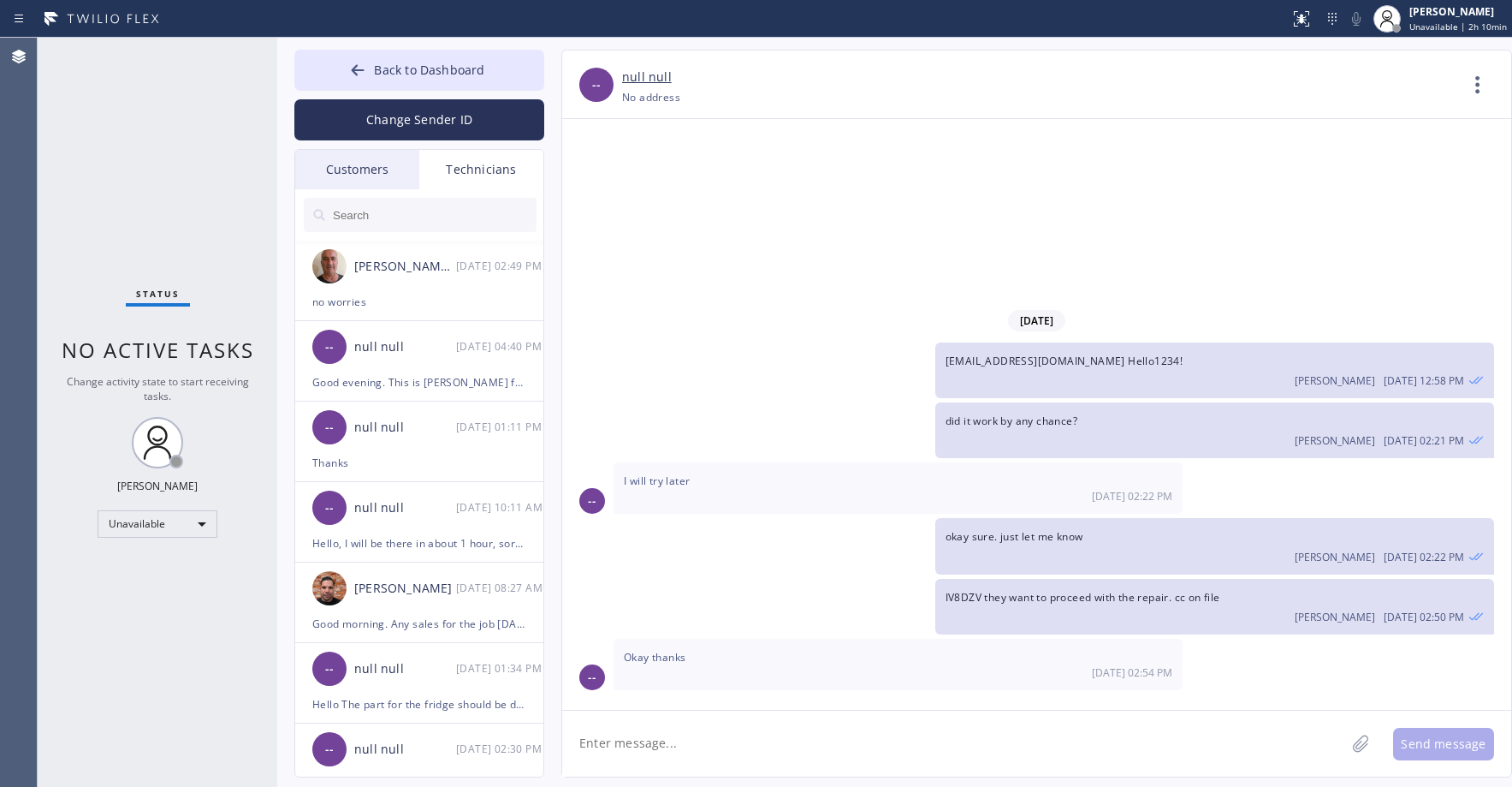
click at [356, 181] on div "Customers" at bounding box center [357, 169] width 124 height 39
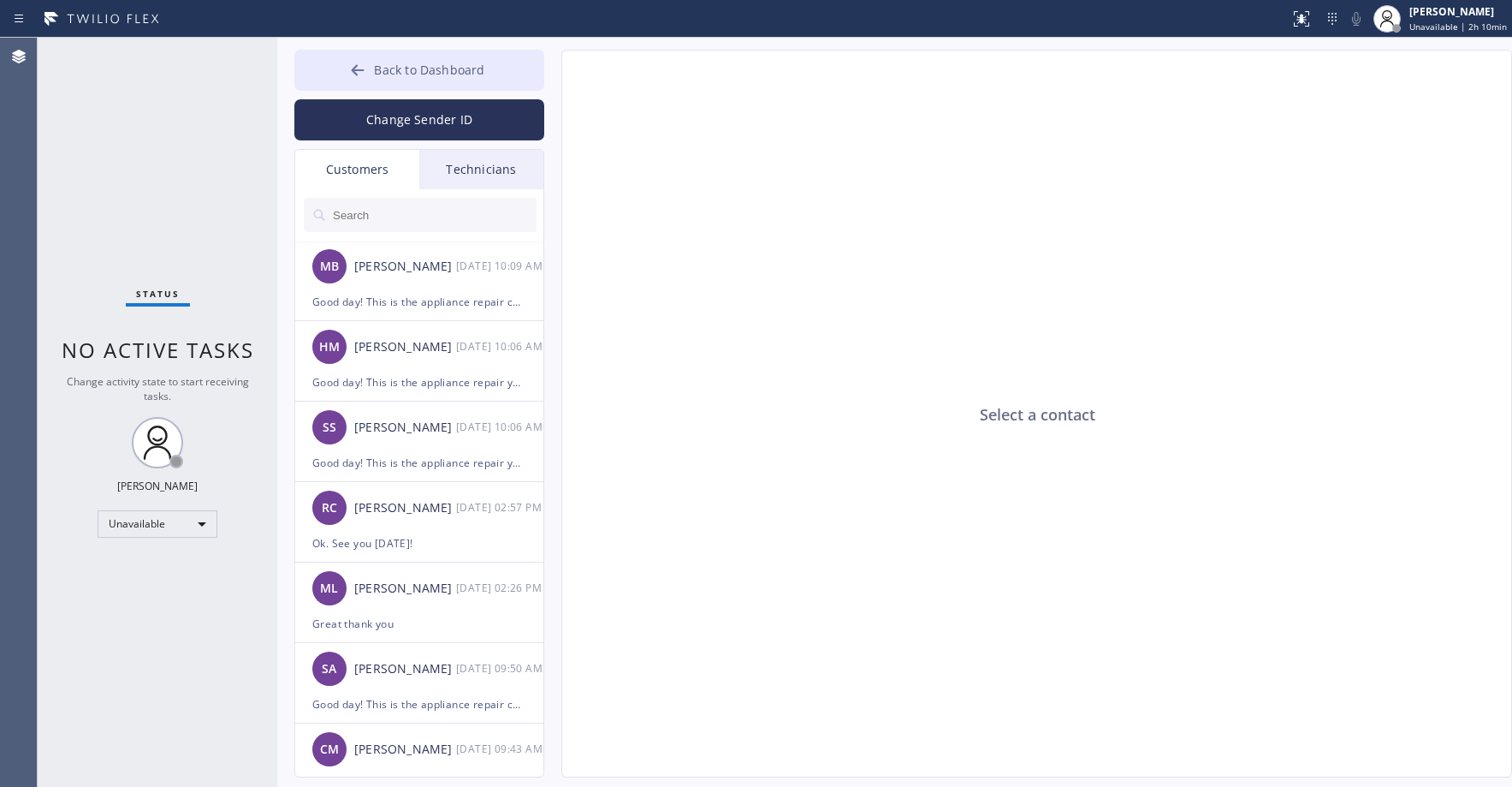
click at [418, 74] on span "Back to Dashboard" at bounding box center [429, 69] width 110 height 16
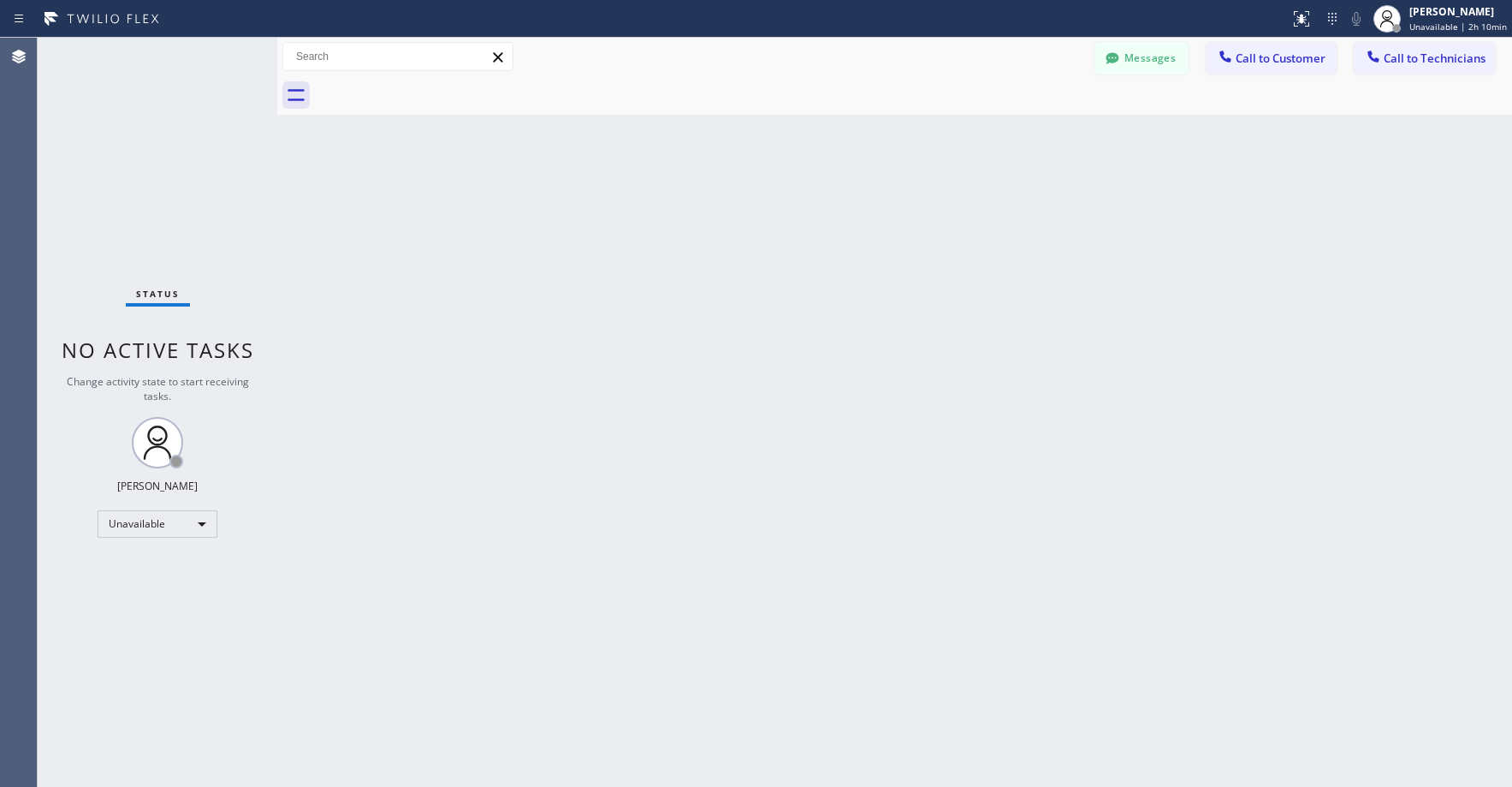
drag, startPoint x: 173, startPoint y: 153, endPoint x: 87, endPoint y: 714, distance: 567.6
click at [171, 157] on div "Status No active tasks Change activity state to start receiving tasks. Axel Men…" at bounding box center [157, 412] width 240 height 749
drag, startPoint x: 143, startPoint y: 159, endPoint x: 224, endPoint y: 131, distance: 85.7
click at [144, 159] on div "Status No active tasks Change activity state to start receiving tasks. Axel Men…" at bounding box center [157, 412] width 240 height 749
click at [181, 179] on div "Status No active tasks Change activity state to start receiving tasks. Axel Men…" at bounding box center [157, 412] width 240 height 749
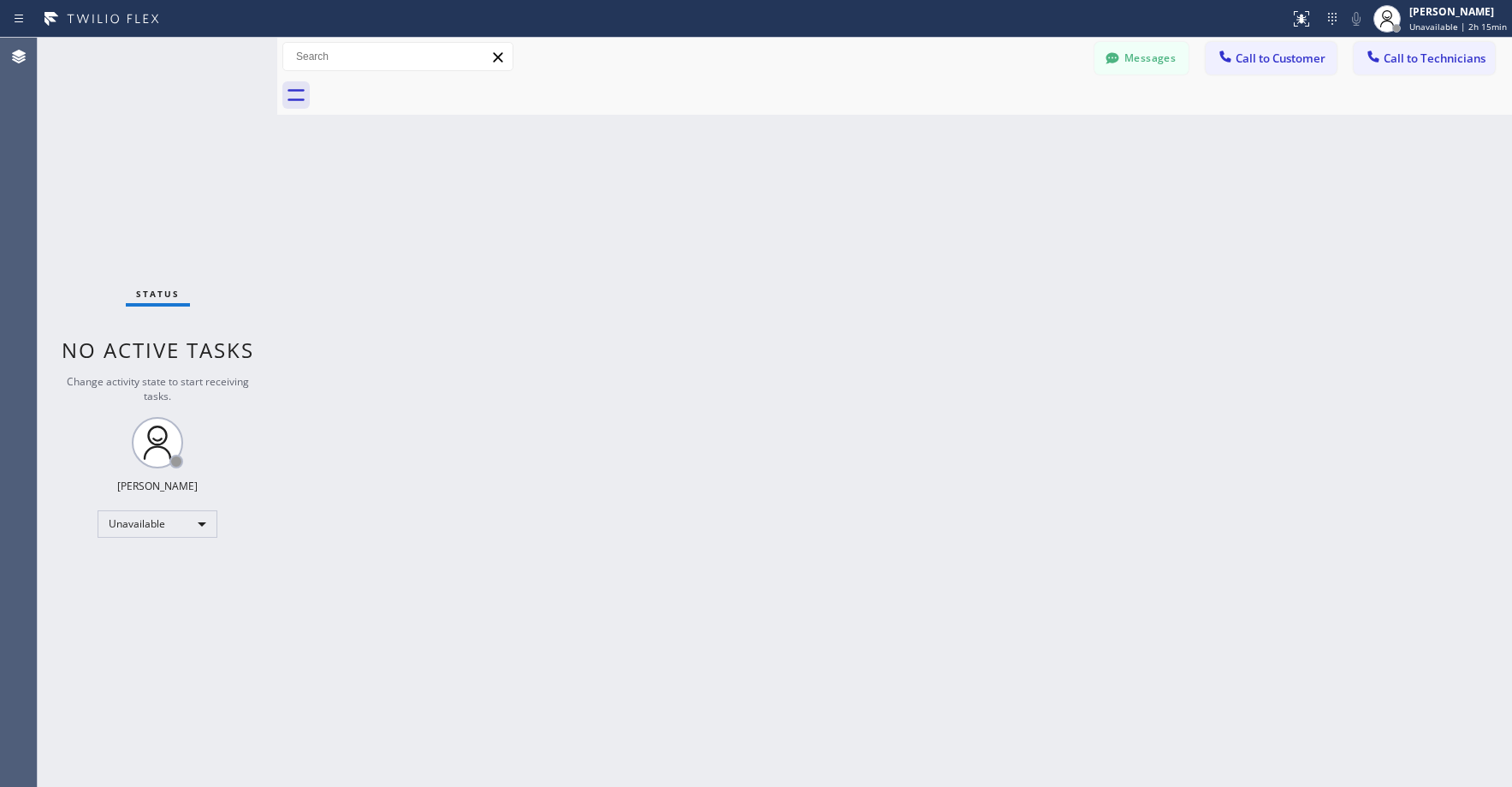
click at [94, 115] on div "Status No active tasks Change activity state to start receiving tasks. Axel Men…" at bounding box center [157, 412] width 240 height 749
click at [154, 122] on div "Status No active tasks Change activity state to start receiving tasks. Axel Men…" at bounding box center [157, 412] width 240 height 749
click at [143, 137] on div "Status No active tasks Change activity state to start receiving tasks. Axel Men…" at bounding box center [157, 412] width 240 height 749
click at [137, 520] on div "Unavailable" at bounding box center [157, 523] width 120 height 27
click at [145, 568] on li "Available" at bounding box center [156, 569] width 116 height 21
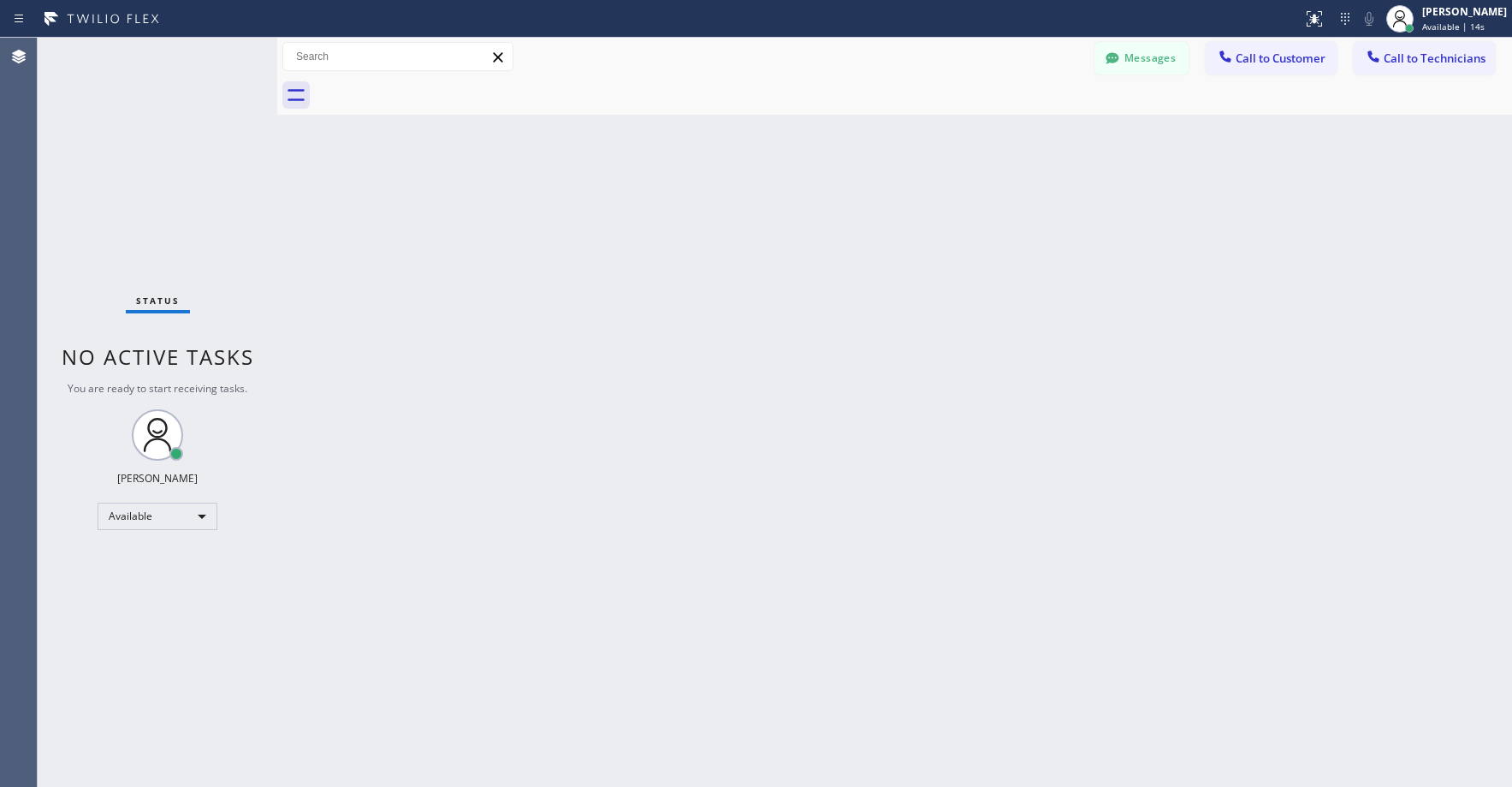
click at [135, 143] on div "Status No active tasks You are ready to start receiving tasks. Axel Mendoza Ava…" at bounding box center [157, 412] width 240 height 749
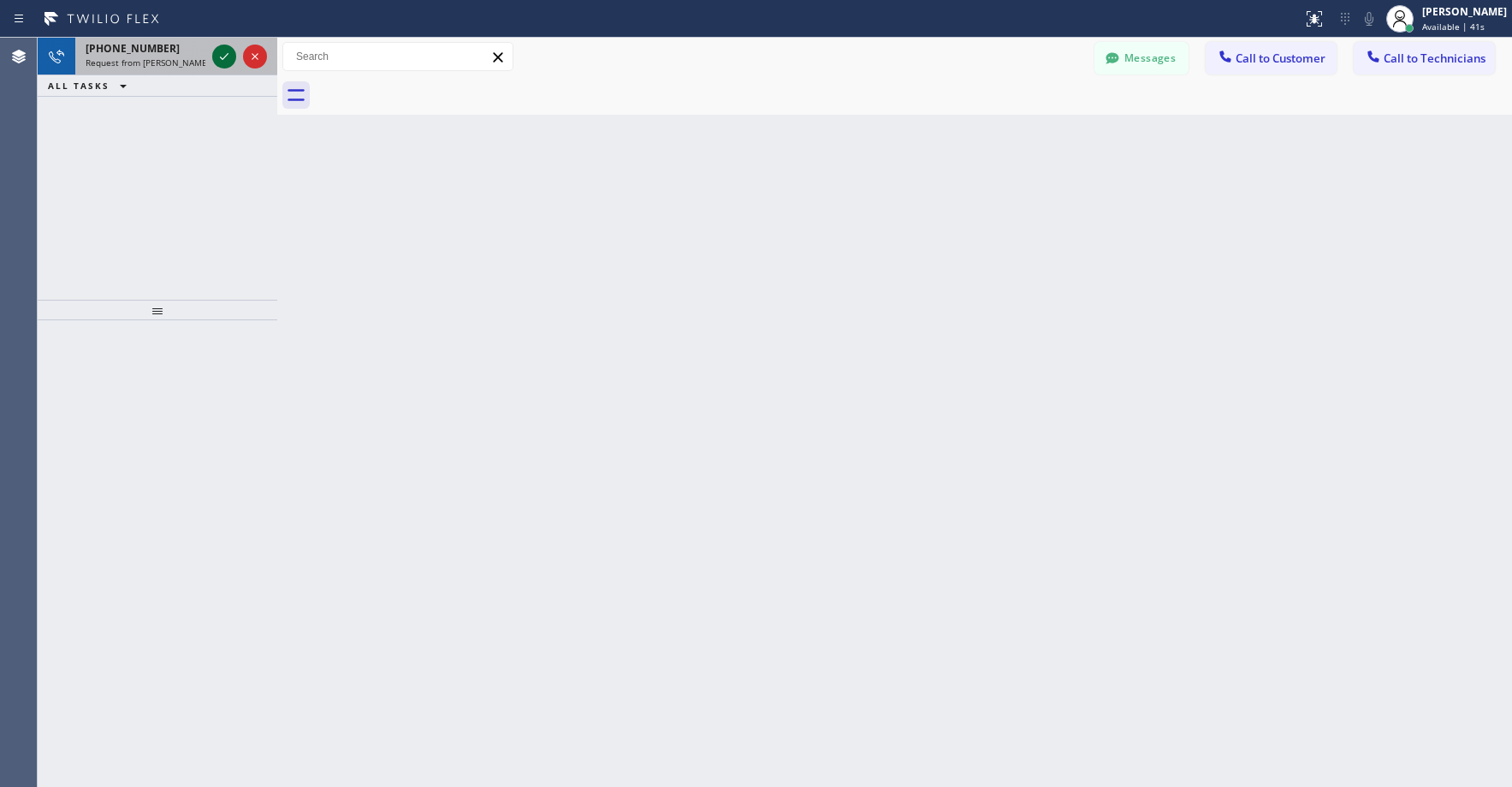
click at [219, 56] on icon at bounding box center [225, 56] width 21 height 21
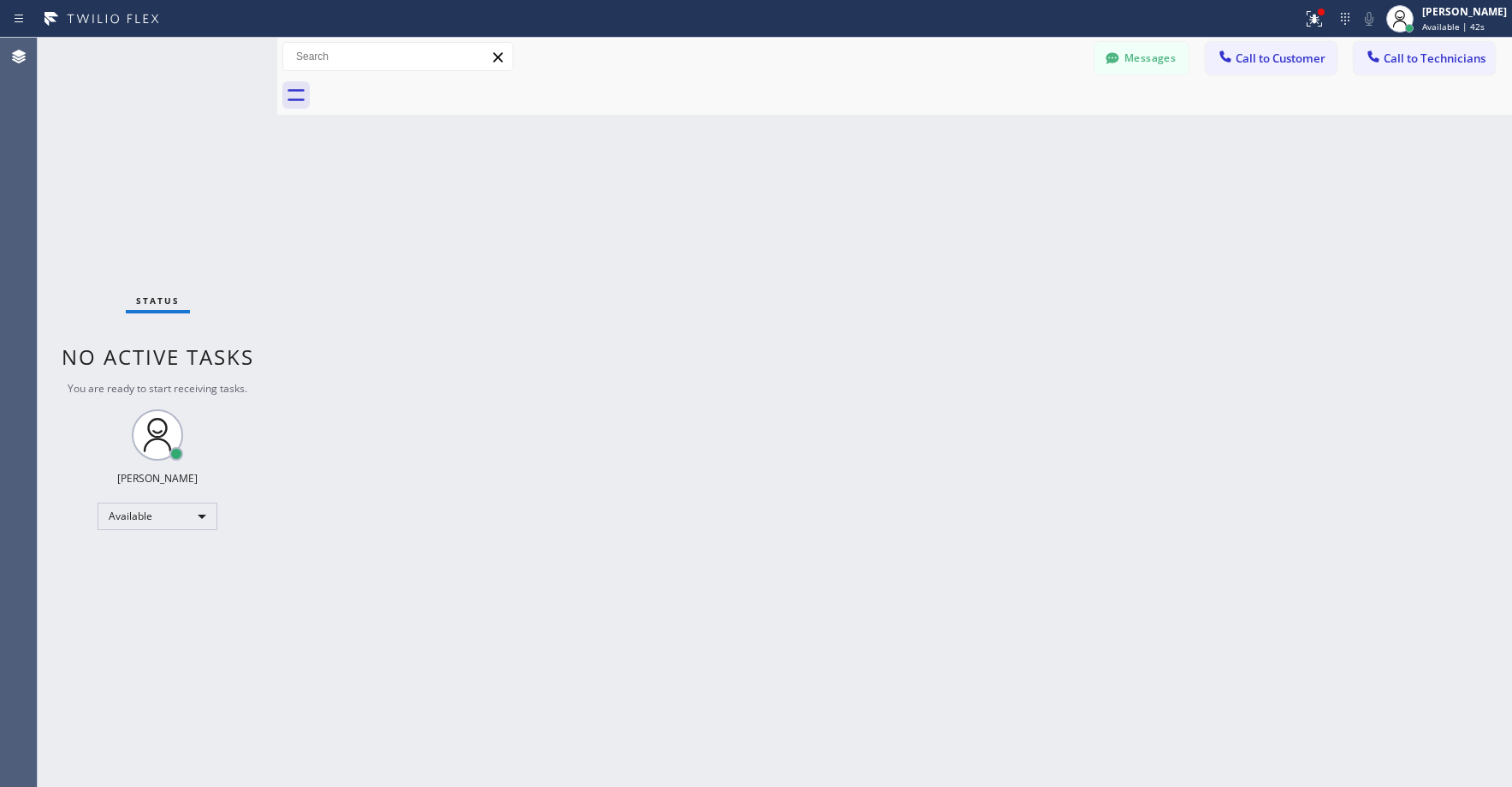
click at [181, 145] on div "Status No active tasks You are ready to start receiving tasks. Axel Mendoza Ava…" at bounding box center [157, 412] width 240 height 749
click at [146, 522] on div "Available" at bounding box center [157, 516] width 120 height 27
click at [144, 578] on li "Unavailable" at bounding box center [156, 583] width 116 height 21
drag, startPoint x: 155, startPoint y: 136, endPoint x: 280, endPoint y: 223, distance: 152.3
click at [155, 136] on div "Status No active tasks Change activity state to start receiving tasks. Axel Men…" at bounding box center [157, 412] width 240 height 749
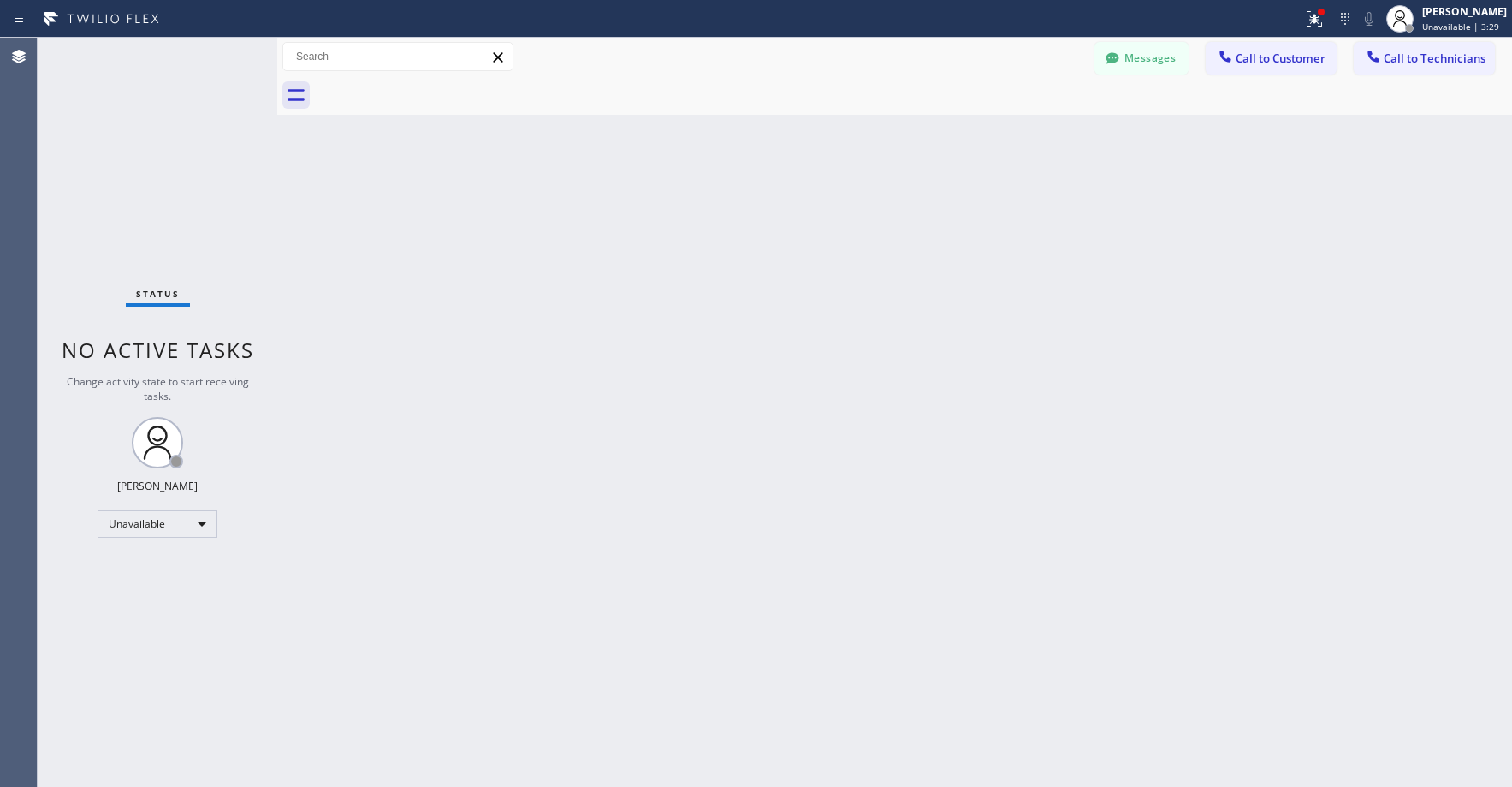
click at [181, 198] on div "Status No active tasks Change activity state to start receiving tasks. Axel Men…" at bounding box center [157, 412] width 240 height 749
drag, startPoint x: 151, startPoint y: 153, endPoint x: 841, endPoint y: 119, distance: 690.8
click at [153, 155] on div "Status No active tasks Change activity state to start receiving tasks. Axel Men…" at bounding box center [157, 412] width 240 height 749
drag, startPoint x: 133, startPoint y: 113, endPoint x: 133, endPoint y: 437, distance: 324.0
click at [136, 122] on div "Status No active tasks Change activity state to start receiving tasks. Axel Men…" at bounding box center [157, 412] width 240 height 749
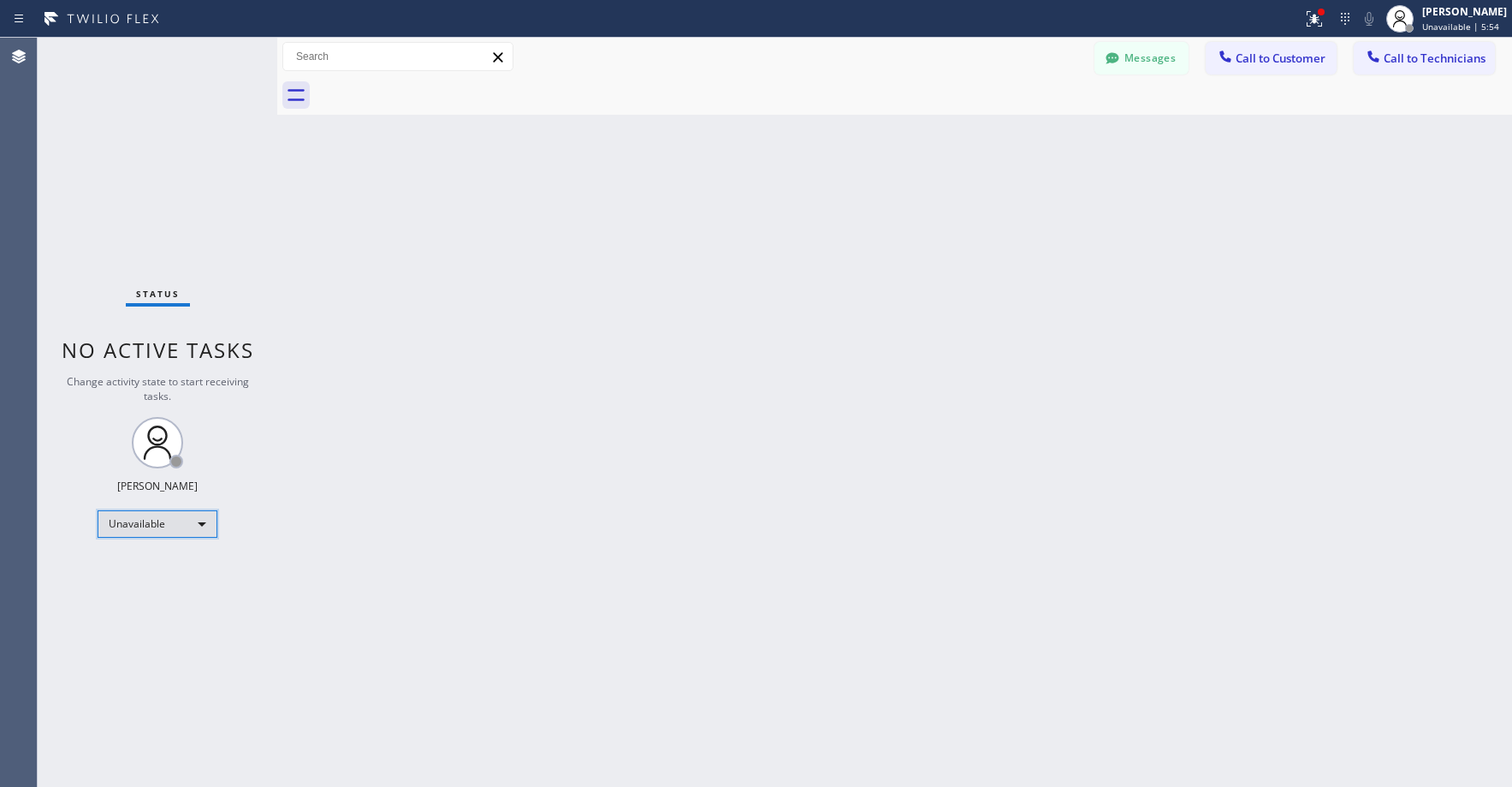
click at [142, 531] on div "Unavailable" at bounding box center [157, 523] width 120 height 27
click at [153, 617] on li "Break" at bounding box center [156, 612] width 116 height 21
click at [151, 529] on div "Break" at bounding box center [157, 523] width 120 height 27
click at [137, 589] on li "Unavailable" at bounding box center [156, 590] width 116 height 21
click at [124, 154] on div "Status No active tasks Change activity state to start receiving tasks. Axel Men…" at bounding box center [157, 412] width 240 height 749
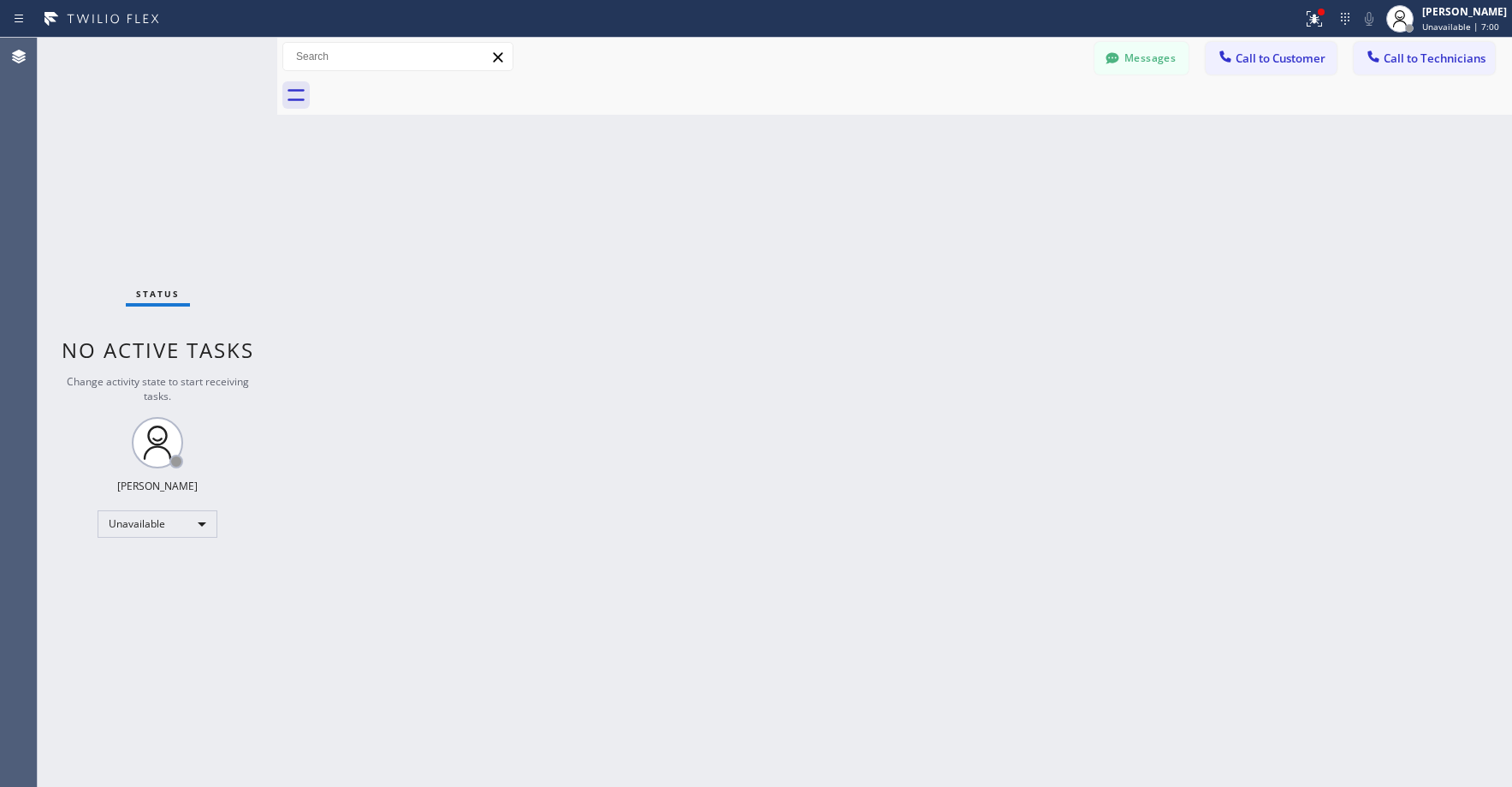
click at [130, 150] on div "Status No active tasks Change activity state to start receiving tasks. Axel Men…" at bounding box center [157, 412] width 240 height 749
click at [97, 181] on div "Status No active tasks Change activity state to start receiving tasks. Axel Men…" at bounding box center [157, 412] width 240 height 749
drag, startPoint x: 166, startPoint y: 140, endPoint x: 169, endPoint y: 154, distance: 14.3
click at [166, 143] on div "Status No active tasks Change activity state to start receiving tasks. Axel Men…" at bounding box center [157, 412] width 240 height 749
click at [135, 148] on div "Status No active tasks Change activity state to start receiving tasks. Axel Men…" at bounding box center [157, 412] width 240 height 749
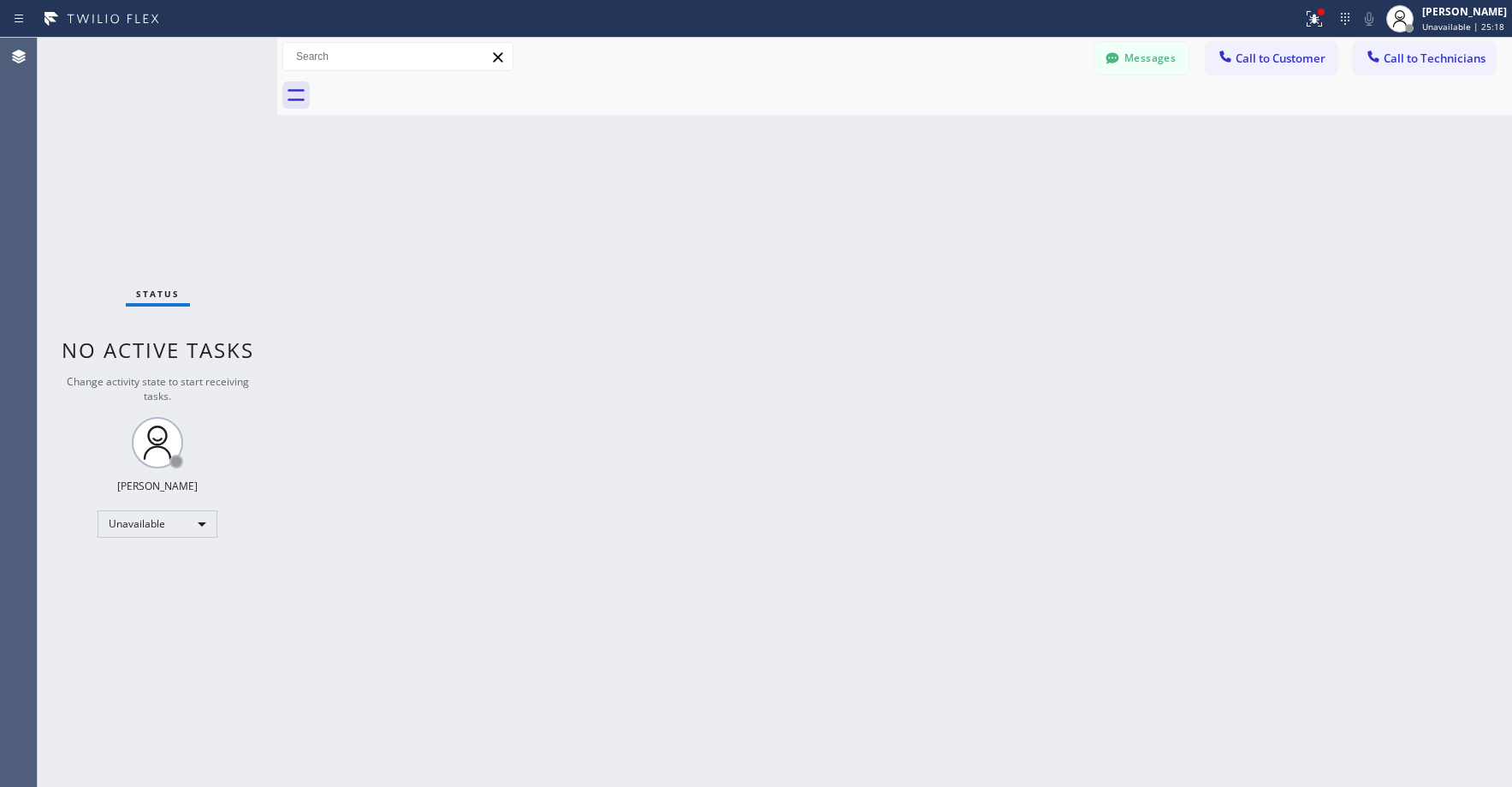
drag, startPoint x: 142, startPoint y: 167, endPoint x: 298, endPoint y: 184, distance: 156.9
click at [142, 168] on div "Status No active tasks Change activity state to start receiving tasks. Axel Men…" at bounding box center [157, 412] width 240 height 749
drag, startPoint x: 153, startPoint y: 168, endPoint x: 124, endPoint y: 620, distance: 452.9
click at [153, 170] on div "Status No active tasks Change activity state to start receiving tasks. Axel Men…" at bounding box center [157, 412] width 240 height 749
drag, startPoint x: 139, startPoint y: 172, endPoint x: 142, endPoint y: 184, distance: 12.4
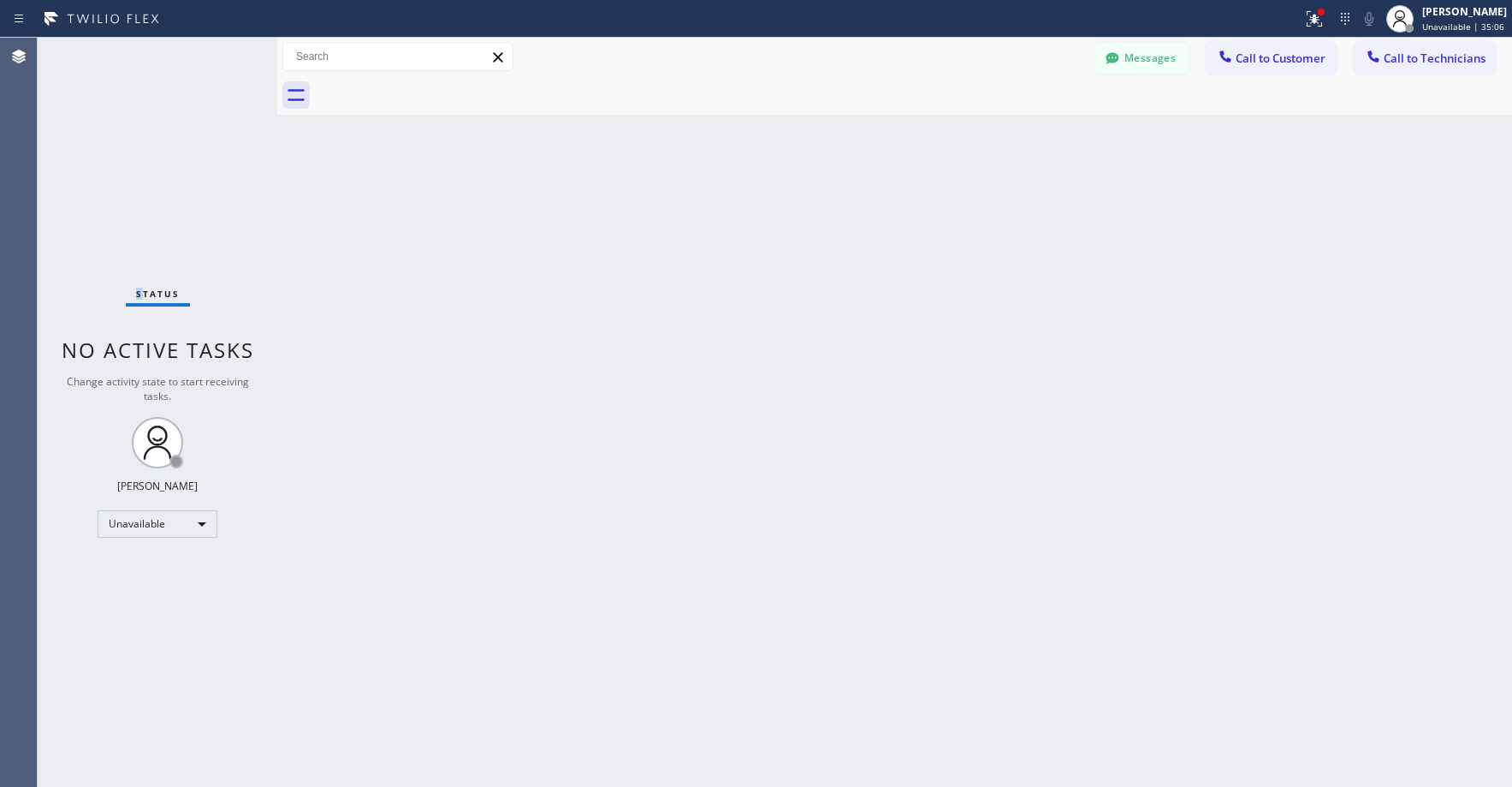
click at [140, 175] on div "Status No active tasks Change activity state to start receiving tasks. Axel Men…" at bounding box center [157, 412] width 240 height 749
click at [160, 140] on div "Status No active tasks Change activity state to start receiving tasks. Axel Men…" at bounding box center [157, 412] width 240 height 749
click at [184, 188] on div "Status No active tasks Change activity state to start receiving tasks. Axel Men…" at bounding box center [157, 412] width 240 height 749
click at [144, 209] on div "Status No active tasks Change activity state to start receiving tasks. Axel Men…" at bounding box center [157, 412] width 240 height 749
click at [142, 169] on div "Status No active tasks Change activity state to start receiving tasks. Axel Men…" at bounding box center [157, 412] width 240 height 749
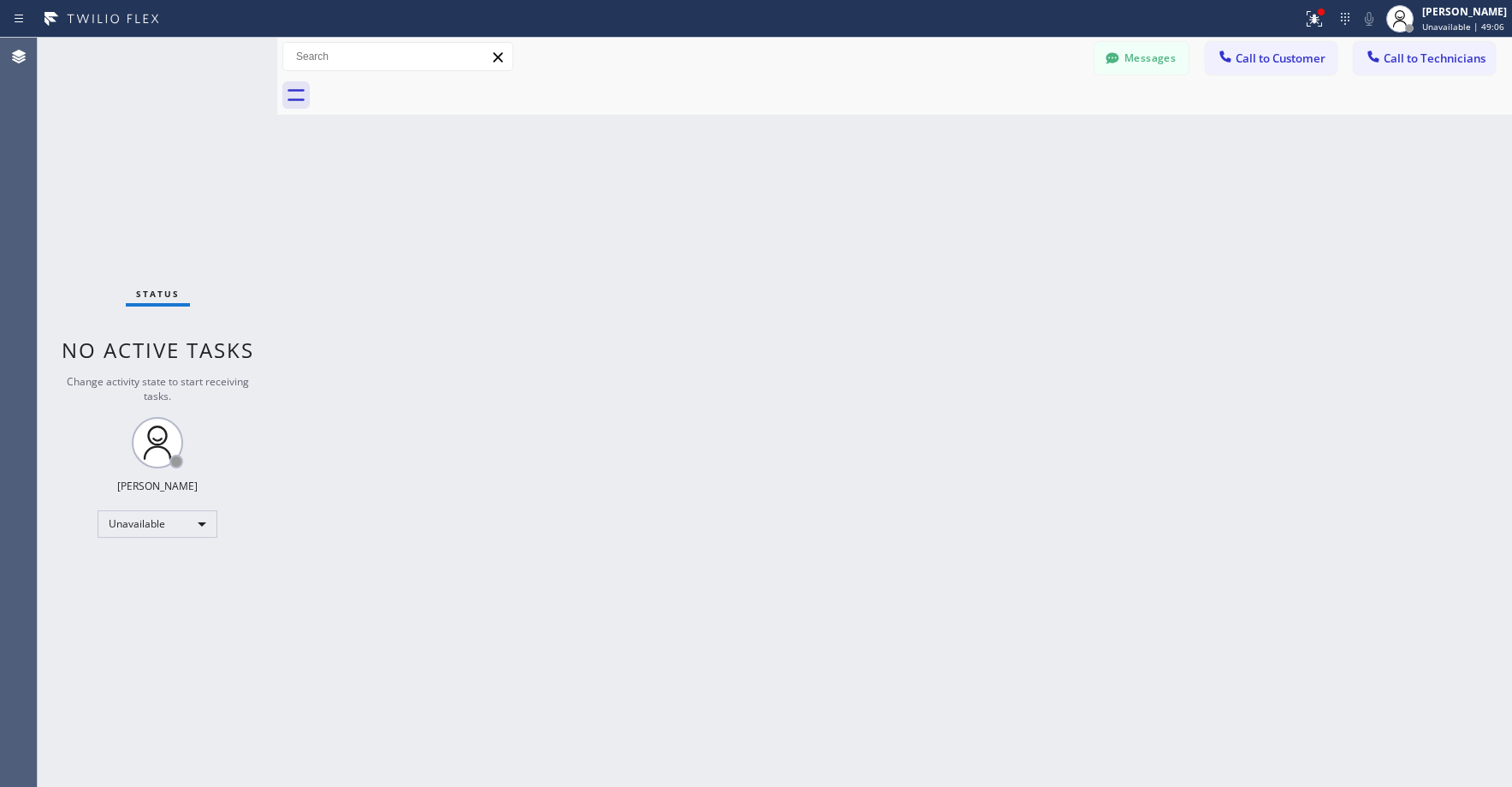
click at [174, 196] on div "Status No active tasks Change activity state to start receiving tasks. Axel Men…" at bounding box center [157, 412] width 240 height 749
drag, startPoint x: 158, startPoint y: 85, endPoint x: 89, endPoint y: 370, distance: 293.2
click at [158, 86] on div "Status No active tasks Change activity state to start receiving tasks. Axel Men…" at bounding box center [157, 412] width 240 height 749
click at [140, 115] on div "Status No active tasks Change activity state to start receiving tasks. Axel Men…" at bounding box center [157, 412] width 240 height 749
drag, startPoint x: 164, startPoint y: 120, endPoint x: 164, endPoint y: 130, distance: 10.0
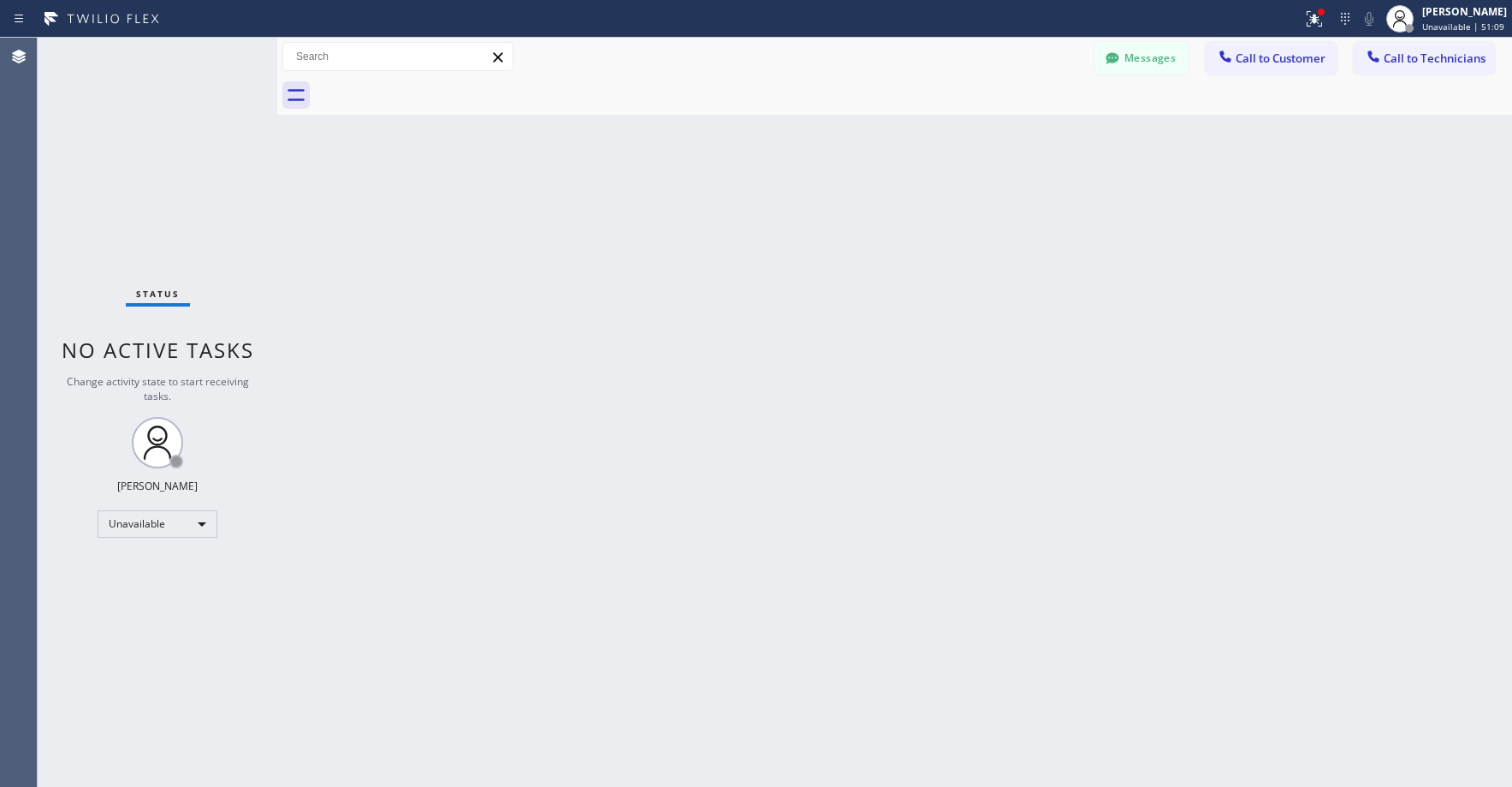
click at [164, 123] on div "Status No active tasks Change activity state to start receiving tasks. Axel Men…" at bounding box center [157, 412] width 240 height 749
click at [163, 182] on div "Status No active tasks Change activity state to start receiving tasks. Axel Men…" at bounding box center [157, 412] width 240 height 749
drag, startPoint x: 181, startPoint y: 87, endPoint x: 156, endPoint y: 174, distance: 90.5
click at [179, 99] on div "Status No active tasks Change activity state to start receiving tasks. Axel Men…" at bounding box center [157, 412] width 240 height 749
click at [141, 526] on div "Unavailable" at bounding box center [157, 523] width 120 height 27
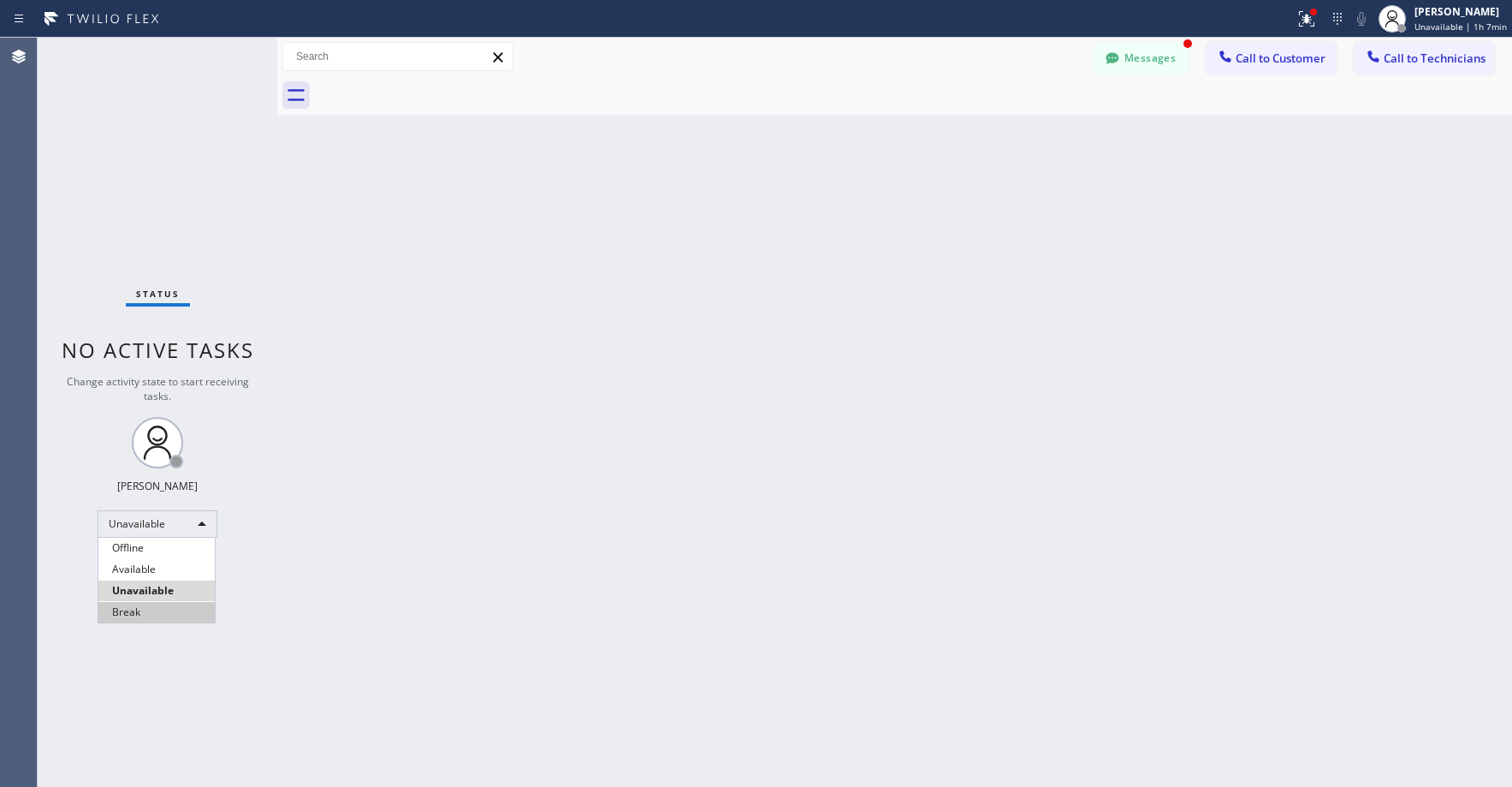
click at [154, 617] on li "Break" at bounding box center [156, 612] width 116 height 21
click at [174, 175] on div "Status No active tasks Change activity state to start receiving tasks. Axel Men…" at bounding box center [157, 412] width 240 height 749
click at [1137, 69] on button "Messages" at bounding box center [1141, 58] width 94 height 33
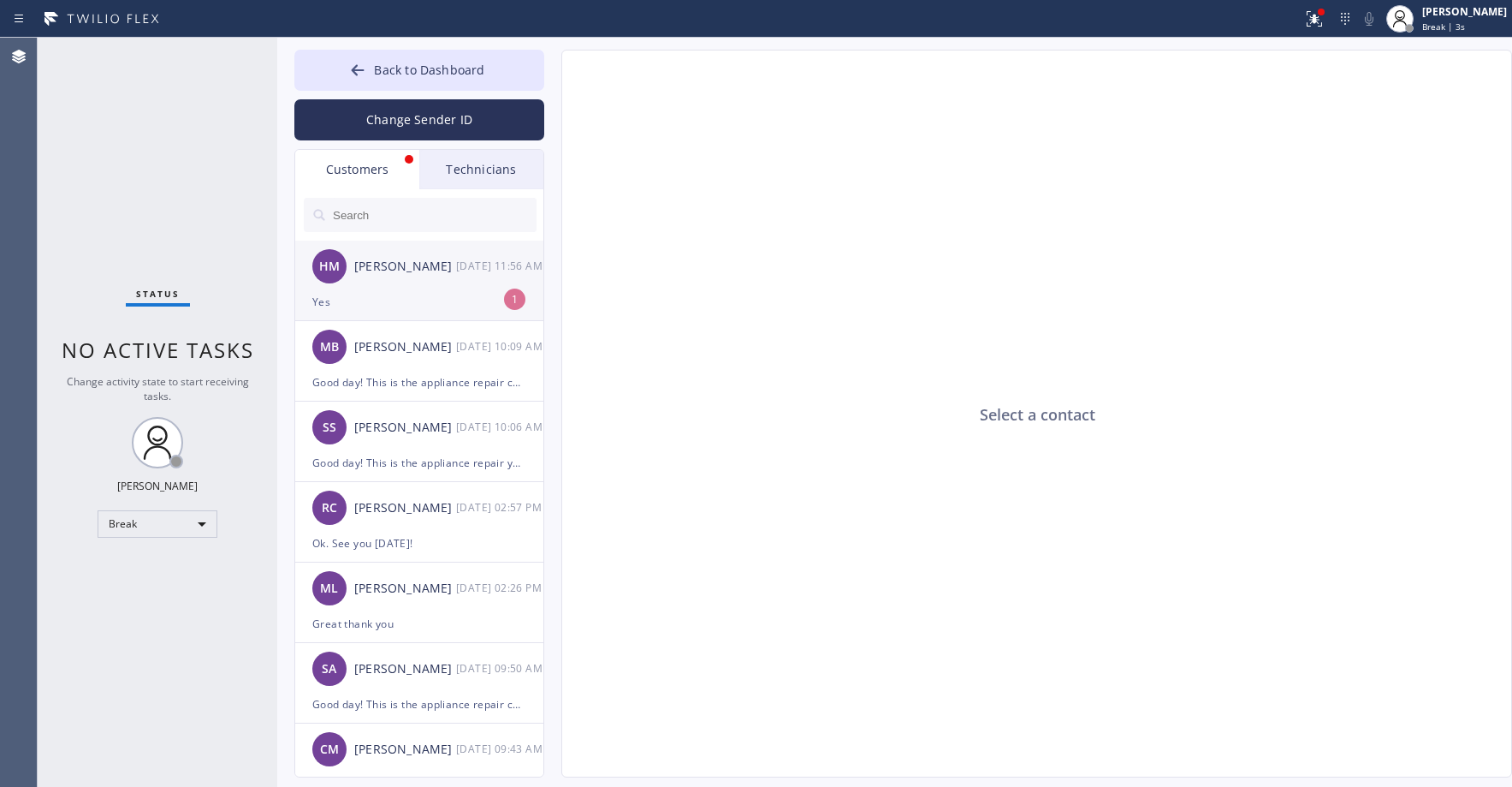
click at [392, 299] on div "Yes" at bounding box center [419, 301] width 214 height 20
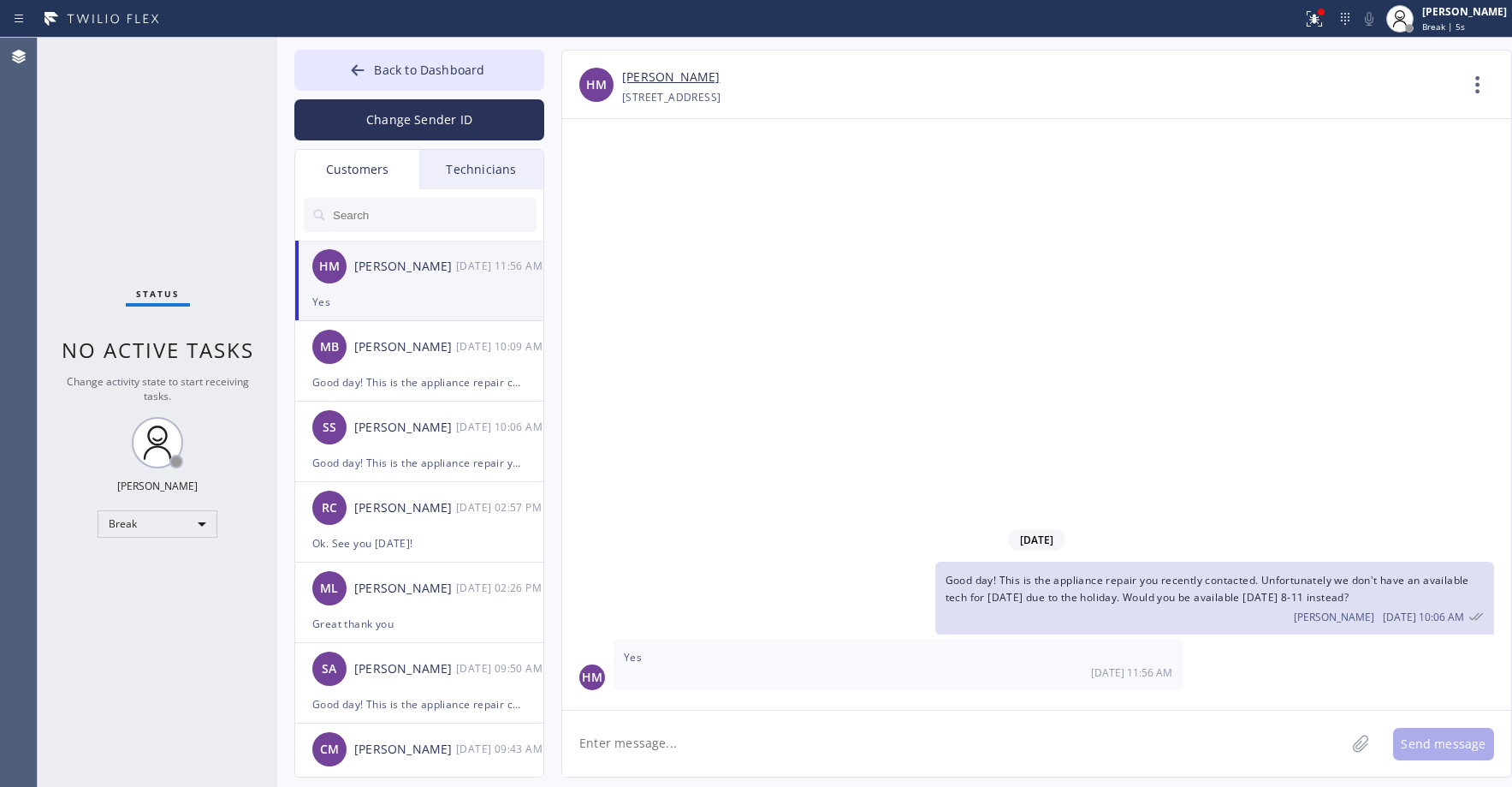
click at [666, 73] on link "Hannia M Zamora" at bounding box center [671, 77] width 97 height 20
click at [773, 727] on textarea at bounding box center [953, 743] width 783 height 66
type textarea "r"
type textarea "Great thank you"
click at [1446, 746] on button "Send message" at bounding box center [1444, 743] width 101 height 33
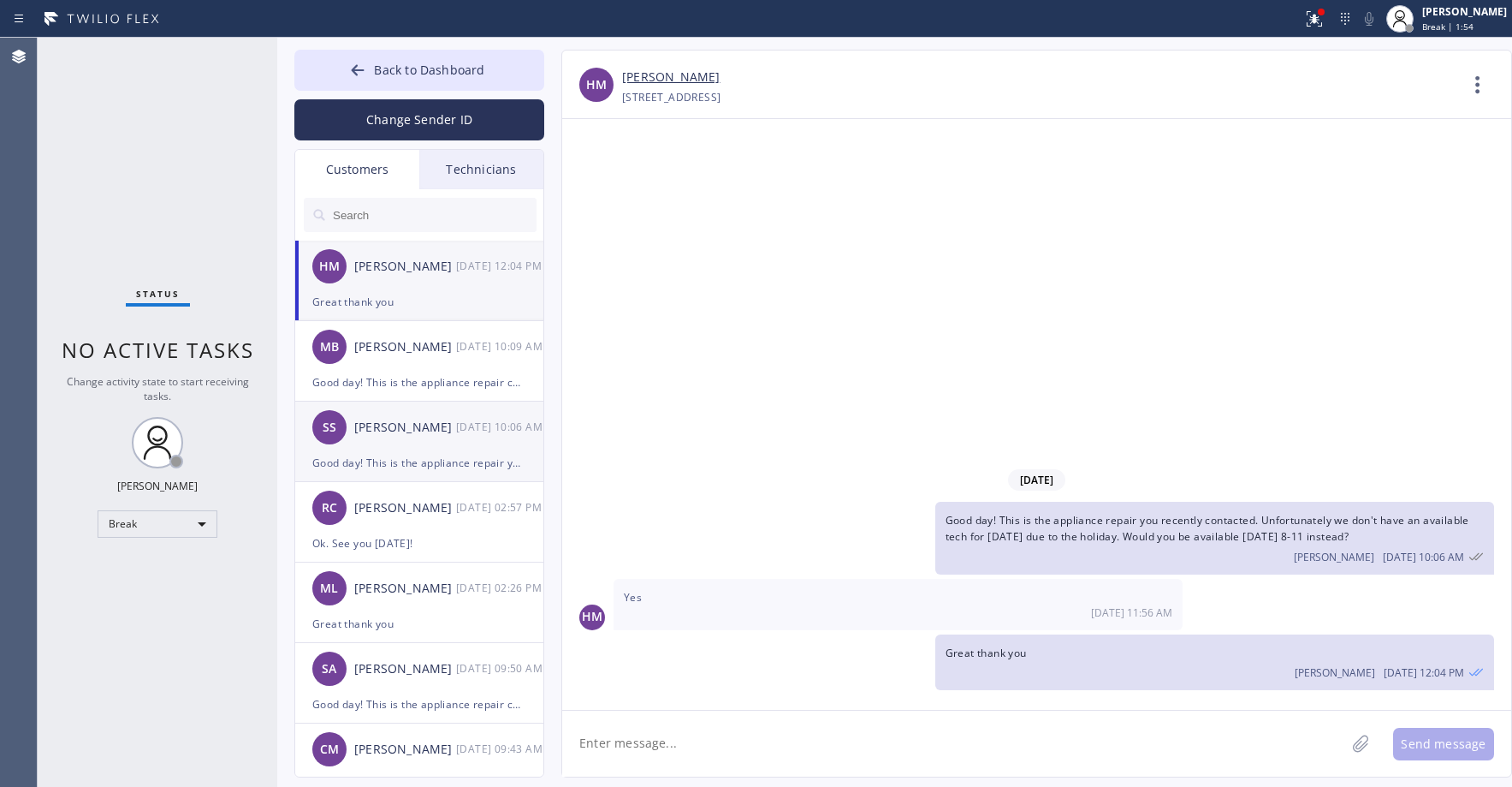
click at [387, 455] on div "Good day! This is the appliance repair you recently contacted. Unfortunately we…" at bounding box center [419, 462] width 214 height 20
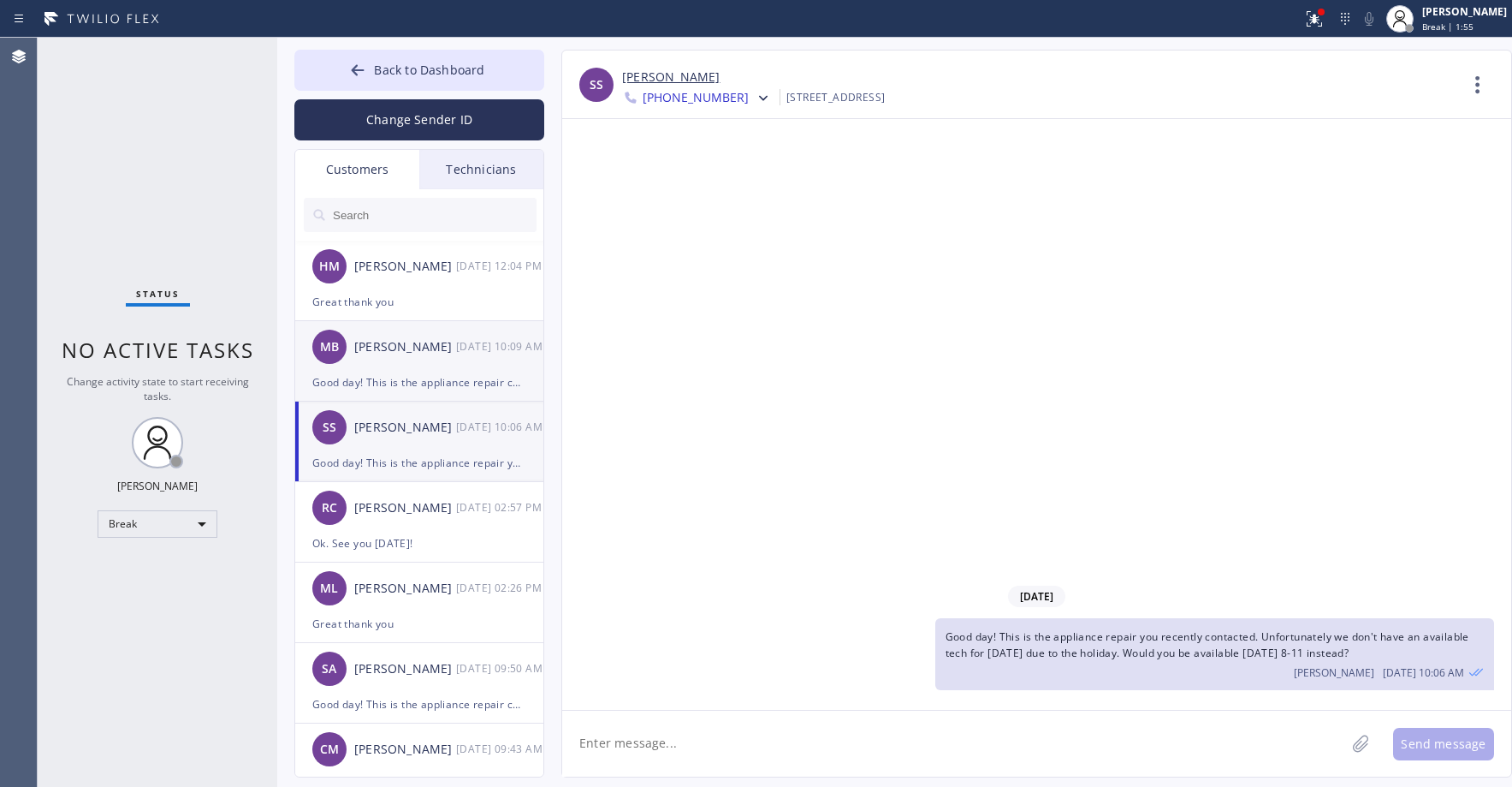
click at [438, 357] on div "MB Michael Belles 09/01 10:09 AM" at bounding box center [420, 346] width 250 height 51
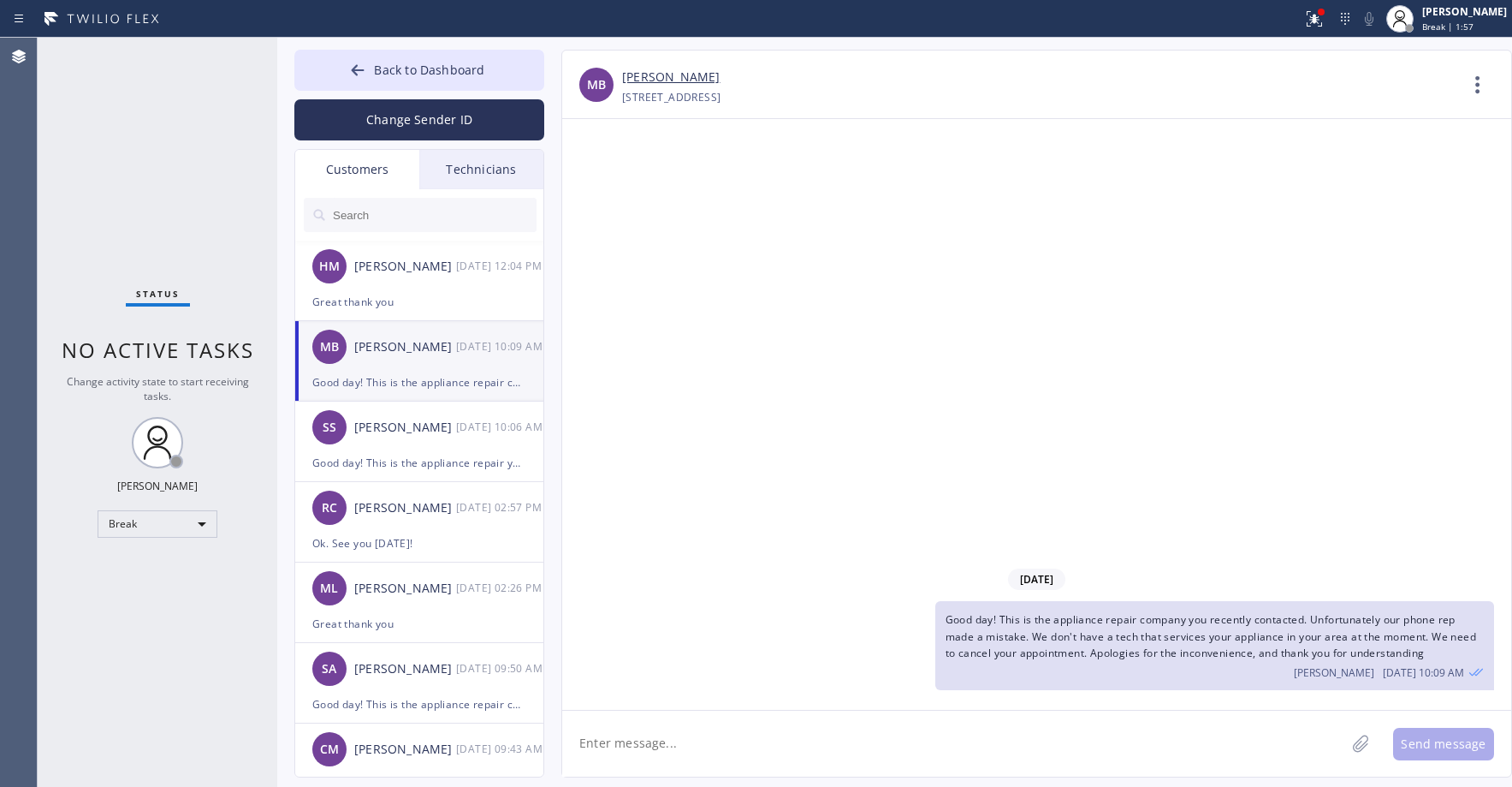
click at [199, 173] on div "Status No active tasks Change activity state to start receiving tasks. Axel Men…" at bounding box center [157, 412] width 240 height 749
click at [366, 82] on div at bounding box center [357, 72] width 21 height 21
